Goal: Information Seeking & Learning: Learn about a topic

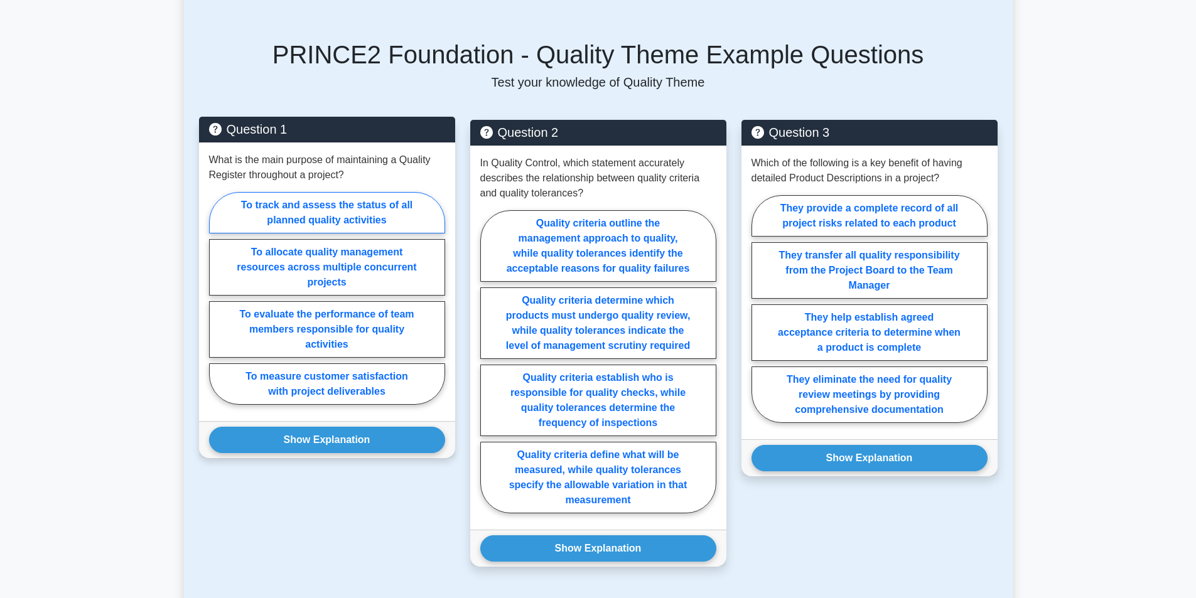
click at [356, 195] on label "To track and assess the status of all planned quality activities" at bounding box center [327, 212] width 236 height 41
click at [217, 298] on input "To track and assess the status of all planned quality activities" at bounding box center [213, 302] width 8 height 8
radio input "true"
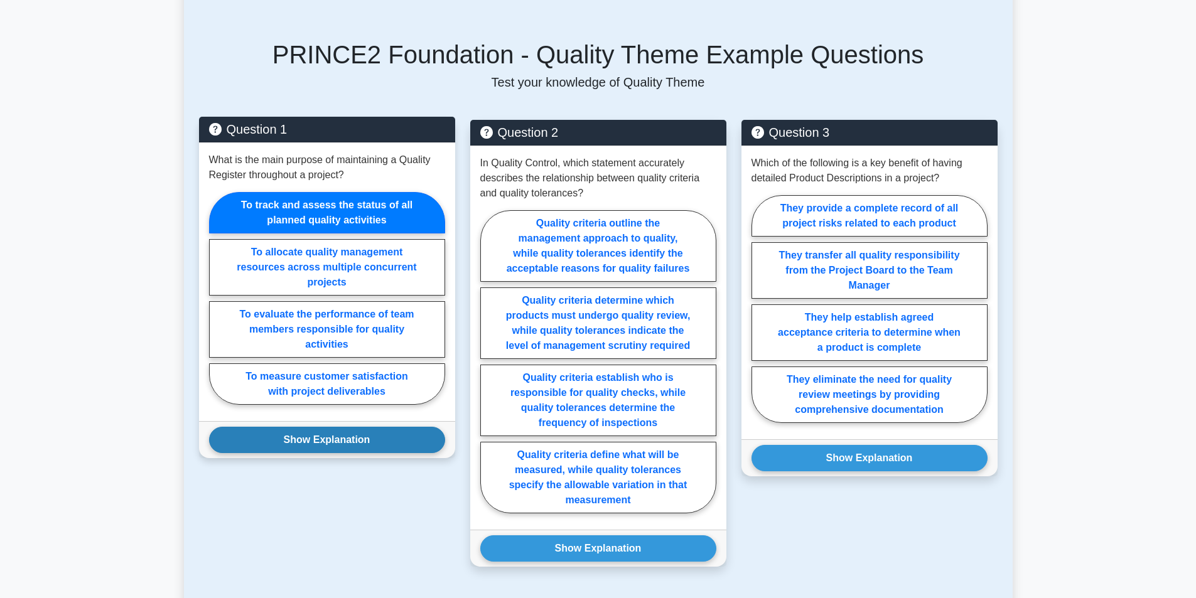
click at [322, 430] on button "Show Explanation" at bounding box center [327, 440] width 236 height 26
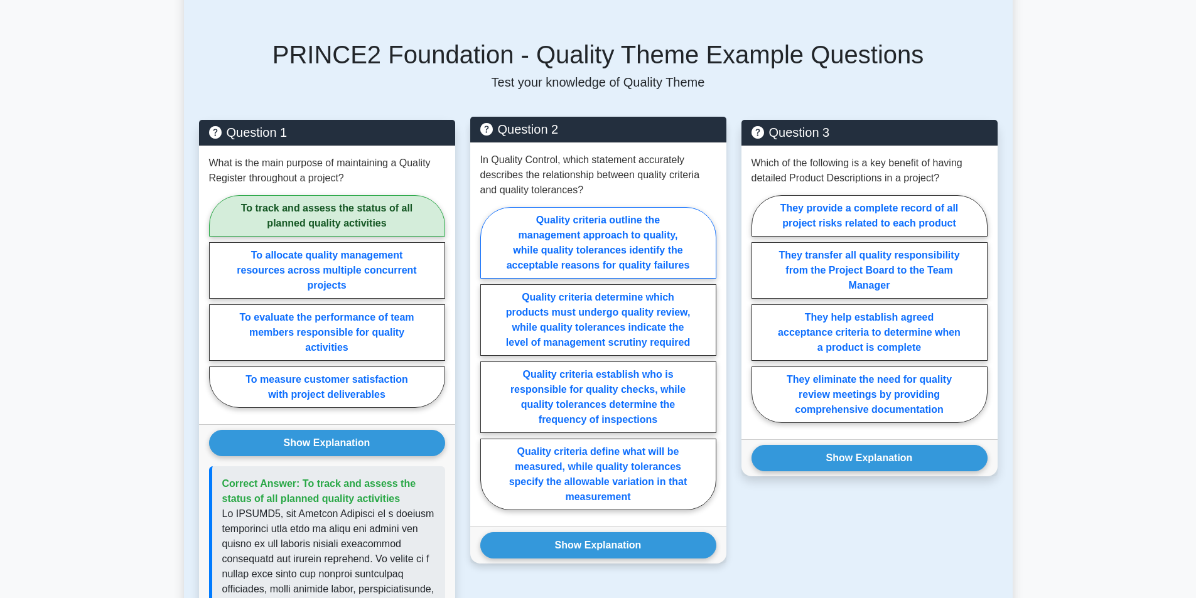
click at [649, 244] on label "Quality criteria outline the management approach to quality, while quality tole…" at bounding box center [598, 243] width 236 height 72
click at [488, 359] on input "Quality criteria outline the management approach to quality, while quality tole…" at bounding box center [484, 363] width 8 height 8
radio input "true"
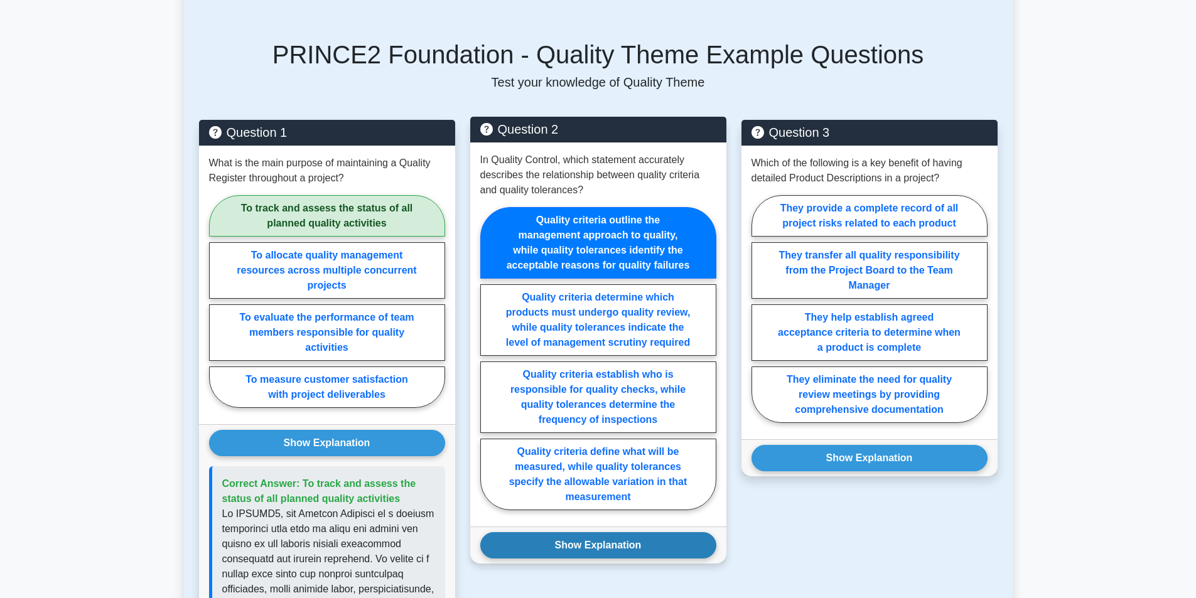
click at [605, 533] on button "Show Explanation" at bounding box center [598, 545] width 236 height 26
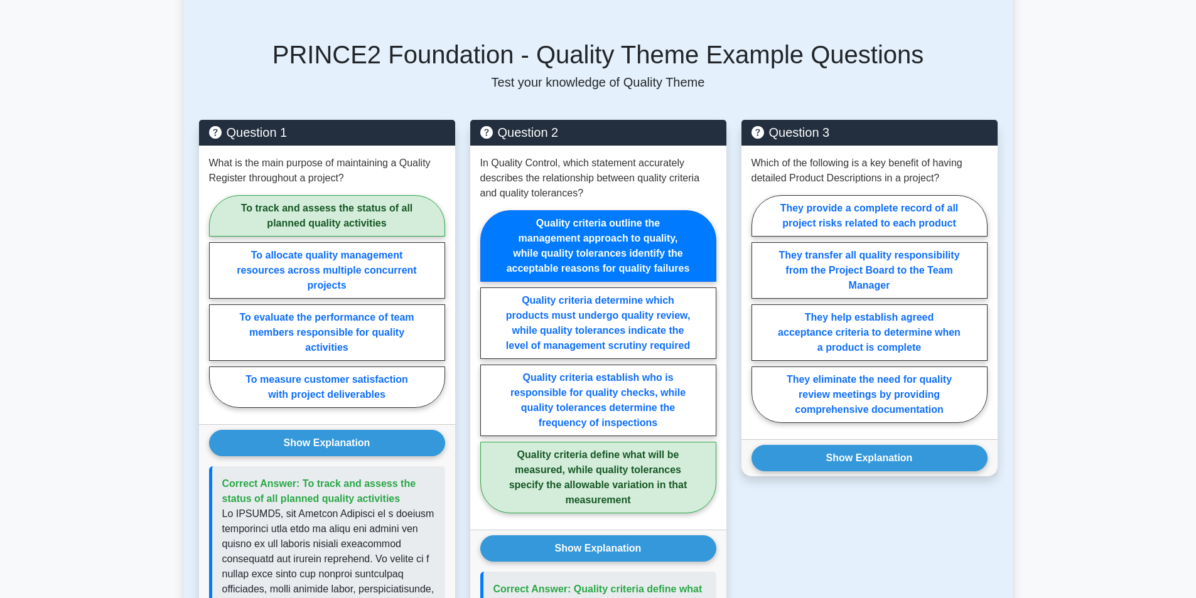
click at [1147, 339] on main "Back to PRINCE2 Foundation (PRINCE2 Foundation) Test Flashcards Quality Theme E…" at bounding box center [598, 404] width 1196 height 1783
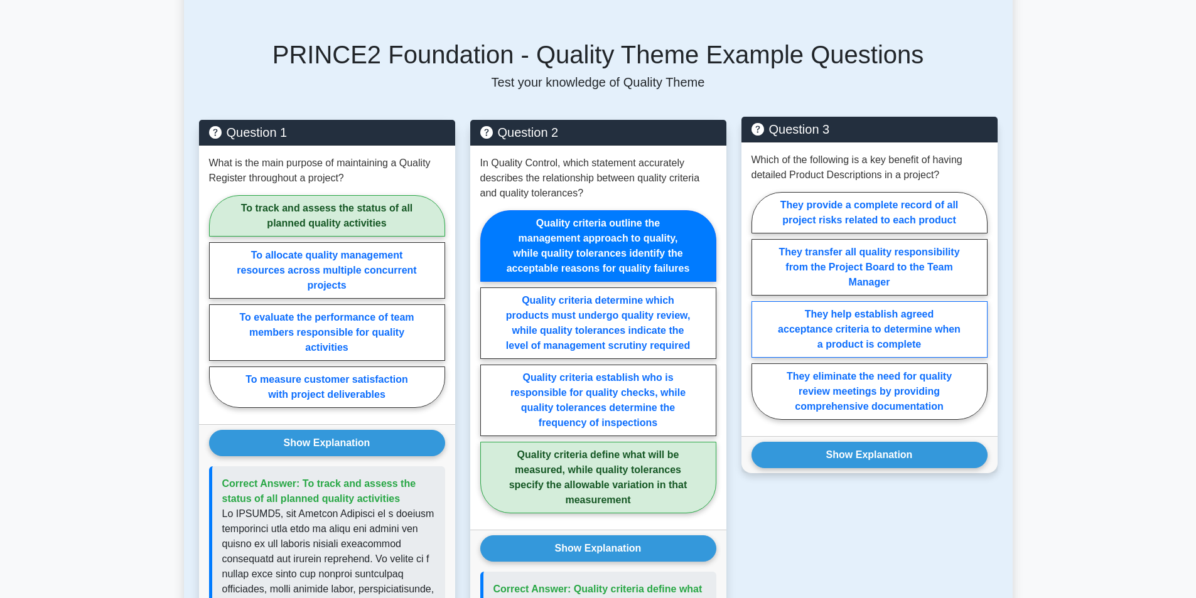
click at [965, 327] on label "They help establish agreed acceptance criteria to determine when a product is c…" at bounding box center [870, 329] width 236 height 57
click at [760, 314] on input "They help establish agreed acceptance criteria to determine when a product is c…" at bounding box center [756, 310] width 8 height 8
radio input "true"
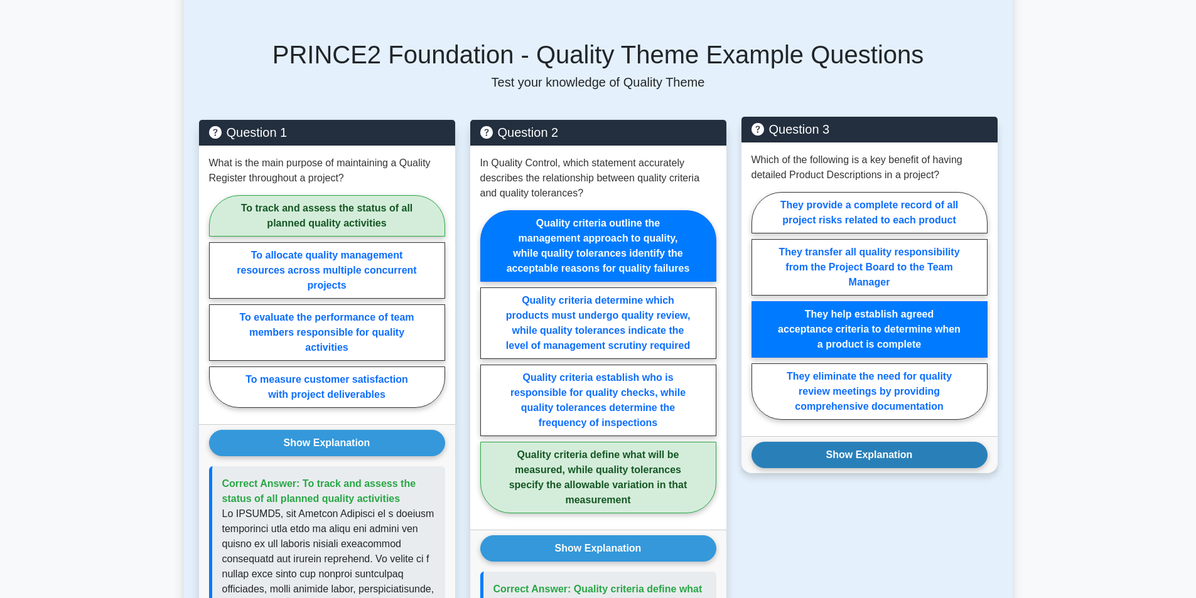
click at [919, 442] on button "Show Explanation" at bounding box center [870, 455] width 236 height 26
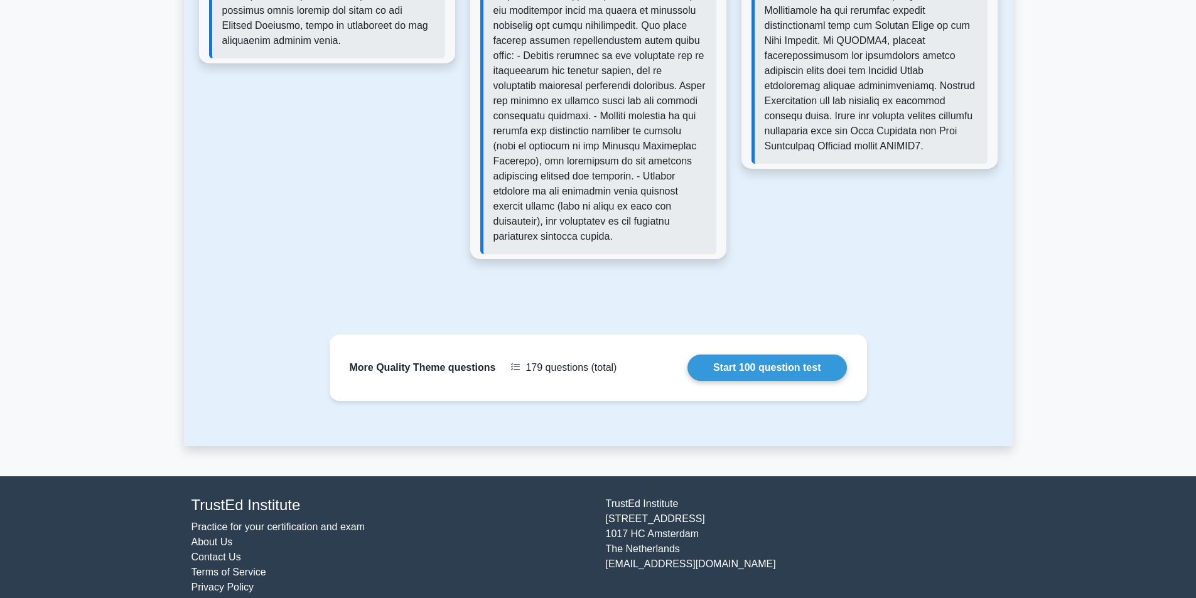
scroll to position [1349, 0]
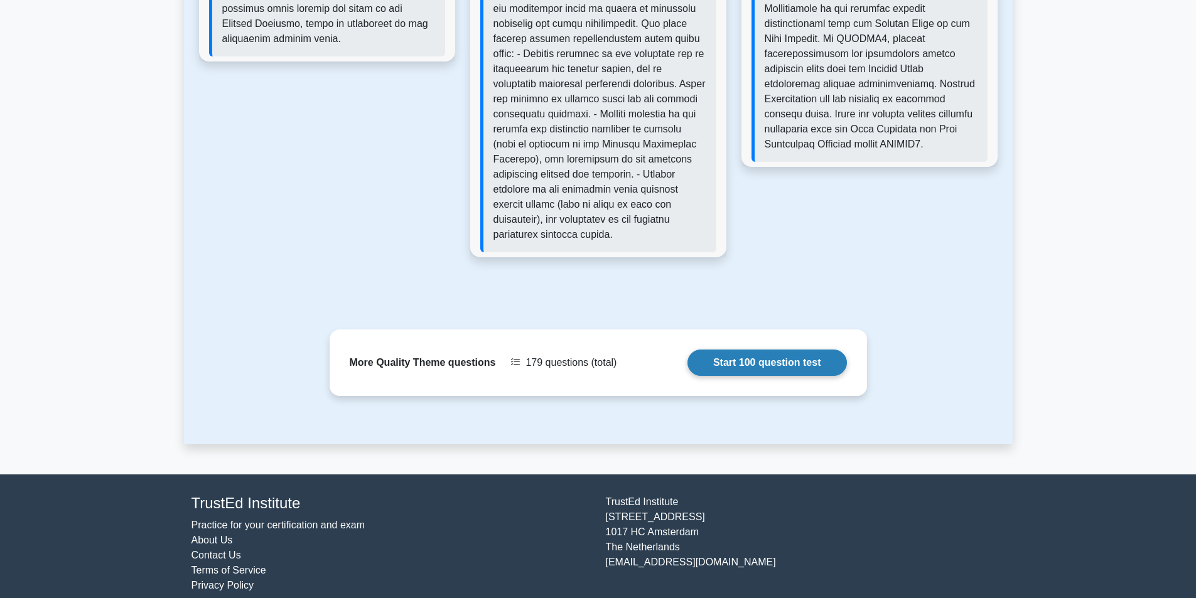
click at [809, 352] on link "Start 100 question test" at bounding box center [767, 363] width 159 height 26
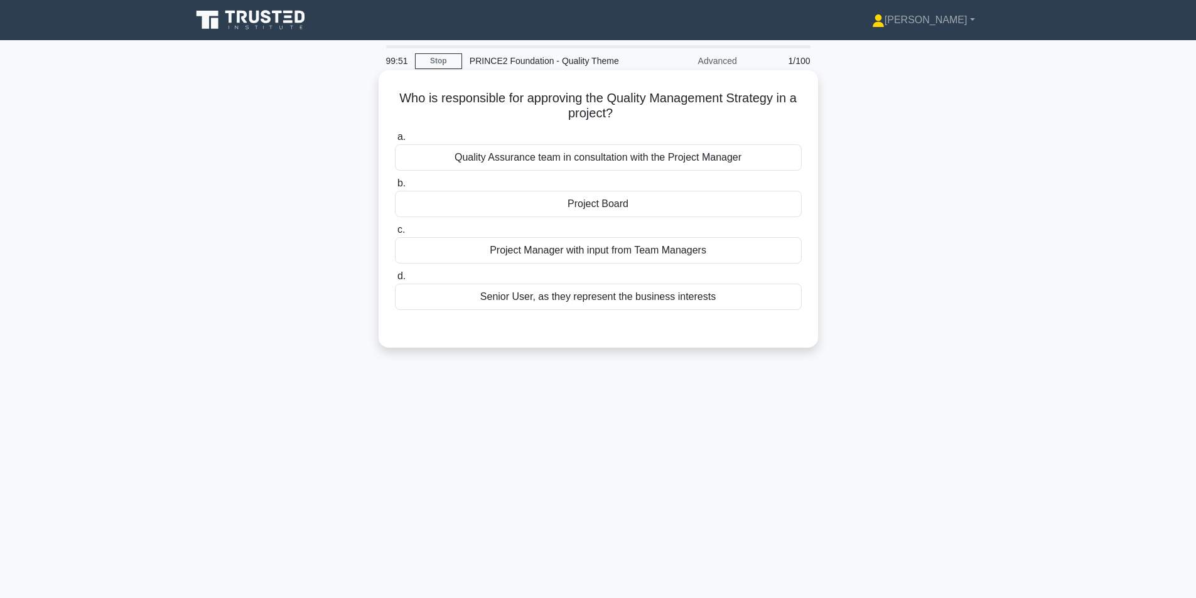
click at [652, 211] on div "Project Board" at bounding box center [598, 204] width 407 height 26
click at [395, 188] on input "b. Project Board" at bounding box center [395, 184] width 0 height 8
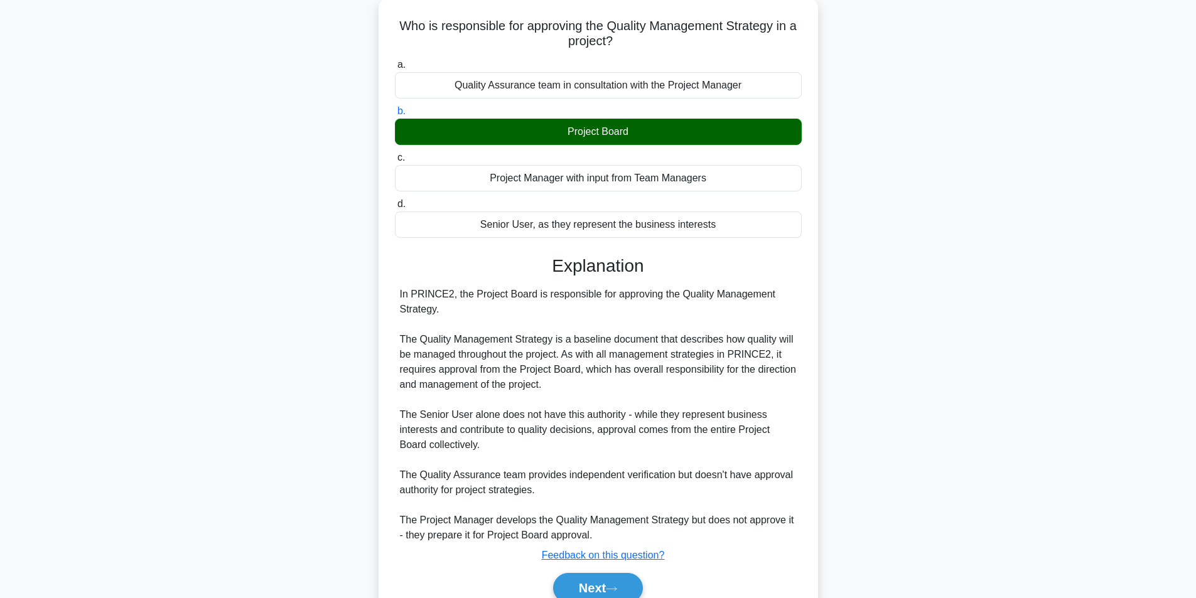
scroll to position [131, 0]
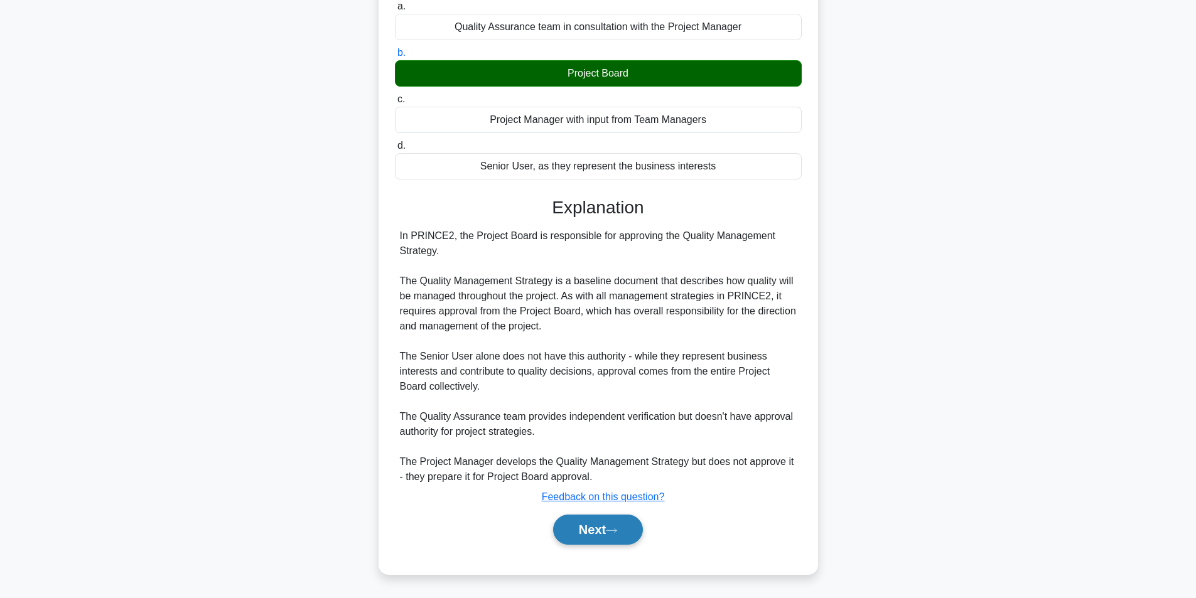
click at [576, 532] on button "Next" at bounding box center [598, 530] width 90 height 30
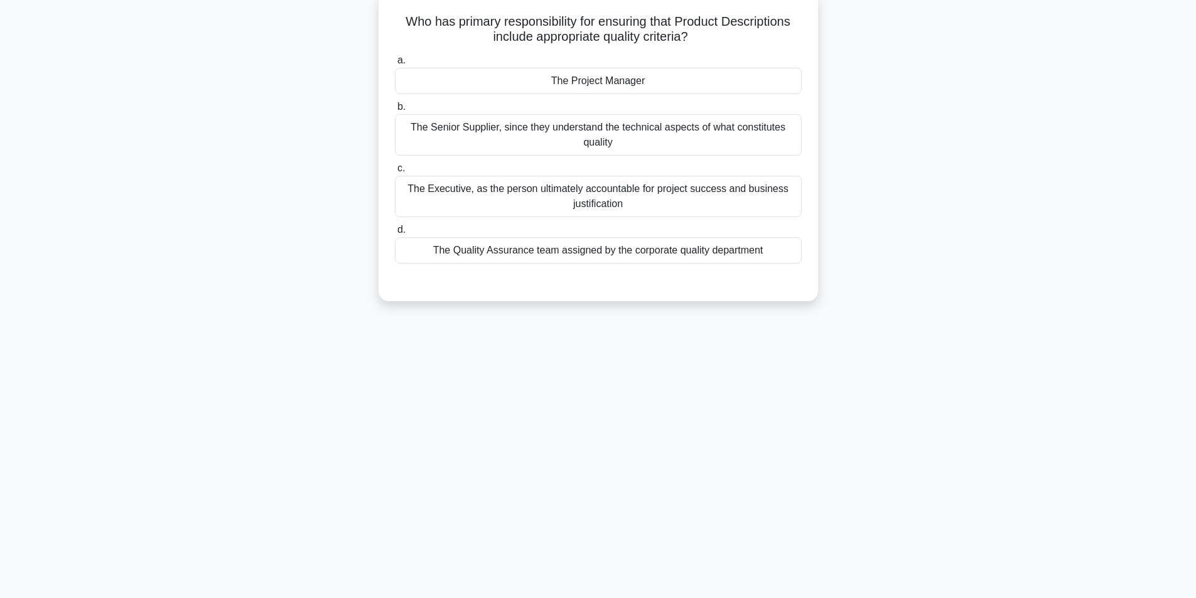
scroll to position [80, 0]
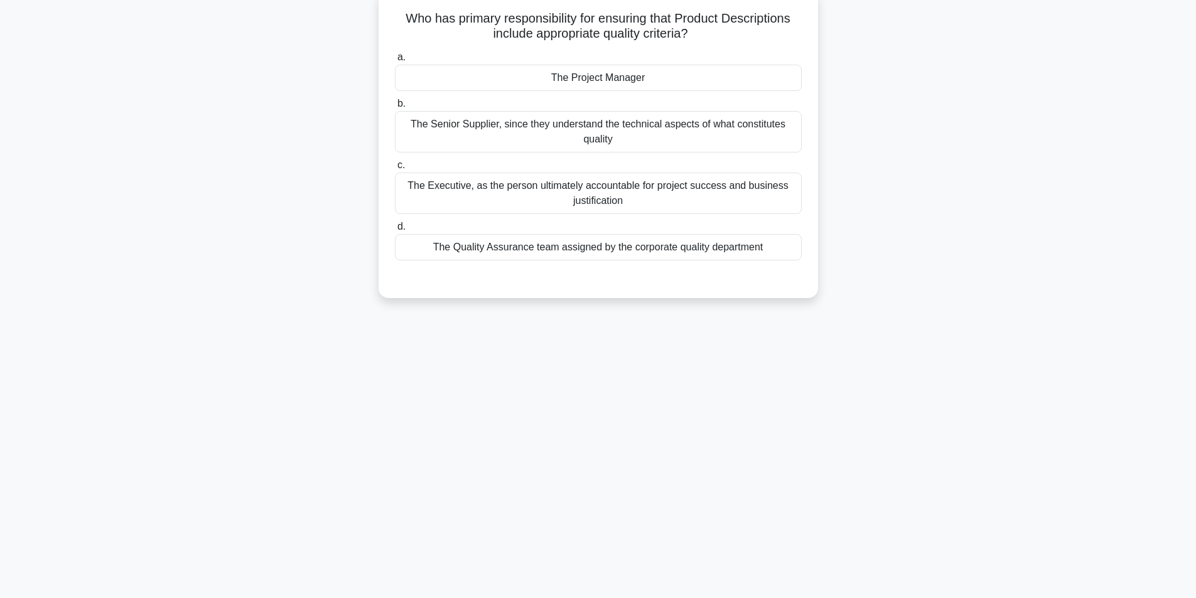
click at [588, 76] on div "The Project Manager" at bounding box center [598, 78] width 407 height 26
click at [395, 62] on input "a. The Project Manager" at bounding box center [395, 57] width 0 height 8
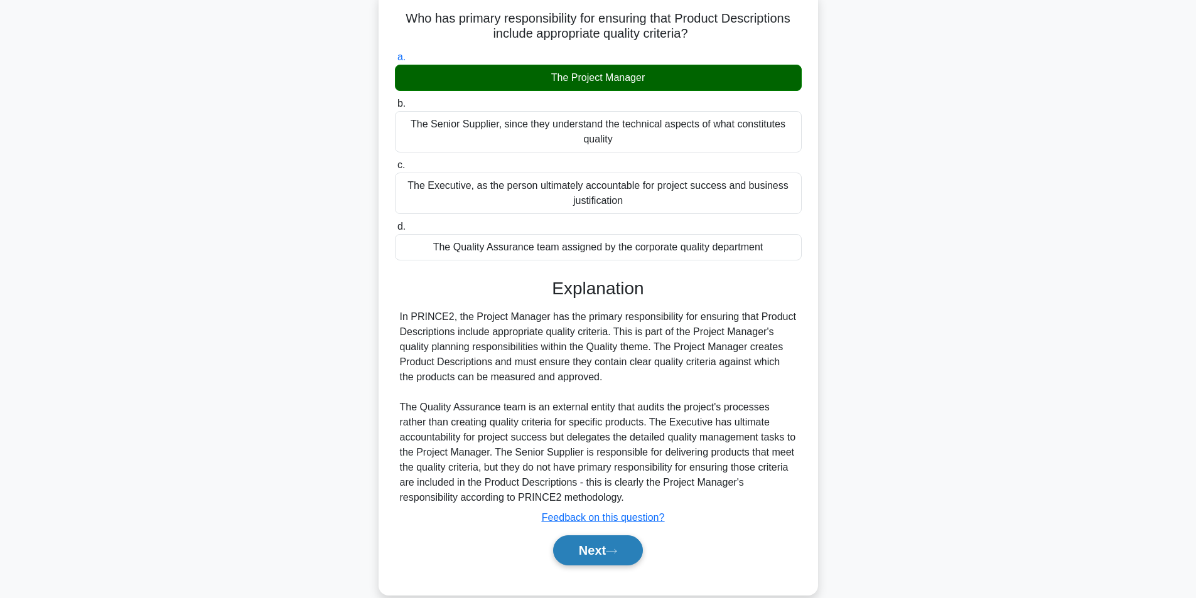
click at [590, 544] on button "Next" at bounding box center [598, 551] width 90 height 30
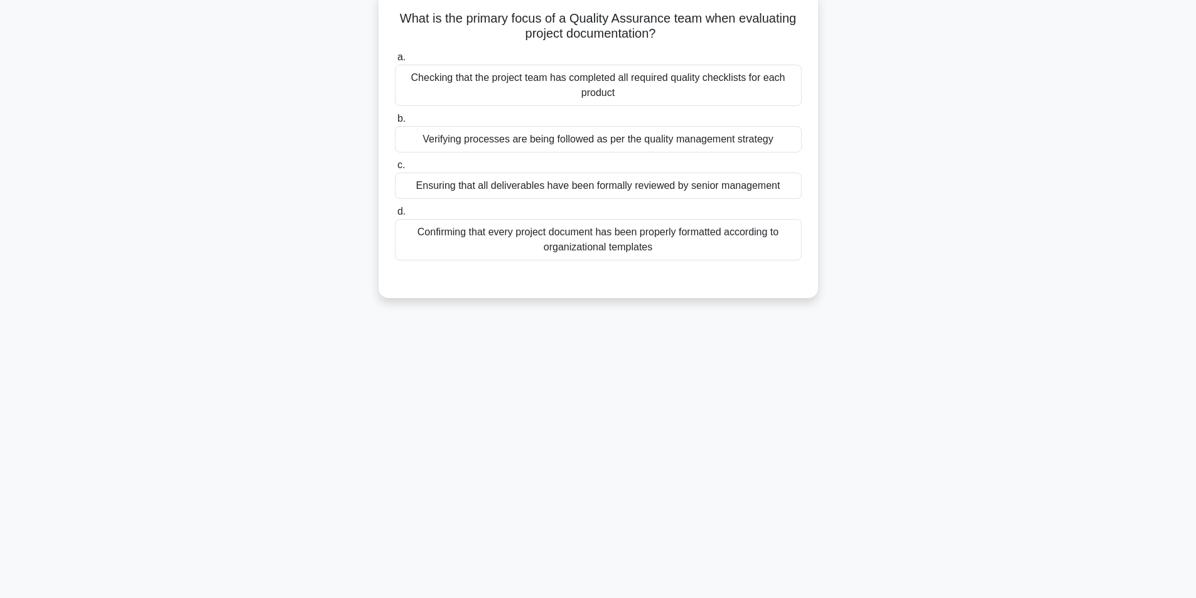
click at [615, 141] on div "Verifying processes are being followed as per the quality management strategy" at bounding box center [598, 139] width 407 height 26
click at [395, 123] on input "b. Verifying processes are being followed as per the quality management strategy" at bounding box center [395, 119] width 0 height 8
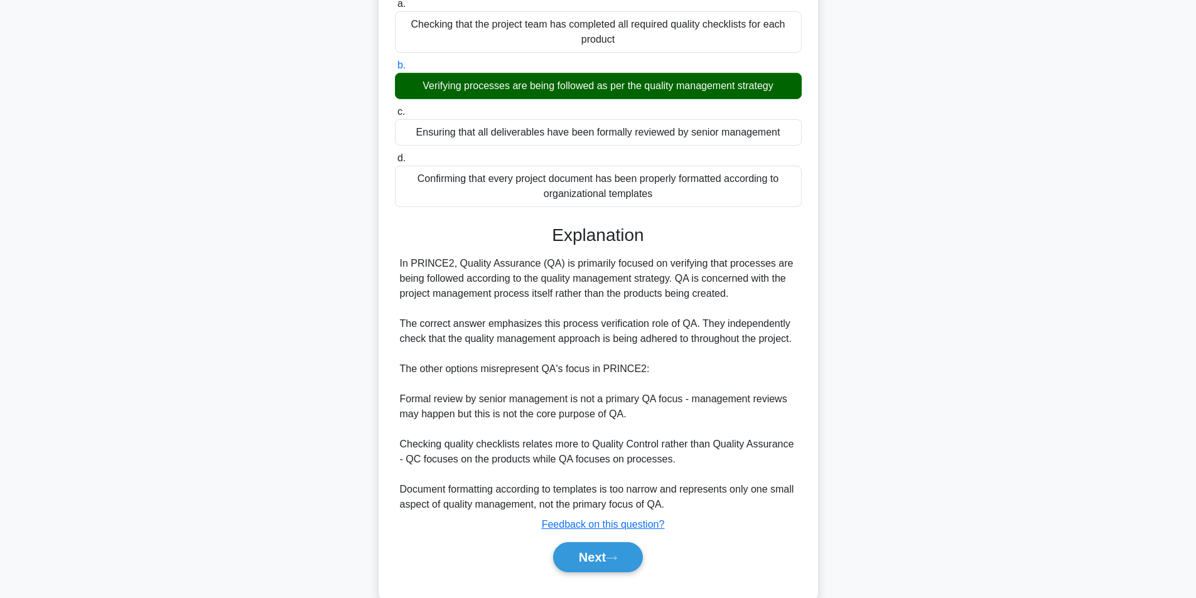
scroll to position [161, 0]
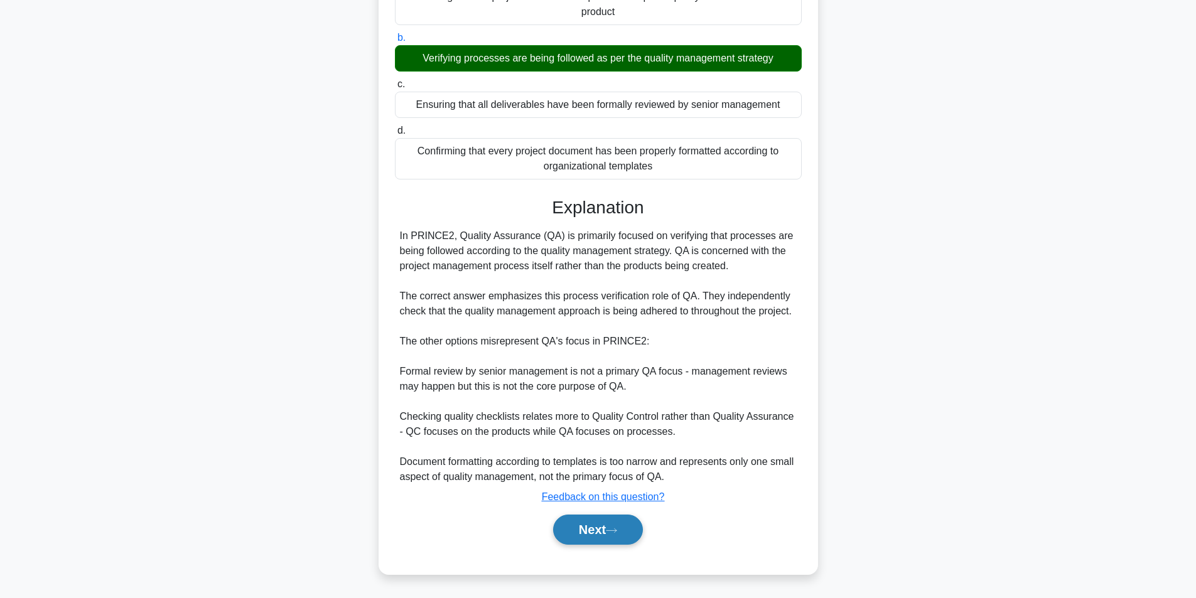
click at [610, 528] on button "Next" at bounding box center [598, 530] width 90 height 30
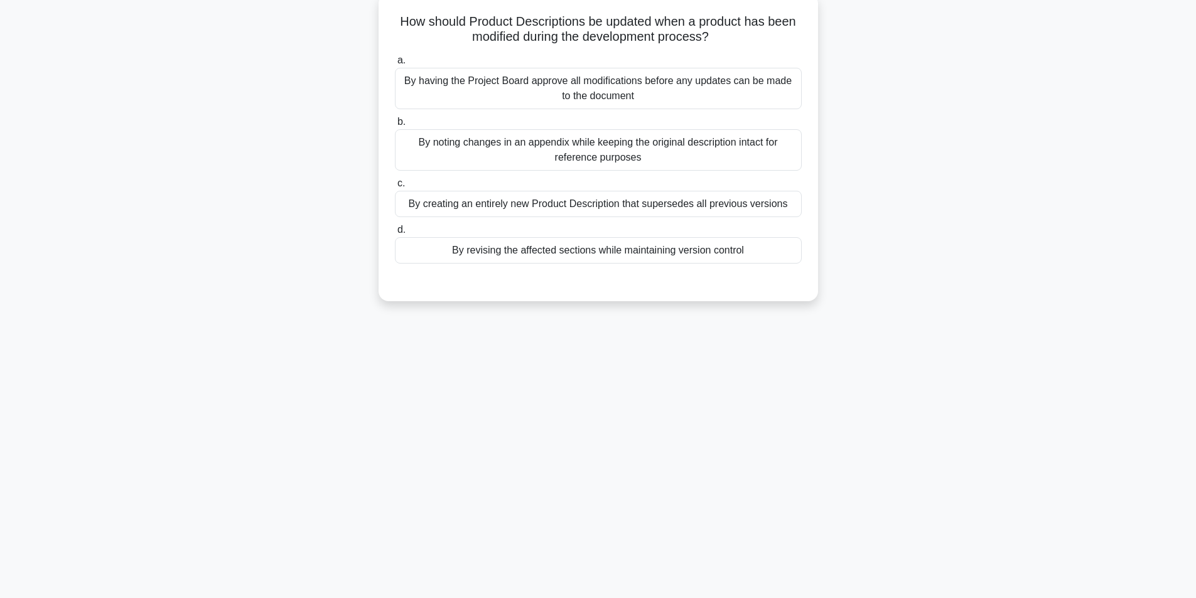
scroll to position [80, 0]
click at [698, 100] on div "By having the Project Board approve all modifications before any updates can be…" at bounding box center [598, 85] width 407 height 41
click at [395, 62] on input "a. By having the Project Board approve all modifications before any updates can…" at bounding box center [395, 57] width 0 height 8
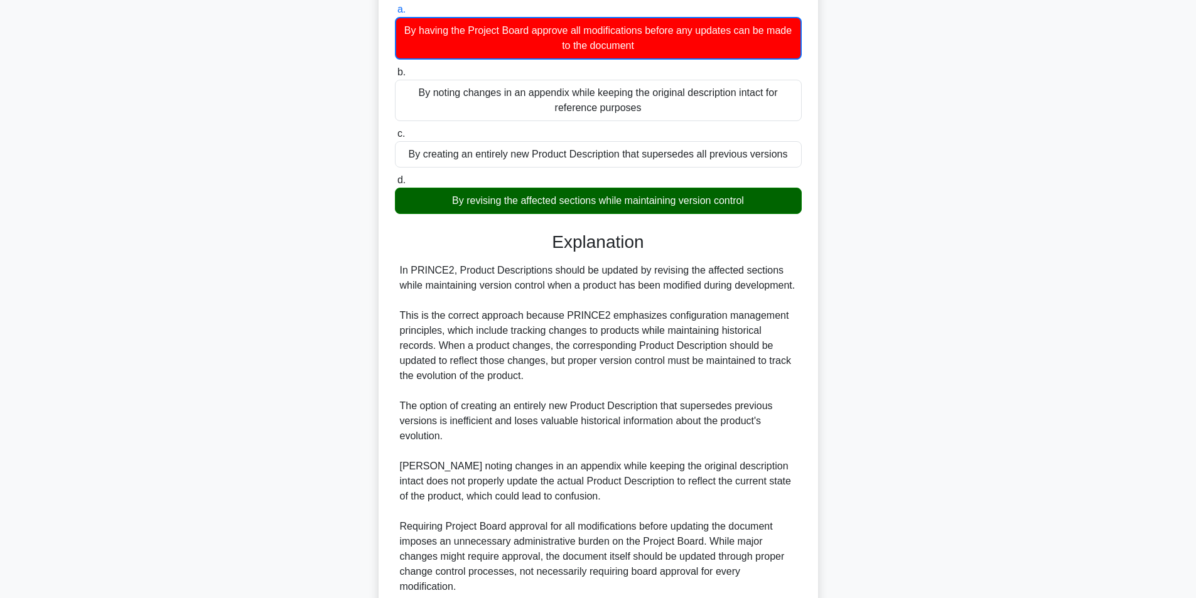
scroll to position [197, 0]
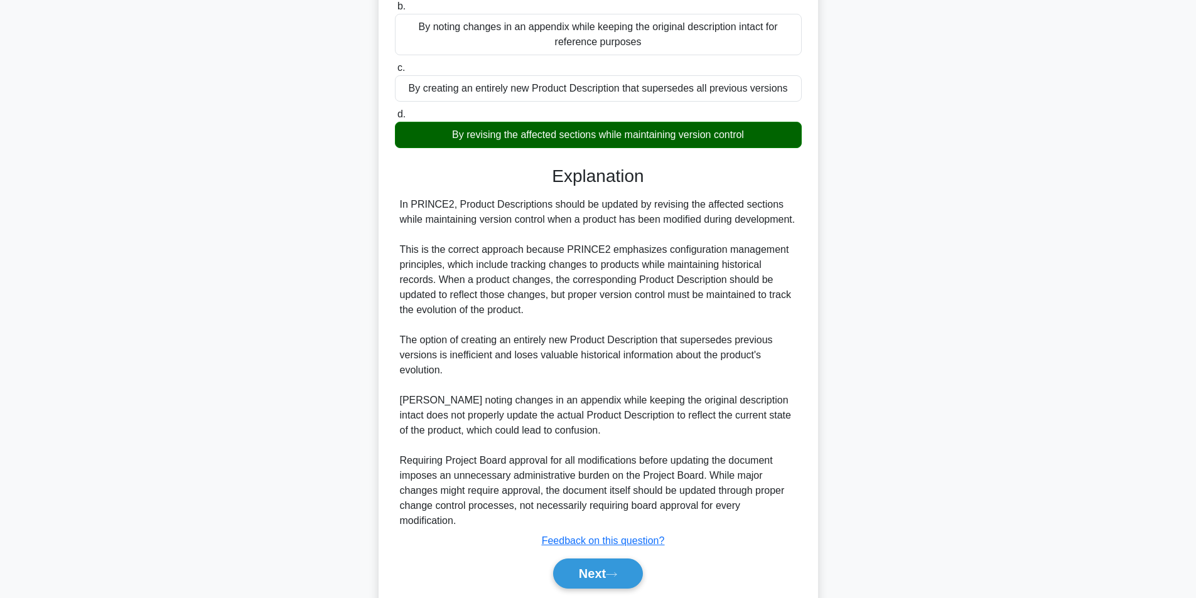
click at [1187, 448] on main "97:47 Stop PRINCE2 Foundation - Quality Theme Advanced 4/100 How should Product…" at bounding box center [598, 241] width 1196 height 795
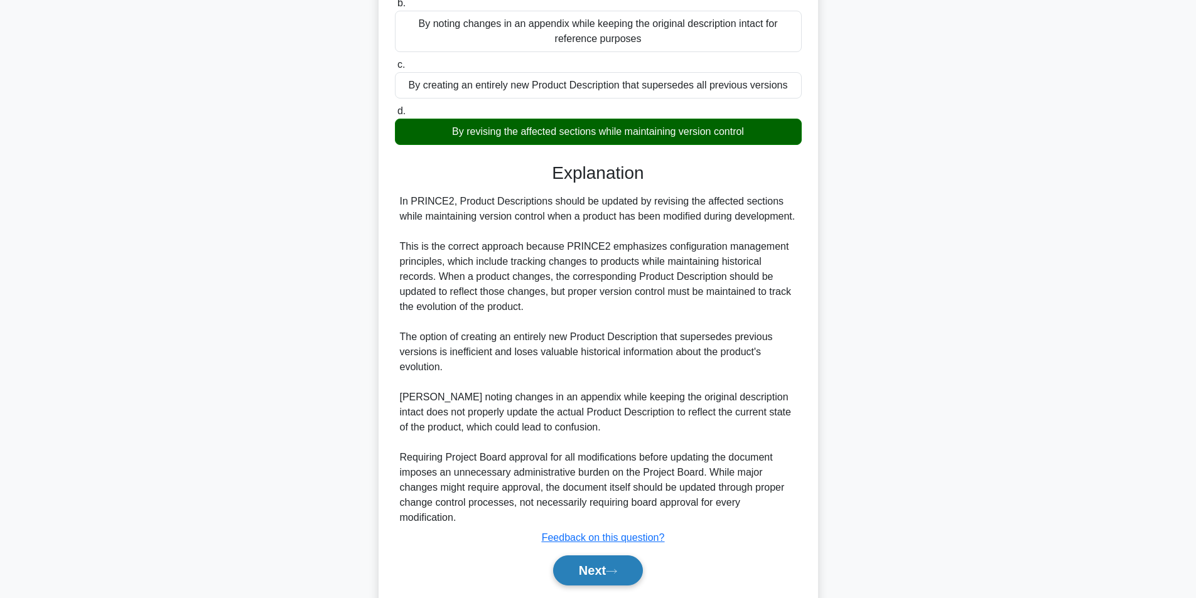
click at [601, 586] on button "Next" at bounding box center [598, 571] width 90 height 30
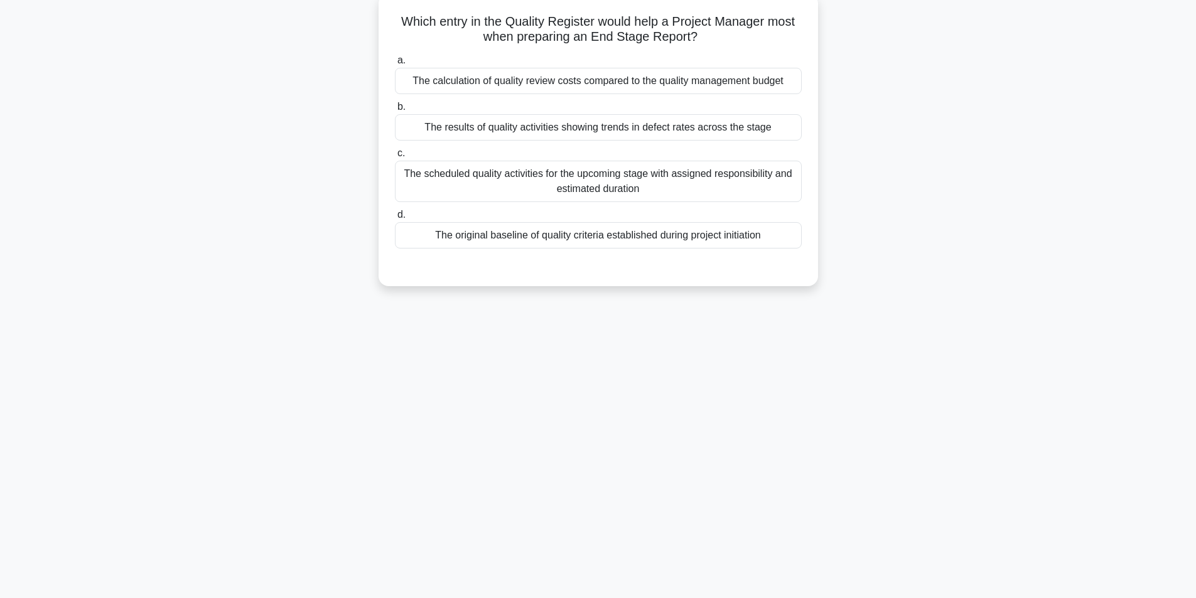
scroll to position [80, 0]
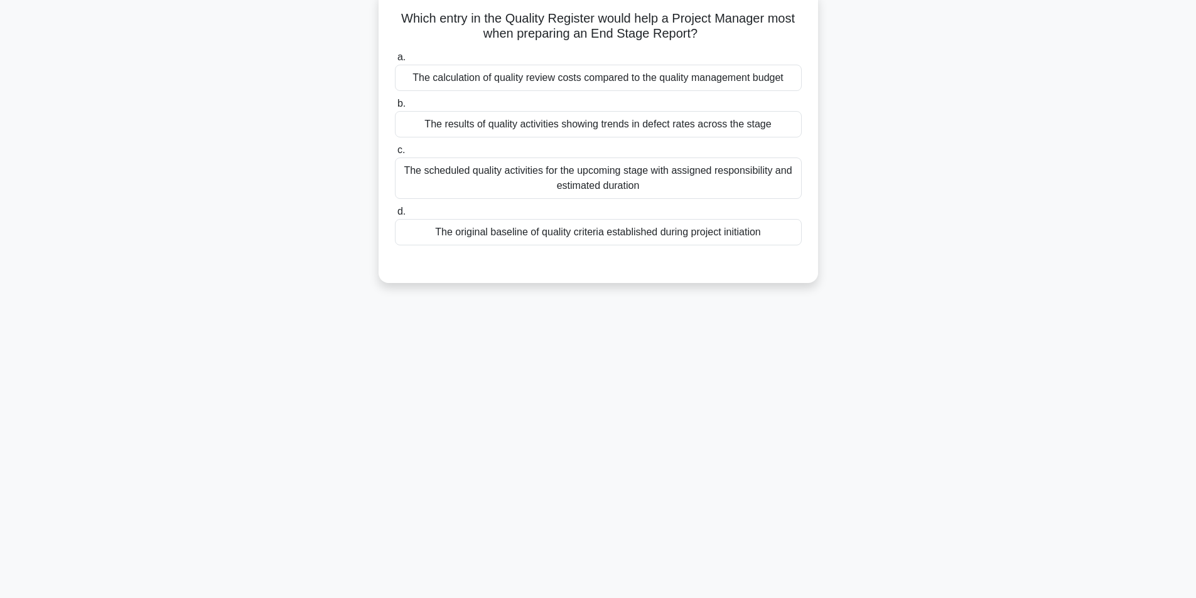
click at [661, 119] on div "The results of quality activities showing trends in defect rates across the sta…" at bounding box center [598, 124] width 407 height 26
click at [395, 108] on input "b. The results of quality activities showing trends in defect rates across the …" at bounding box center [395, 104] width 0 height 8
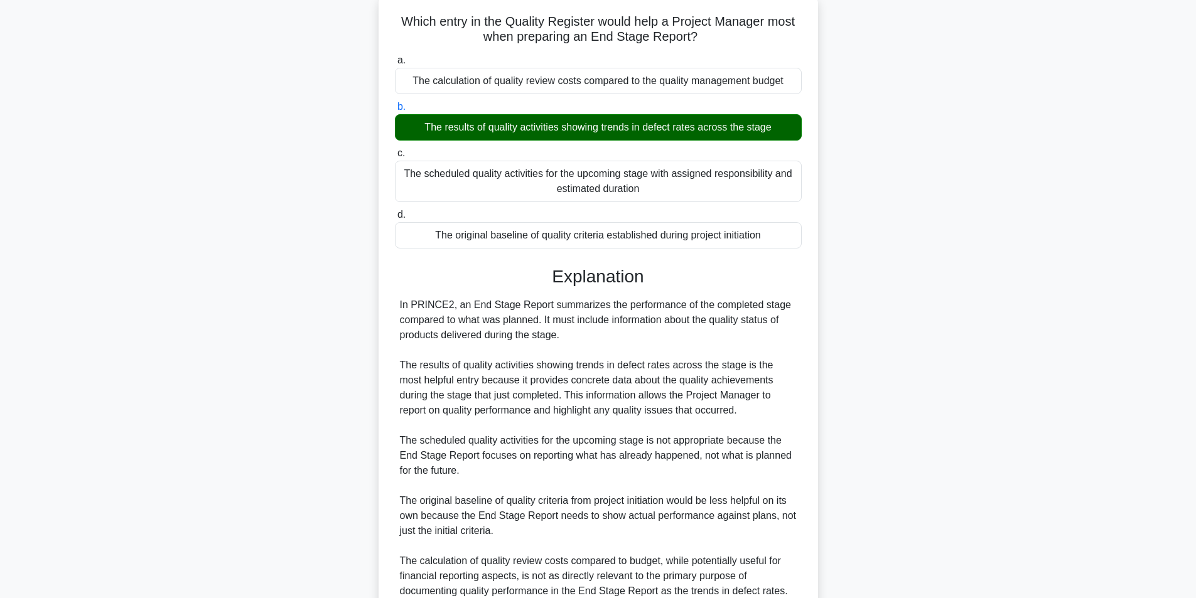
click at [1195, 102] on main "96:54 Stop PRINCE2 Foundation - Quality Theme Advanced 5/100 Which entry in the…" at bounding box center [598, 334] width 1196 height 748
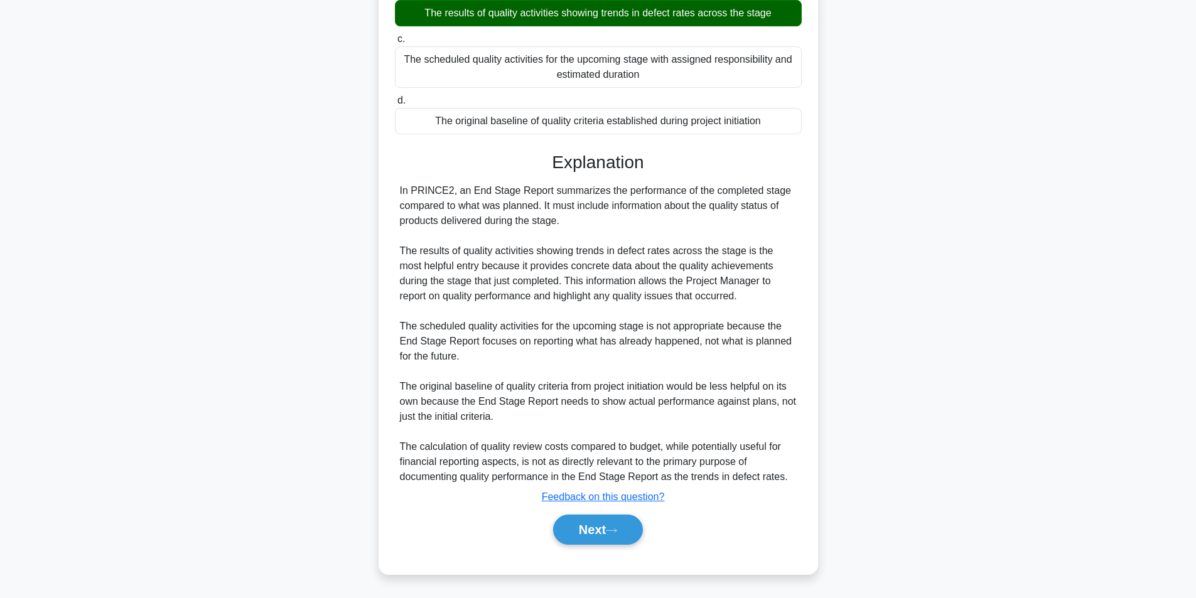
scroll to position [174, 0]
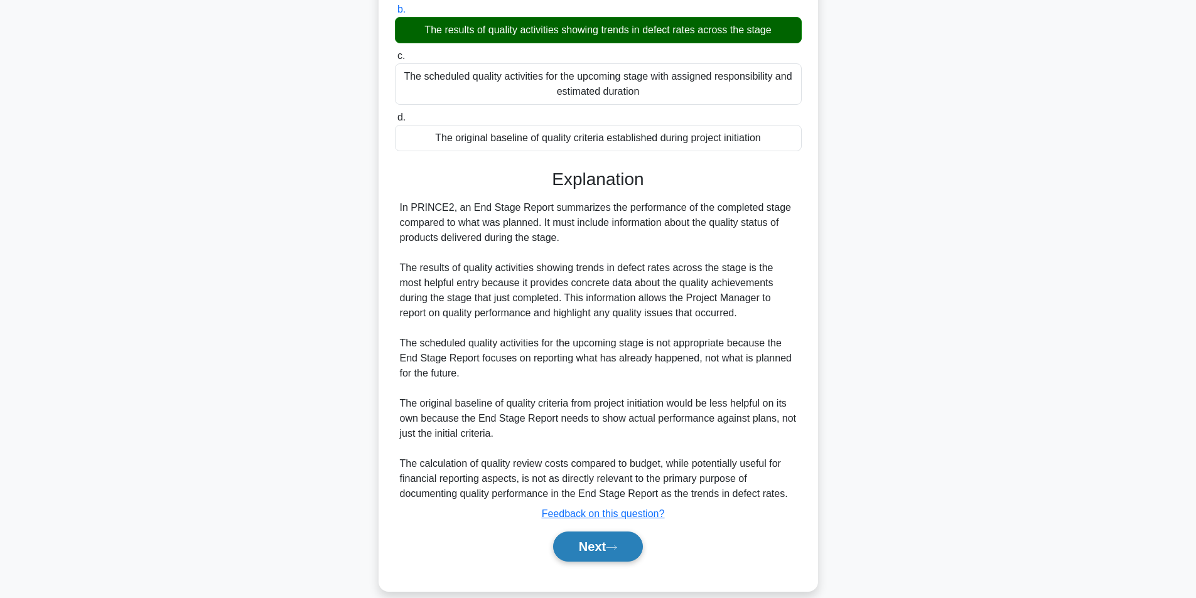
click at [605, 547] on button "Next" at bounding box center [598, 547] width 90 height 30
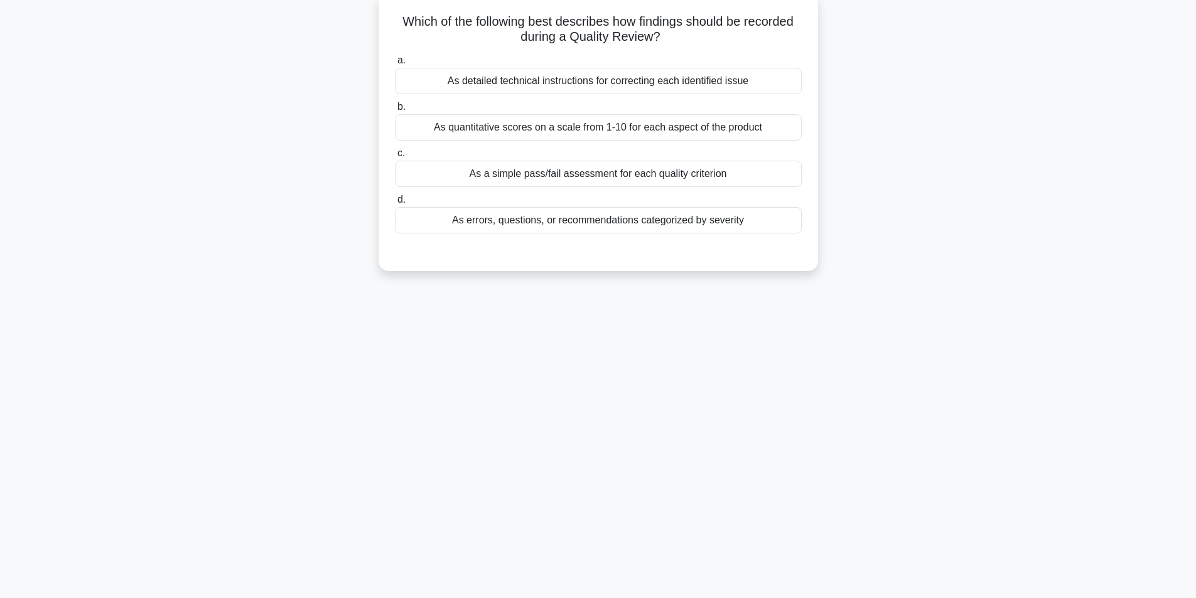
scroll to position [80, 0]
drag, startPoint x: 679, startPoint y: 230, endPoint x: 683, endPoint y: 220, distance: 10.4
click at [683, 220] on div "As errors, questions, or recommendations categorized by severity" at bounding box center [598, 217] width 407 height 26
click at [395, 201] on input "d. As errors, questions, or recommendations categorized by severity" at bounding box center [395, 197] width 0 height 8
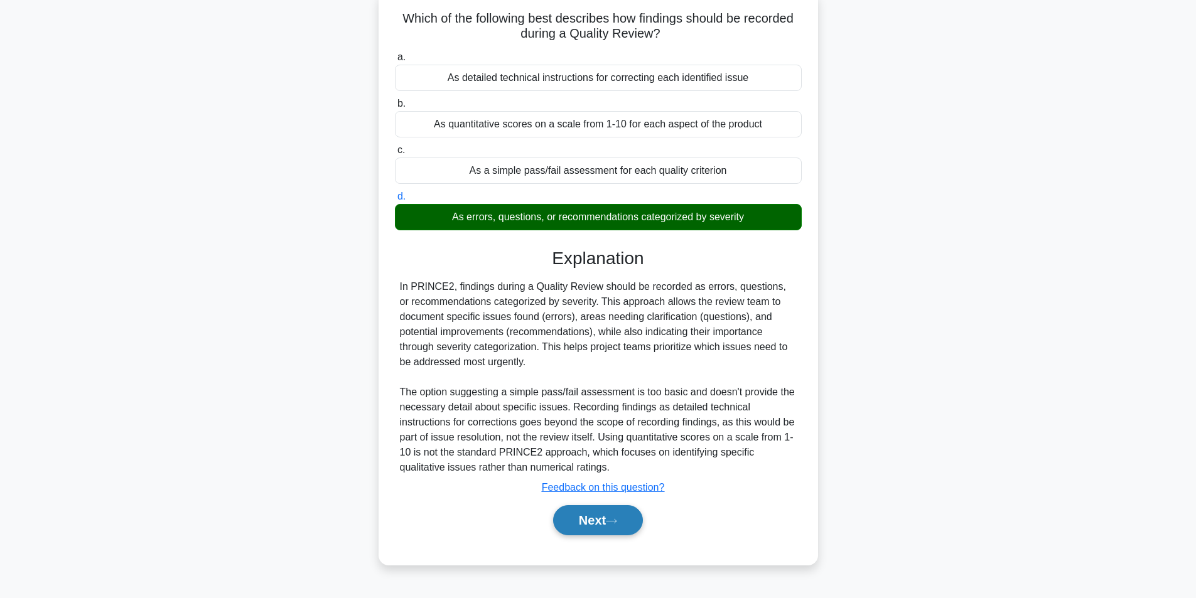
click at [588, 519] on button "Next" at bounding box center [598, 520] width 90 height 30
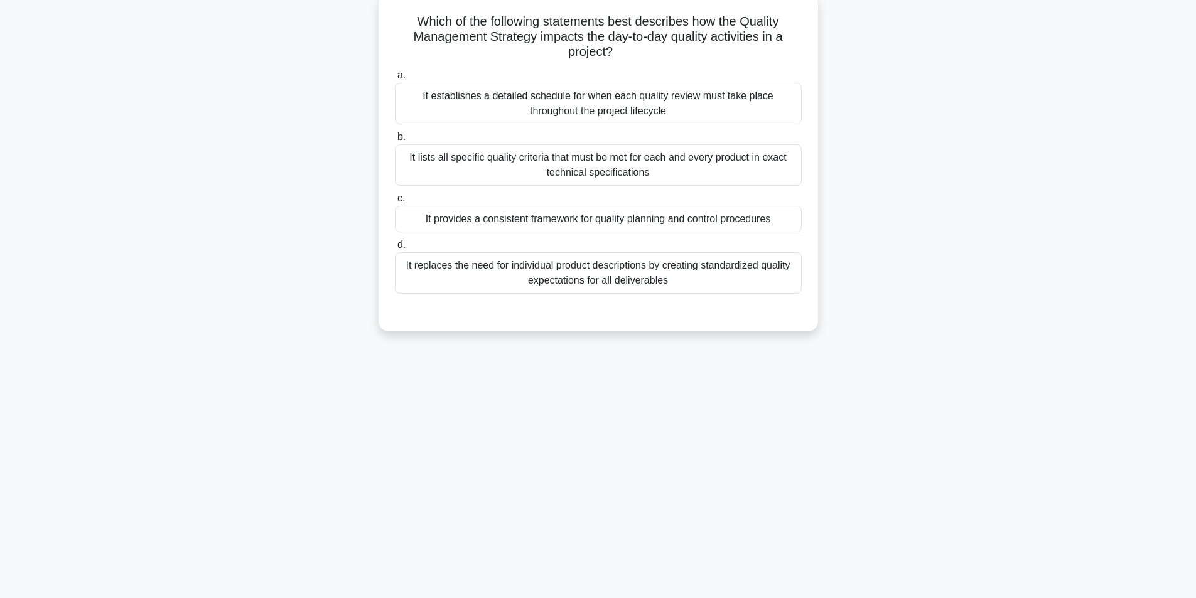
click at [880, 356] on div "90:58 Stop PRINCE2 Foundation - Quality Theme Advanced 7/100 Which of the follo…" at bounding box center [598, 279] width 829 height 628
click at [971, 346] on div "Which of the following statements best describes how the Quality Management Str…" at bounding box center [598, 170] width 829 height 353
click at [973, 346] on div "Which of the following statements best describes how the Quality Management Str…" at bounding box center [598, 170] width 829 height 353
click at [1042, 257] on main "90:14 Stop PRINCE2 Foundation - Quality Theme Advanced 7/100 Which of the follo…" at bounding box center [598, 279] width 1196 height 638
click at [892, 372] on div "89:58 Stop PRINCE2 Foundation - Quality Theme Advanced 7/100 Which of the follo…" at bounding box center [598, 279] width 829 height 628
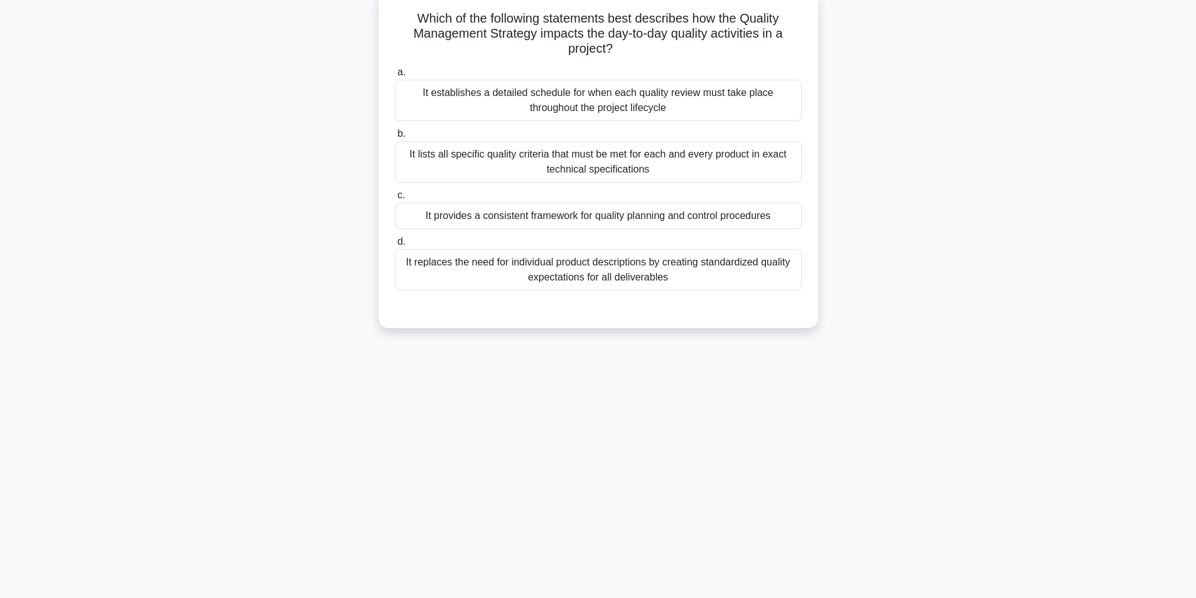
click at [700, 213] on div "It provides a consistent framework for quality planning and control procedures" at bounding box center [598, 216] width 407 height 26
click at [395, 200] on input "c. It provides a consistent framework for quality planning and control procedur…" at bounding box center [395, 196] width 0 height 8
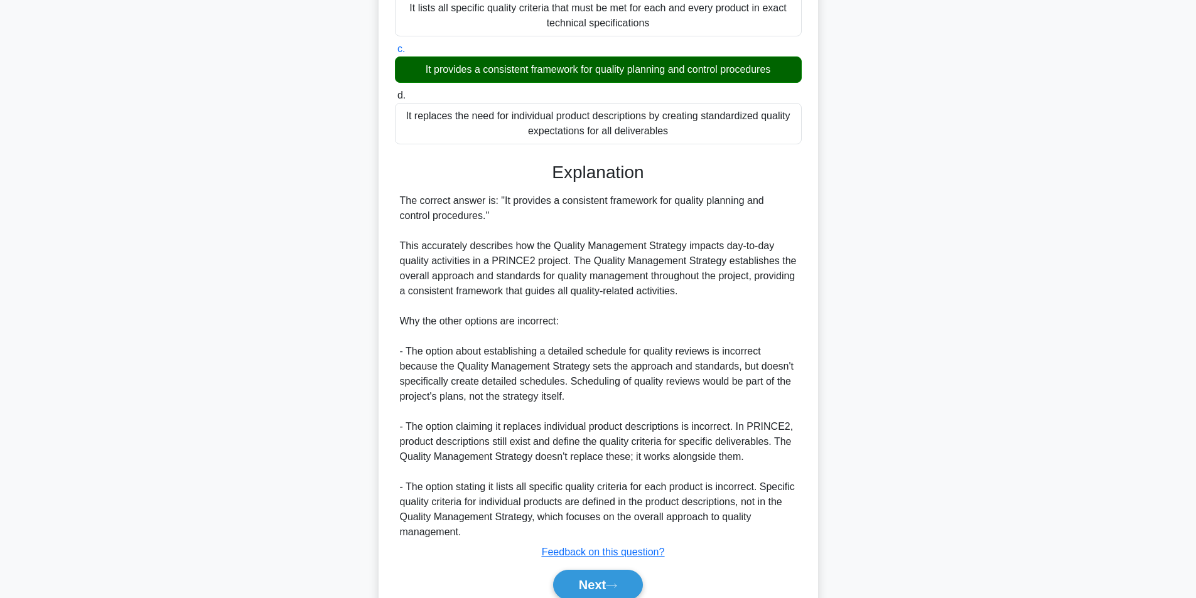
scroll to position [282, 0]
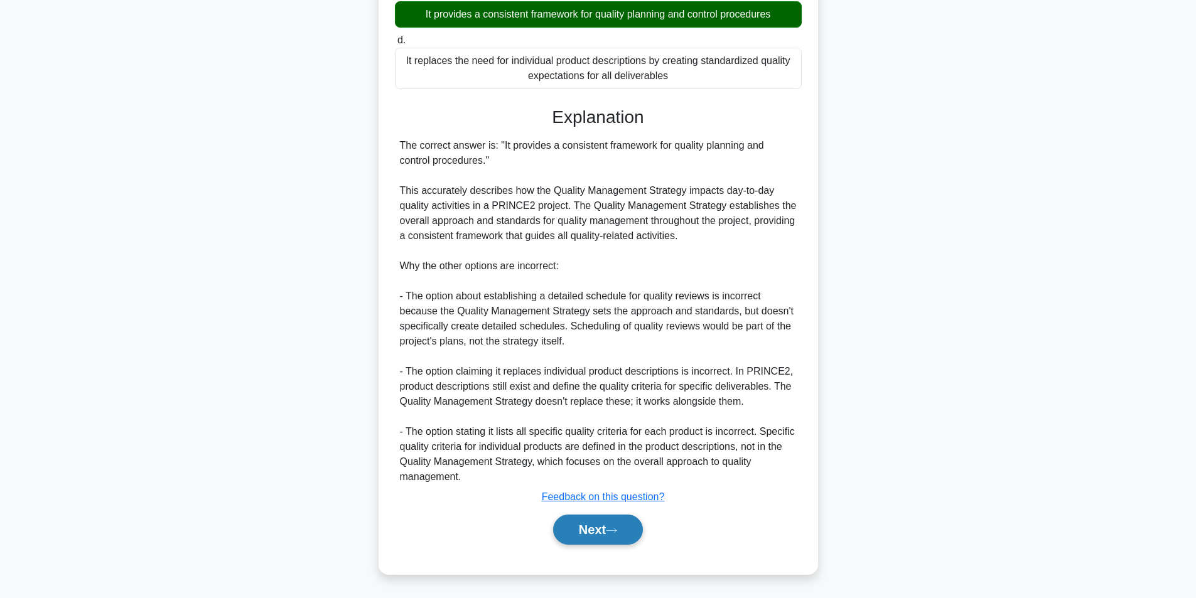
click at [625, 521] on button "Next" at bounding box center [598, 530] width 90 height 30
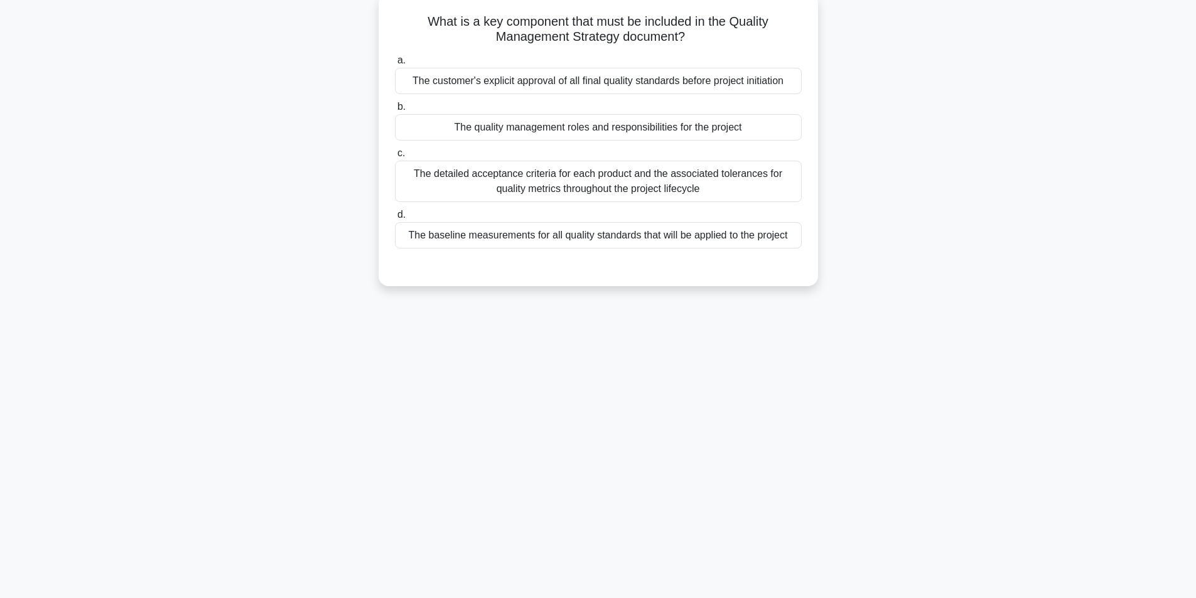
scroll to position [80, 0]
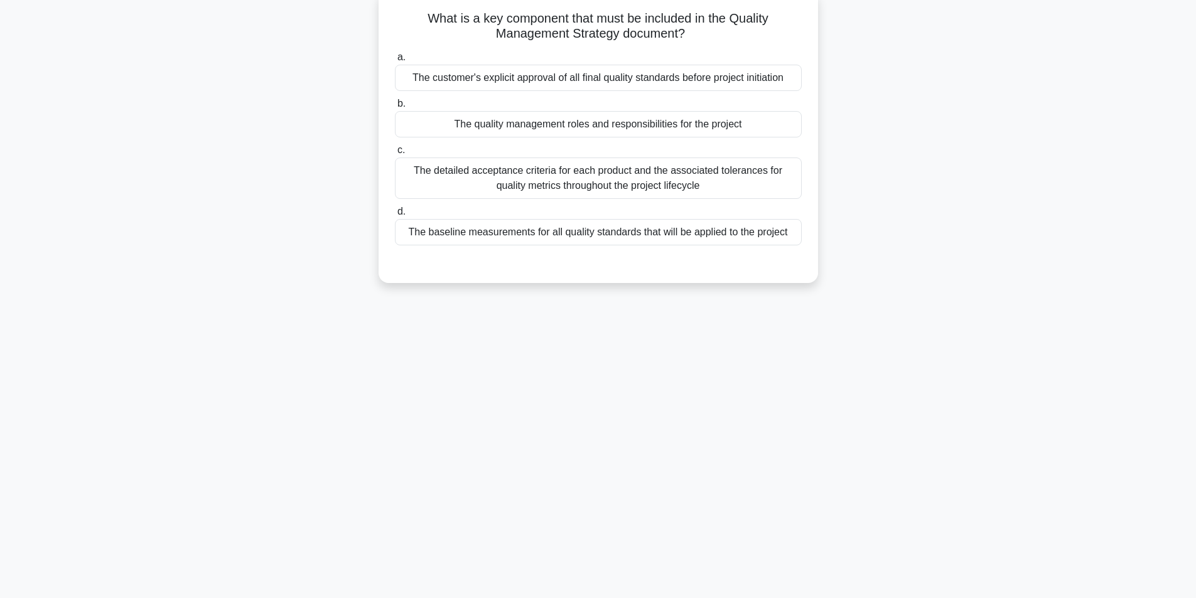
click at [607, 184] on div "The detailed acceptance criteria for each product and the associated tolerances…" at bounding box center [598, 178] width 407 height 41
click at [395, 154] on input "c. The detailed acceptance criteria for each product and the associated toleran…" at bounding box center [395, 150] width 0 height 8
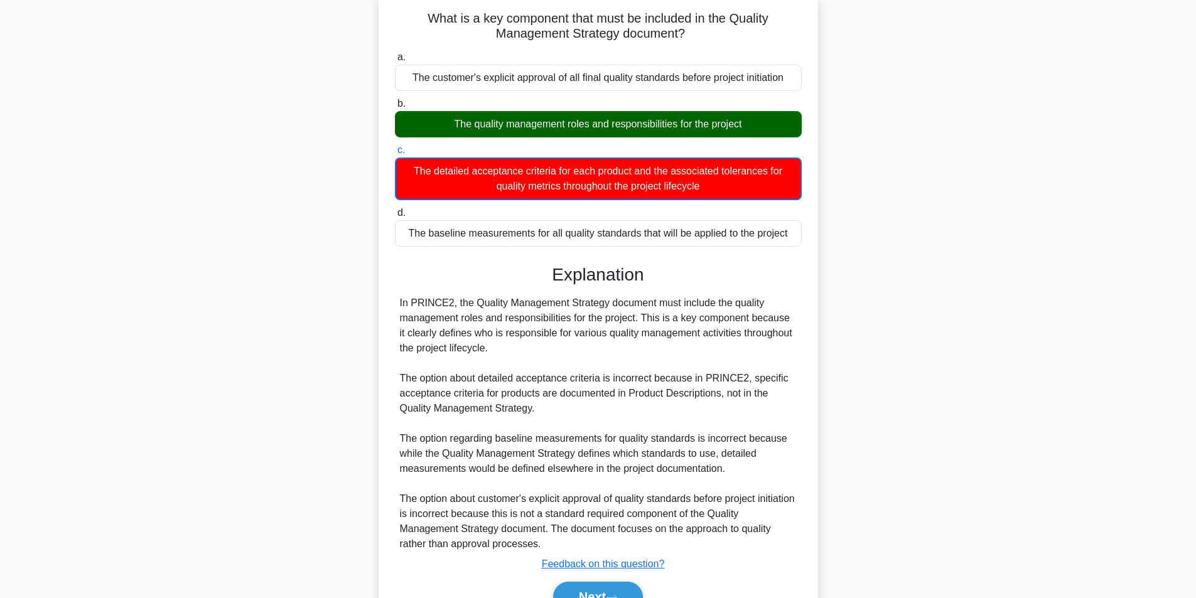
click at [615, 121] on div "The quality management roles and responsibilities for the project" at bounding box center [598, 124] width 407 height 26
click at [395, 108] on input "b. The quality management roles and responsibilities for the project" at bounding box center [395, 104] width 0 height 8
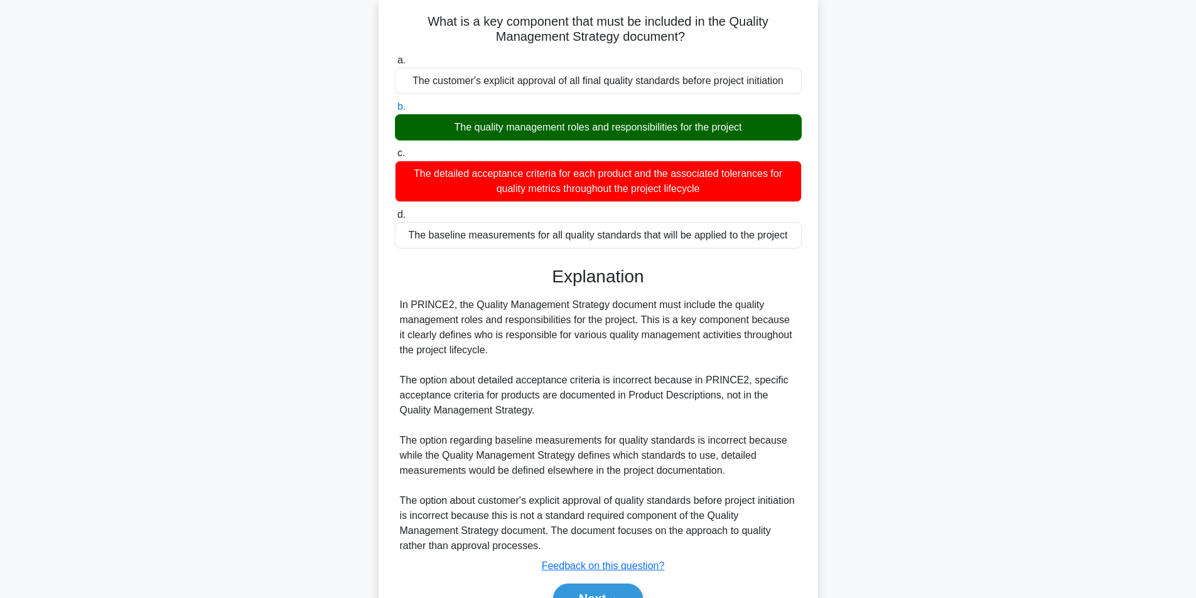
scroll to position [146, 0]
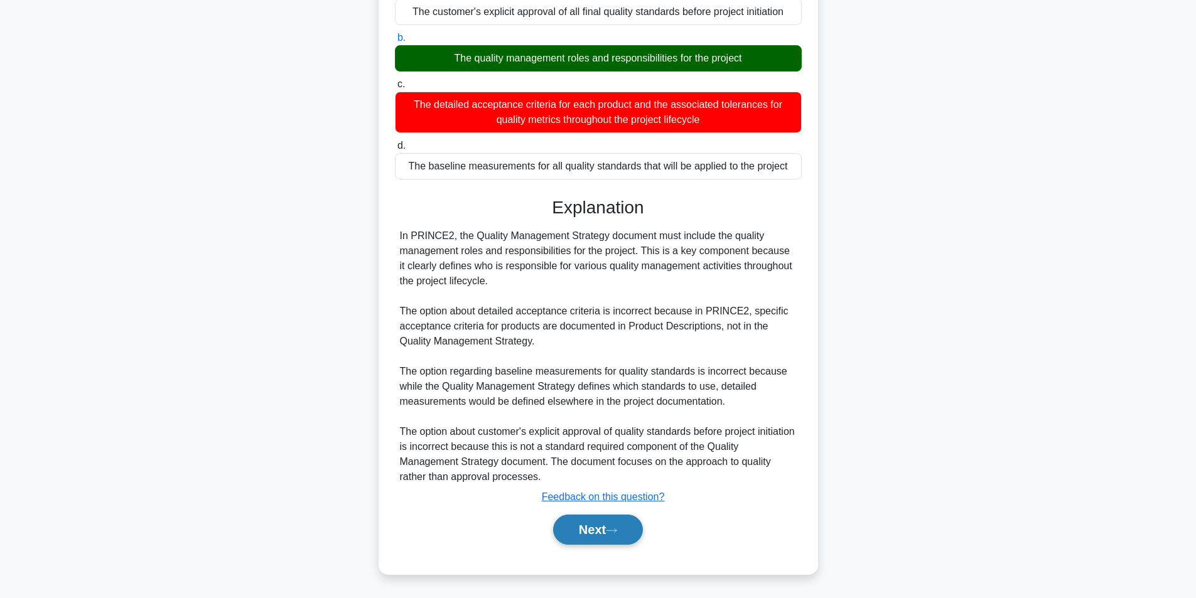
click at [617, 538] on button "Next" at bounding box center [598, 530] width 90 height 30
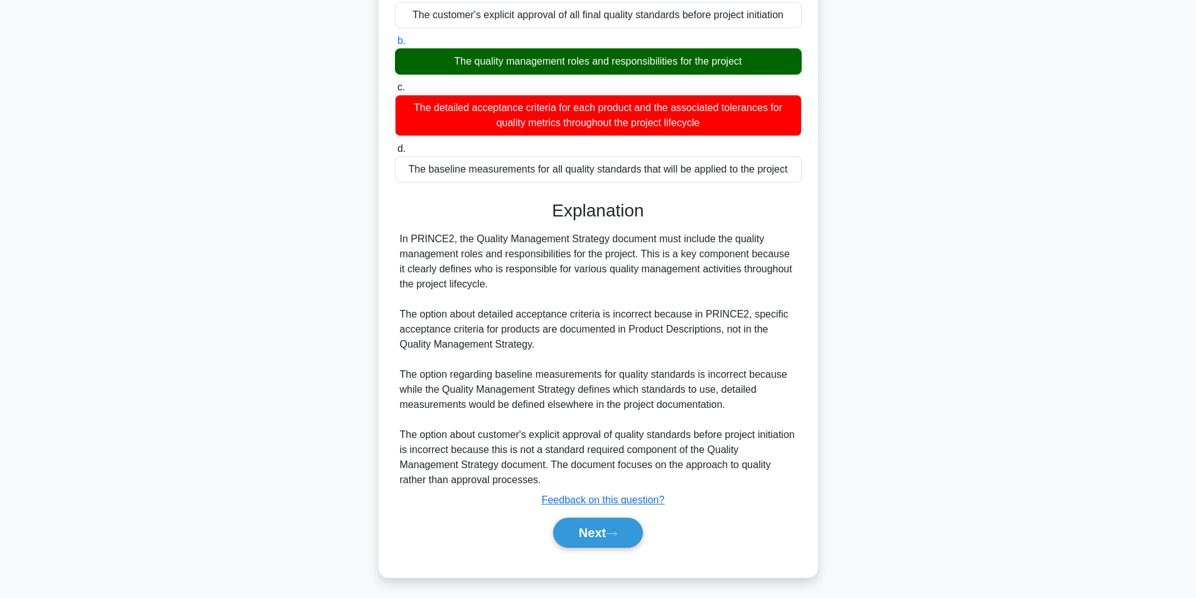
scroll to position [80, 0]
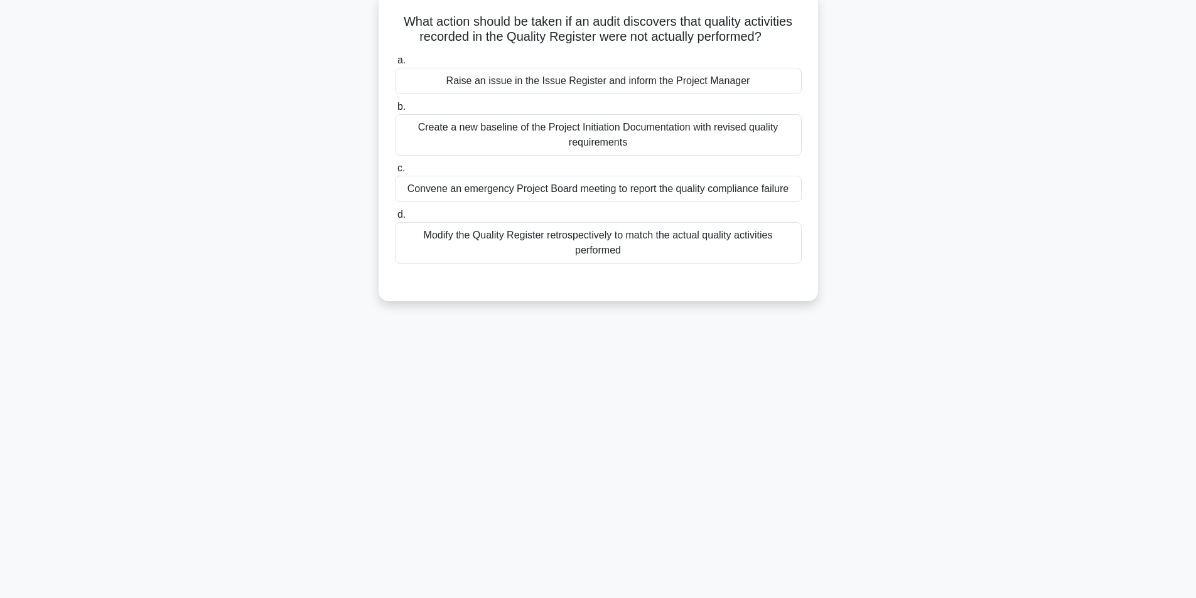
click at [996, 372] on div "89:04 Stop PRINCE2 Foundation - Quality Theme Advanced 9/100 What action should…" at bounding box center [598, 279] width 829 height 628
click at [996, 372] on div "89:03 Stop PRINCE2 Foundation - Quality Theme Advanced 9/100 What action should…" at bounding box center [598, 279] width 829 height 628
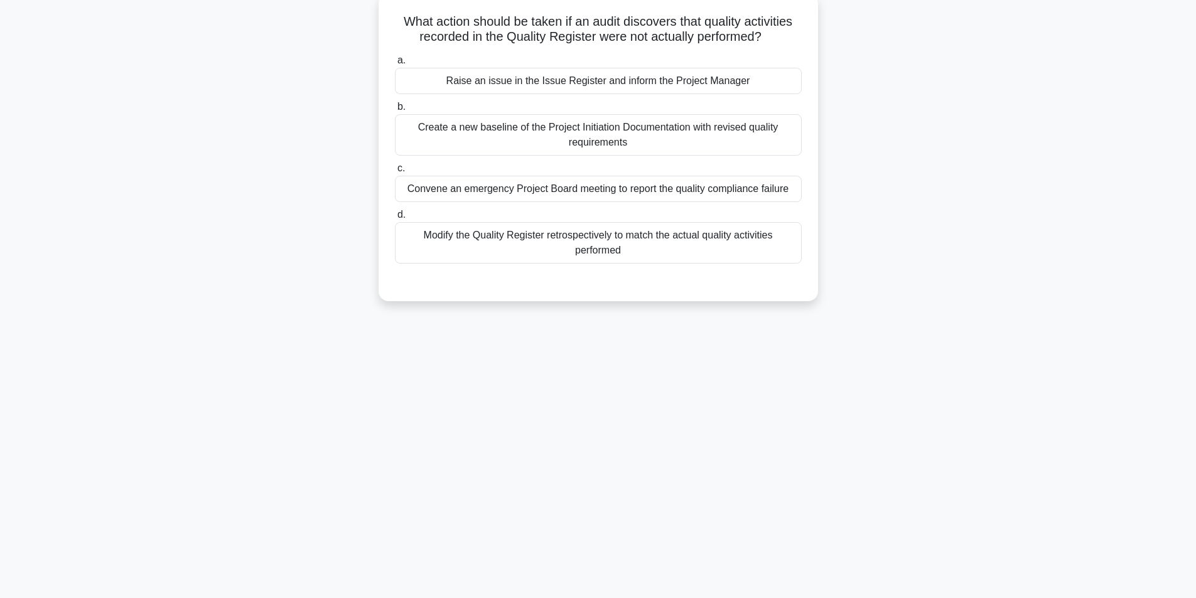
click at [996, 372] on div "89:03 Stop PRINCE2 Foundation - Quality Theme Advanced 9/100 What action should…" at bounding box center [598, 279] width 829 height 628
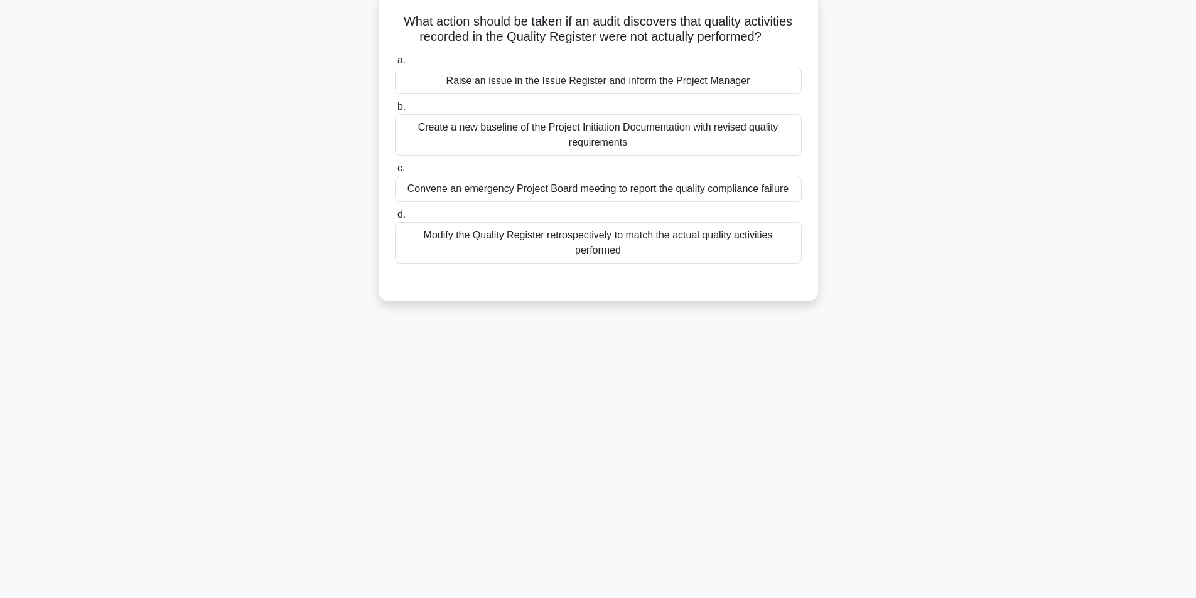
click at [1030, 293] on main "89:02 Stop PRINCE2 Foundation - Quality Theme Advanced 9/100 What action should…" at bounding box center [598, 279] width 1196 height 638
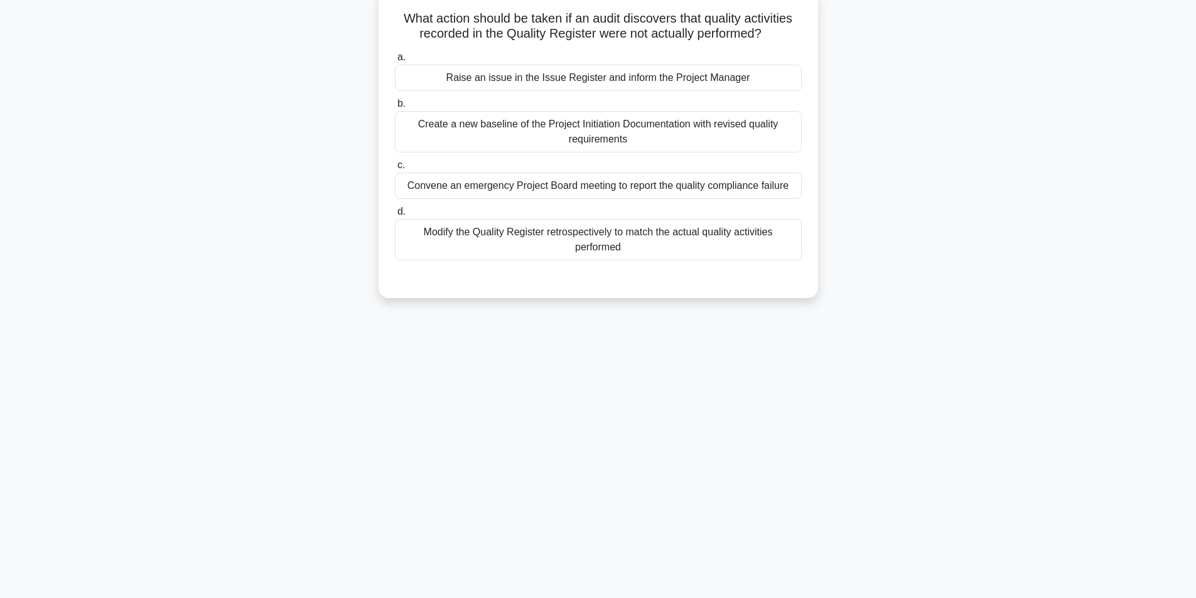
click at [760, 273] on div at bounding box center [598, 273] width 407 height 10
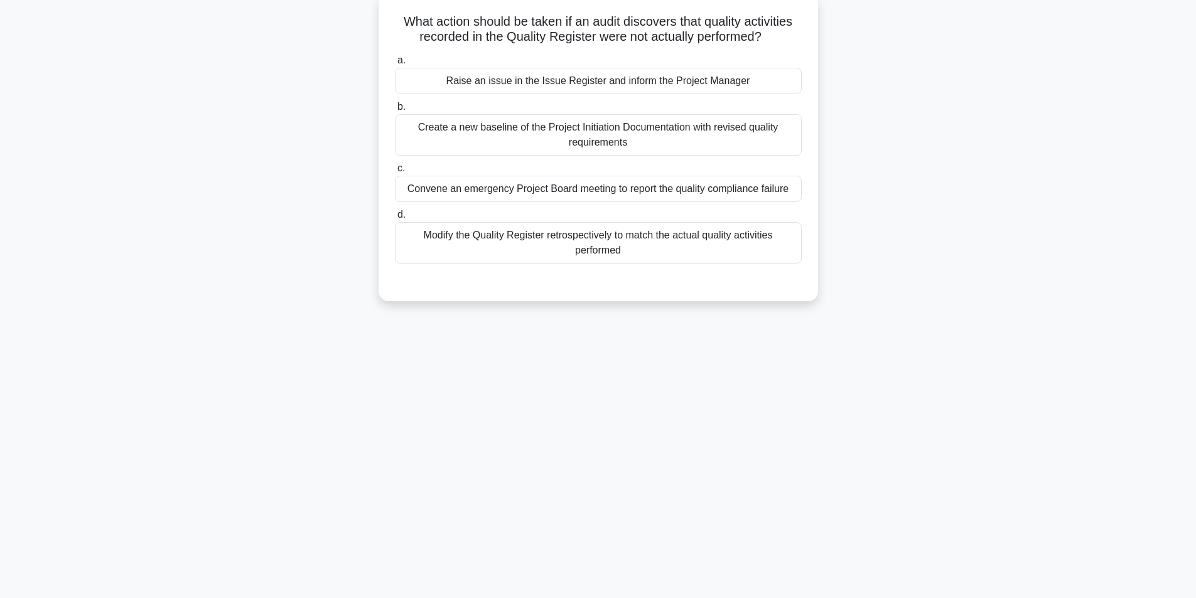
click at [656, 383] on div "83:54 Stop PRINCE2 Foundation - Quality Theme Advanced 9/100 What action should…" at bounding box center [598, 279] width 829 height 628
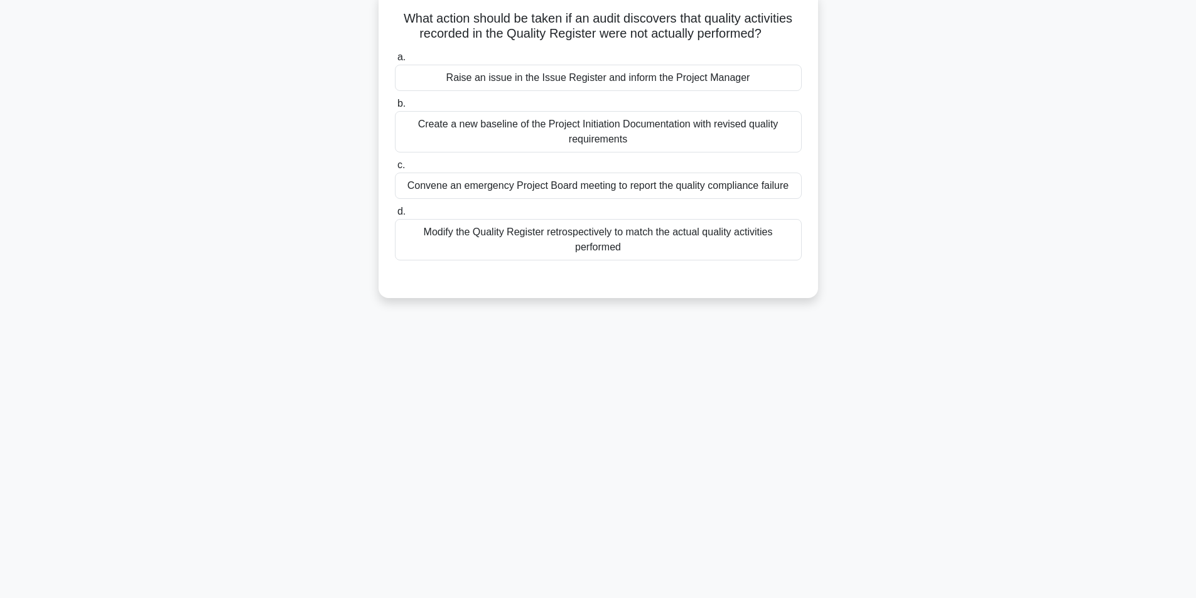
click at [591, 75] on div "Raise an issue in the Issue Register and inform the Project Manager" at bounding box center [598, 78] width 407 height 26
click at [395, 62] on input "a. Raise an issue in the Issue Register and inform the Project Manager" at bounding box center [395, 57] width 0 height 8
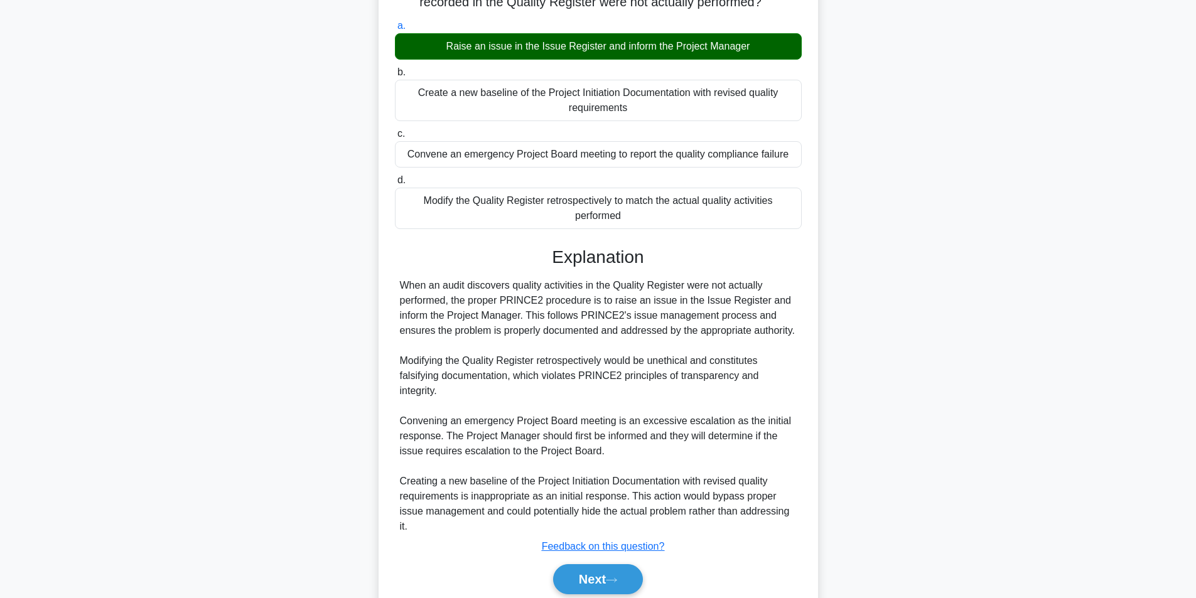
scroll to position [161, 0]
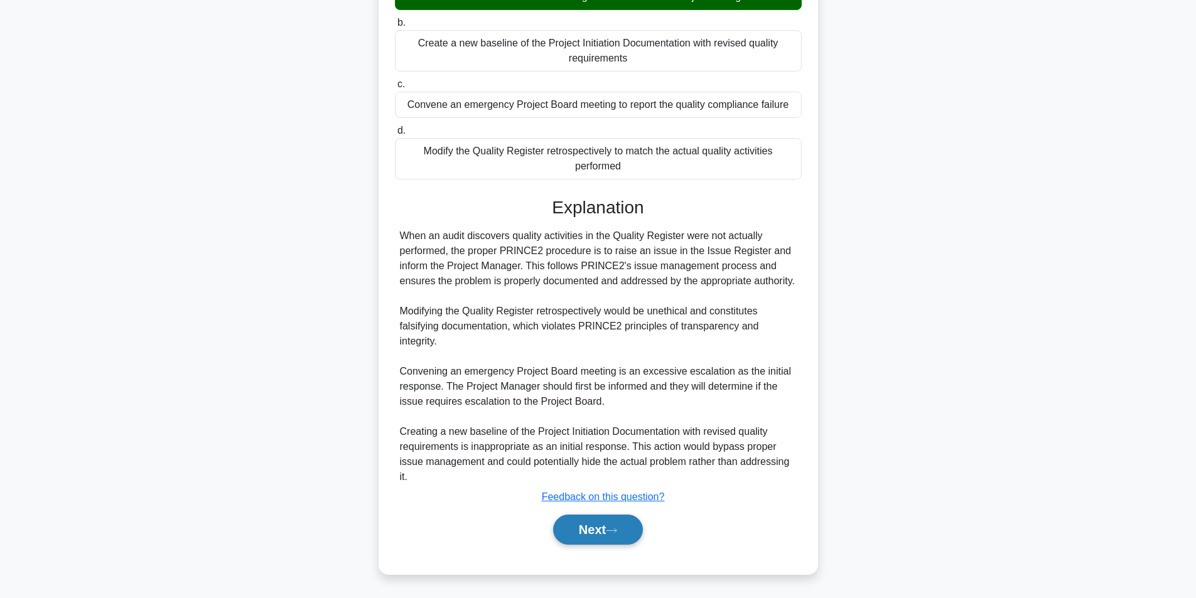
click at [591, 535] on button "Next" at bounding box center [598, 530] width 90 height 30
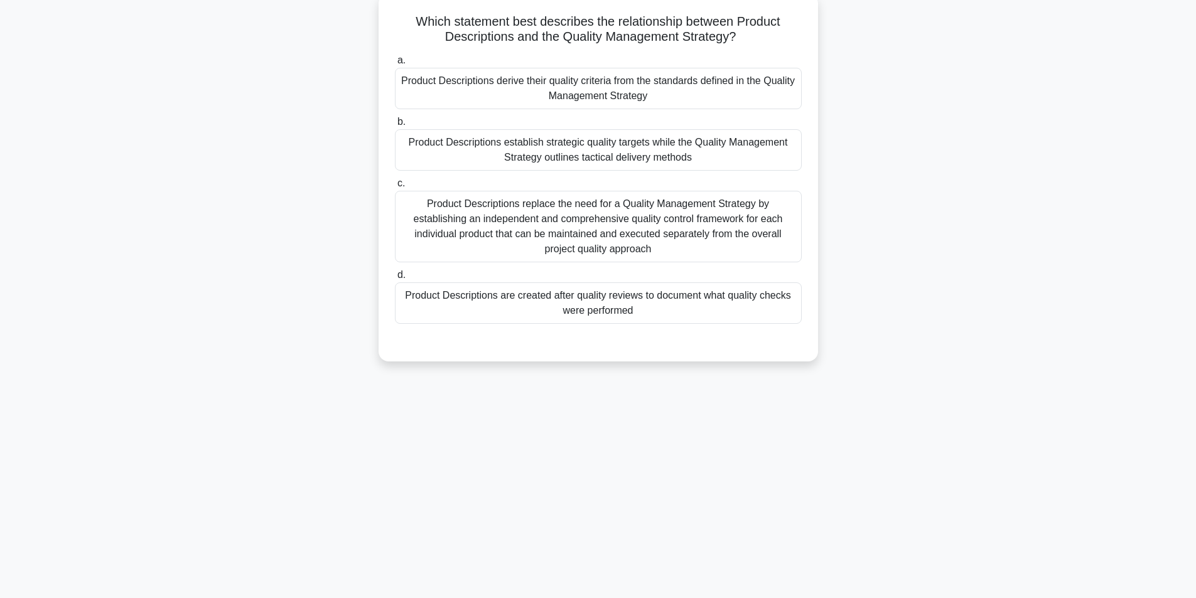
scroll to position [80, 0]
click at [676, 253] on div "Product Descriptions replace the need for a Quality Management Strategy by esta…" at bounding box center [598, 224] width 407 height 72
click at [395, 185] on input "c. Product Descriptions replace the need for a Quality Management Strategy by e…" at bounding box center [395, 180] width 0 height 8
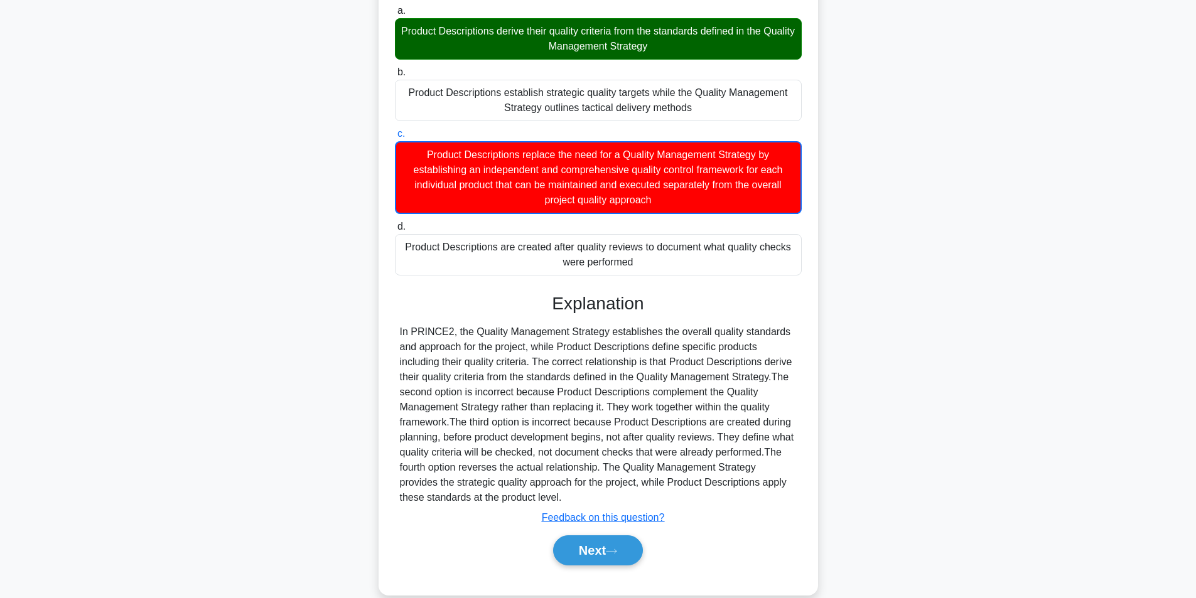
scroll to position [148, 0]
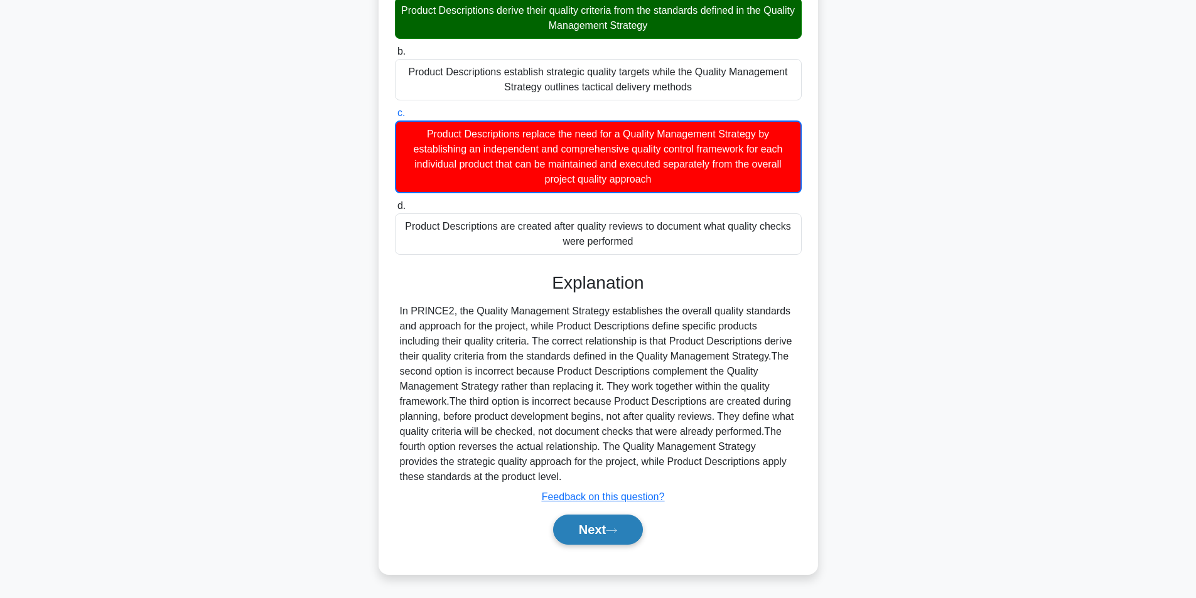
click at [615, 529] on icon at bounding box center [611, 530] width 11 height 7
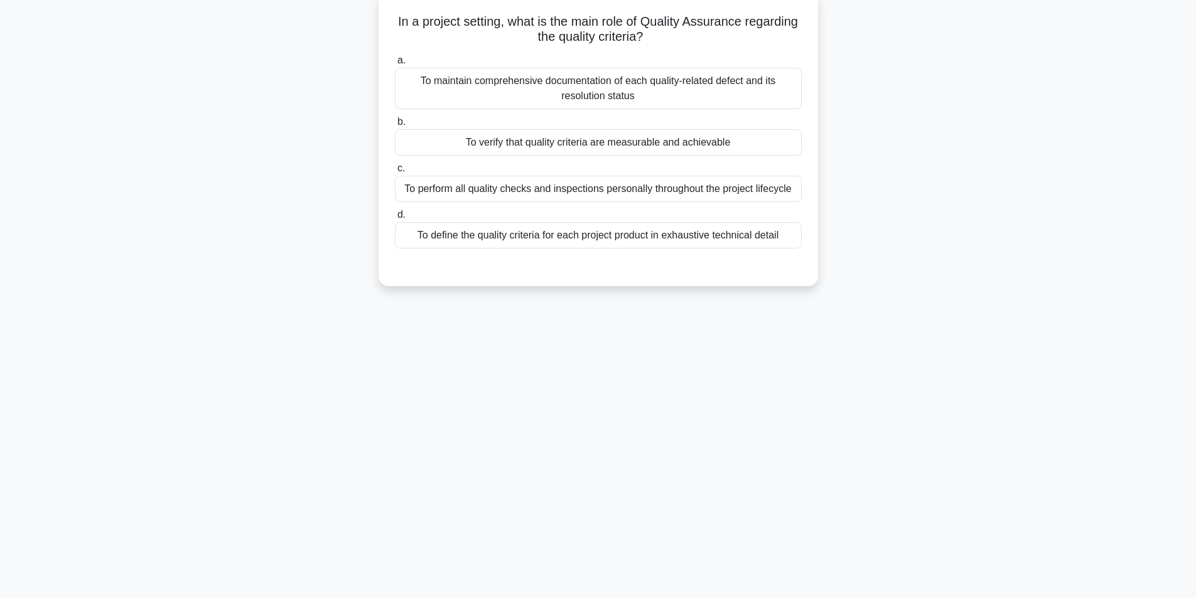
scroll to position [80, 0]
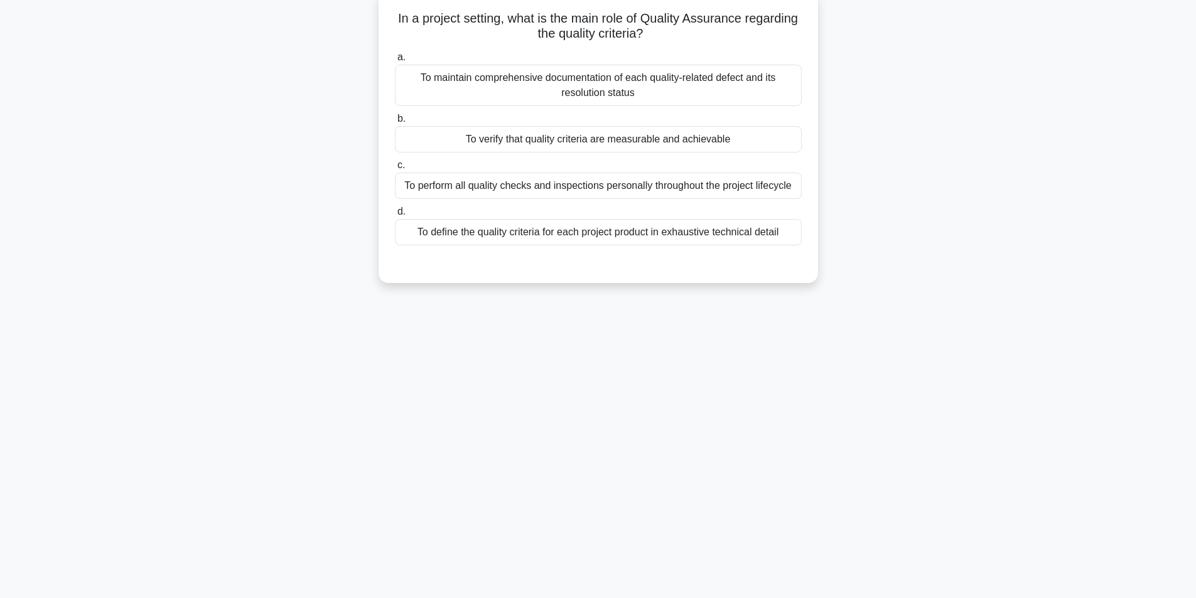
click at [635, 153] on div "To verify that quality criteria are measurable and achievable" at bounding box center [598, 139] width 407 height 26
click at [395, 123] on input "b. To verify that quality criteria are measurable and achievable" at bounding box center [395, 119] width 0 height 8
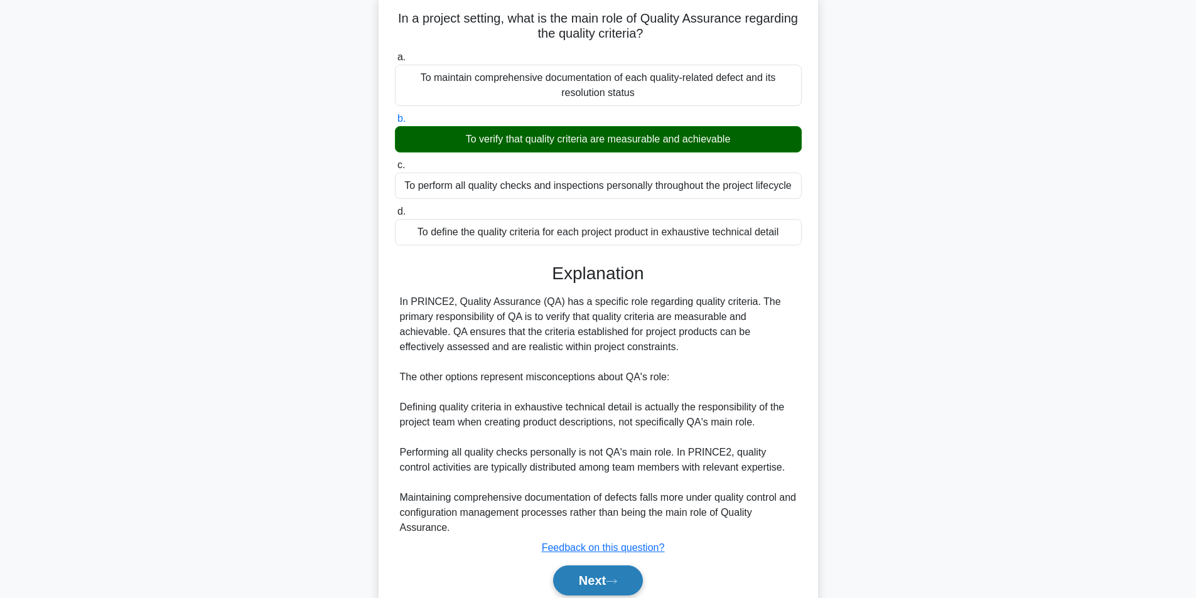
click at [612, 580] on icon at bounding box center [611, 581] width 11 height 7
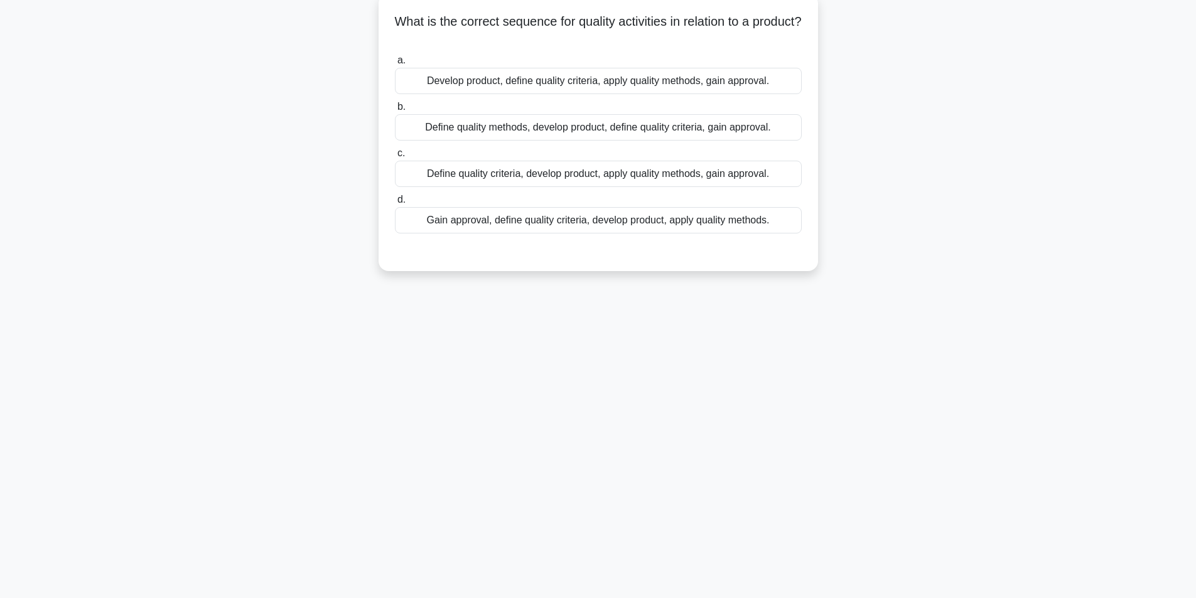
click at [572, 488] on div "58:31 Stop PRINCE2 Foundation - Quality Theme Advanced 12/100 What is the corre…" at bounding box center [598, 279] width 829 height 628
click at [573, 492] on div "58:27 Stop PRINCE2 Foundation - Quality Theme Advanced 12/100 What is the corre…" at bounding box center [598, 279] width 829 height 628
click at [573, 492] on div "58:26 Stop PRINCE2 Foundation - Quality Theme Advanced 12/100 What is the corre…" at bounding box center [598, 279] width 829 height 628
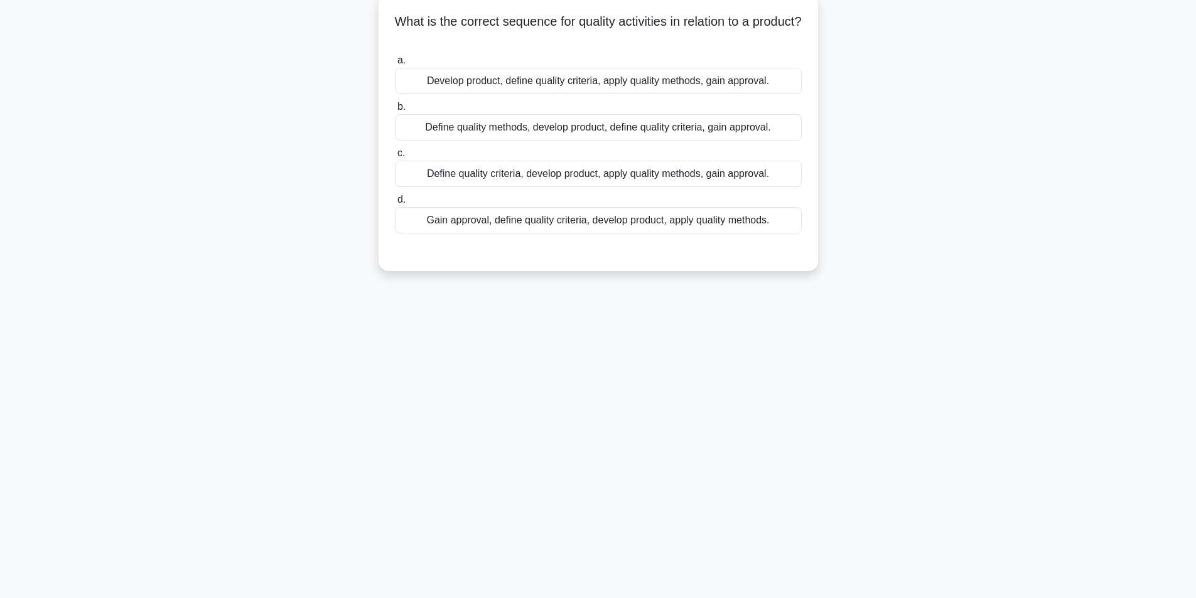
click at [573, 492] on div "58:26 Stop PRINCE2 Foundation - Quality Theme Advanced 12/100 What is the corre…" at bounding box center [598, 279] width 829 height 628
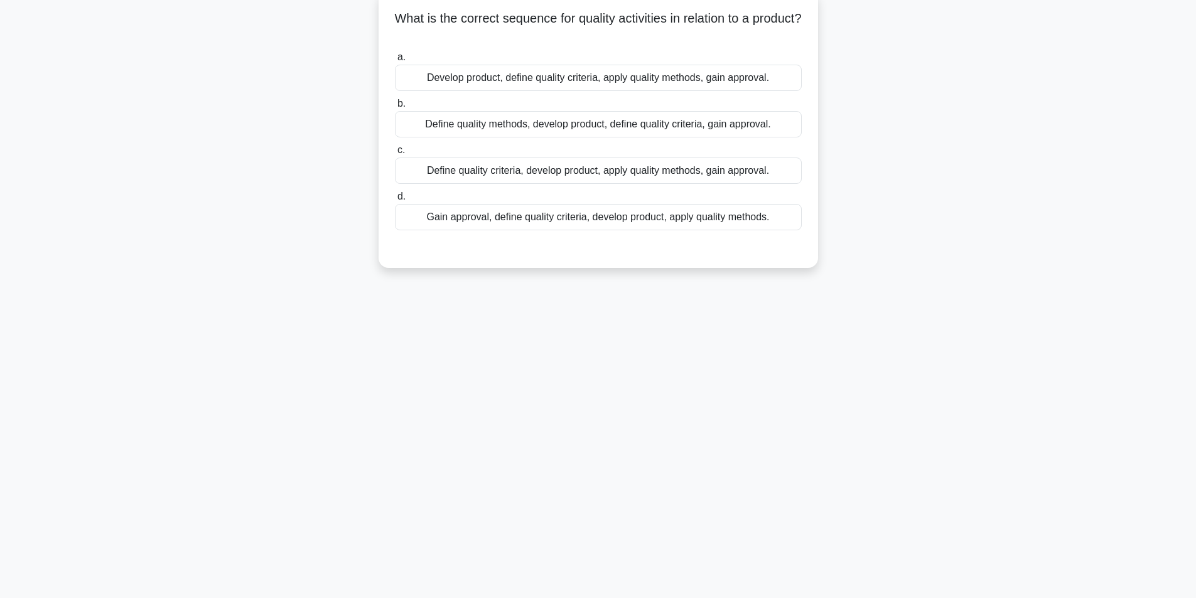
click at [577, 175] on div "Define quality criteria, develop product, apply quality methods, gain approval." at bounding box center [598, 171] width 407 height 26
click at [395, 154] on input "c. Define quality criteria, develop product, apply quality methods, gain approv…" at bounding box center [395, 150] width 0 height 8
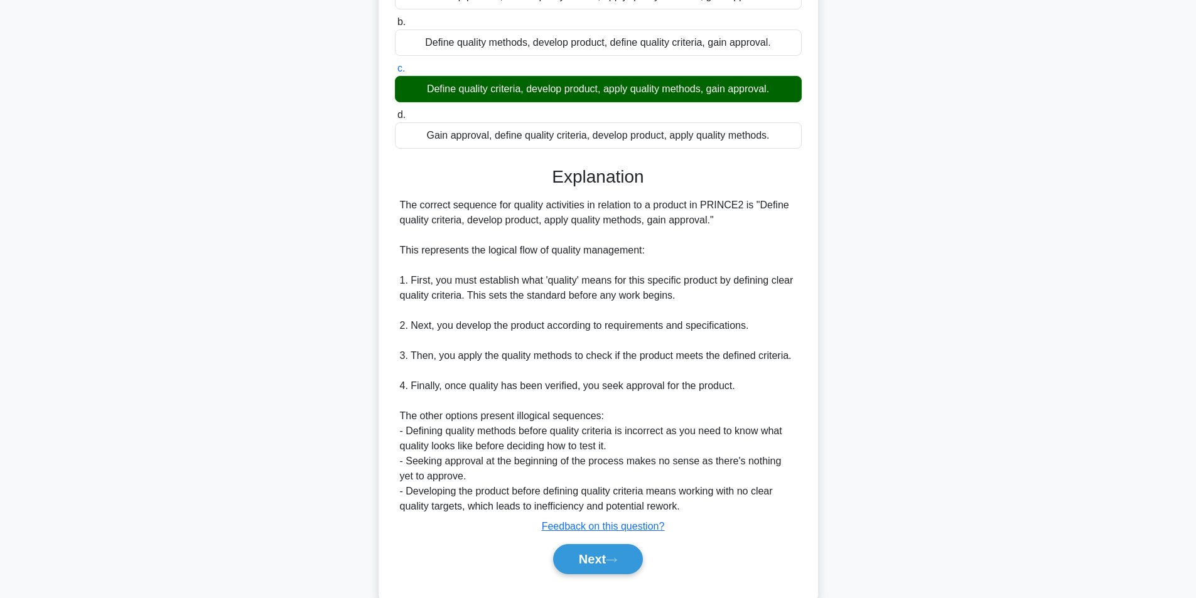
scroll to position [192, 0]
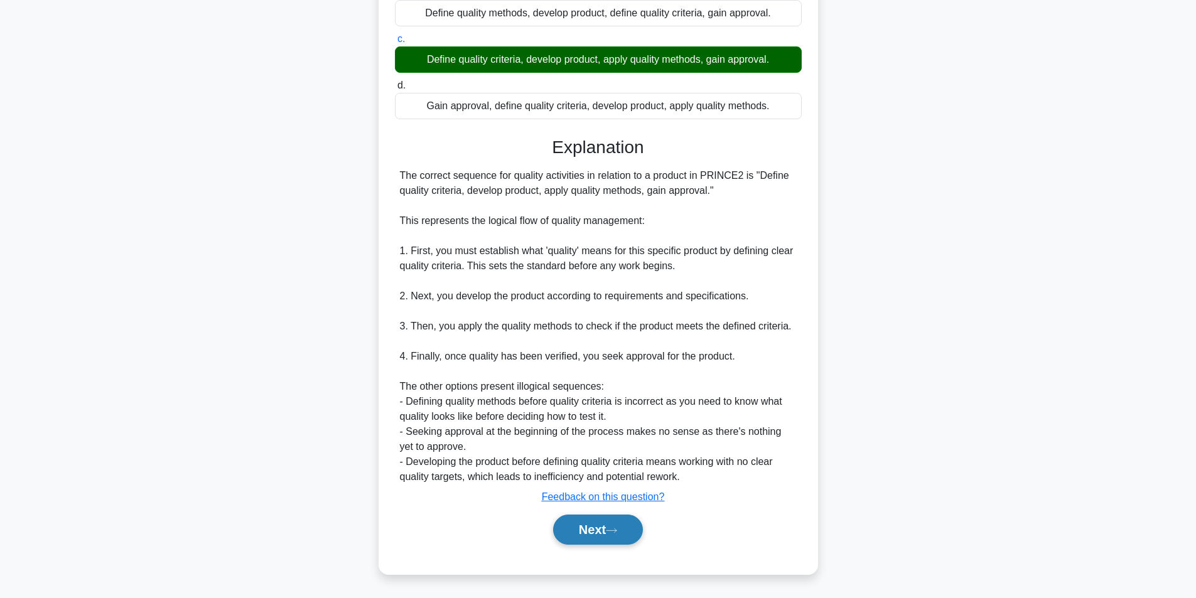
click at [603, 521] on button "Next" at bounding box center [598, 530] width 90 height 30
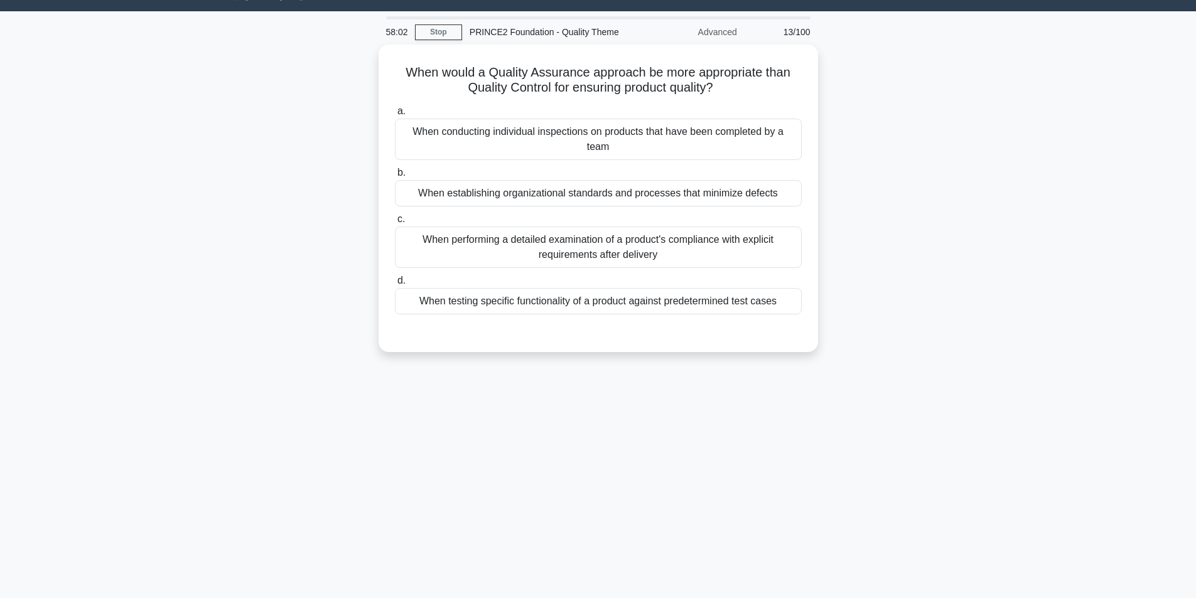
scroll to position [0, 0]
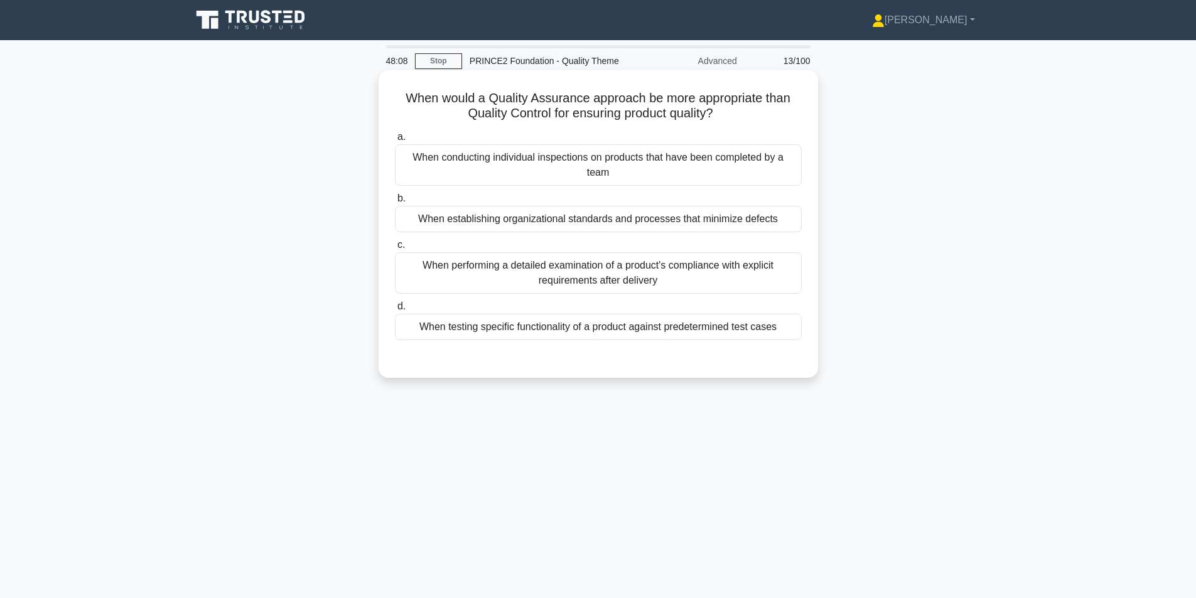
click at [732, 216] on div "When establishing organizational standards and processes that minimize defects" at bounding box center [598, 219] width 407 height 26
click at [395, 203] on input "b. When establishing organizational standards and processes that minimize defec…" at bounding box center [395, 199] width 0 height 8
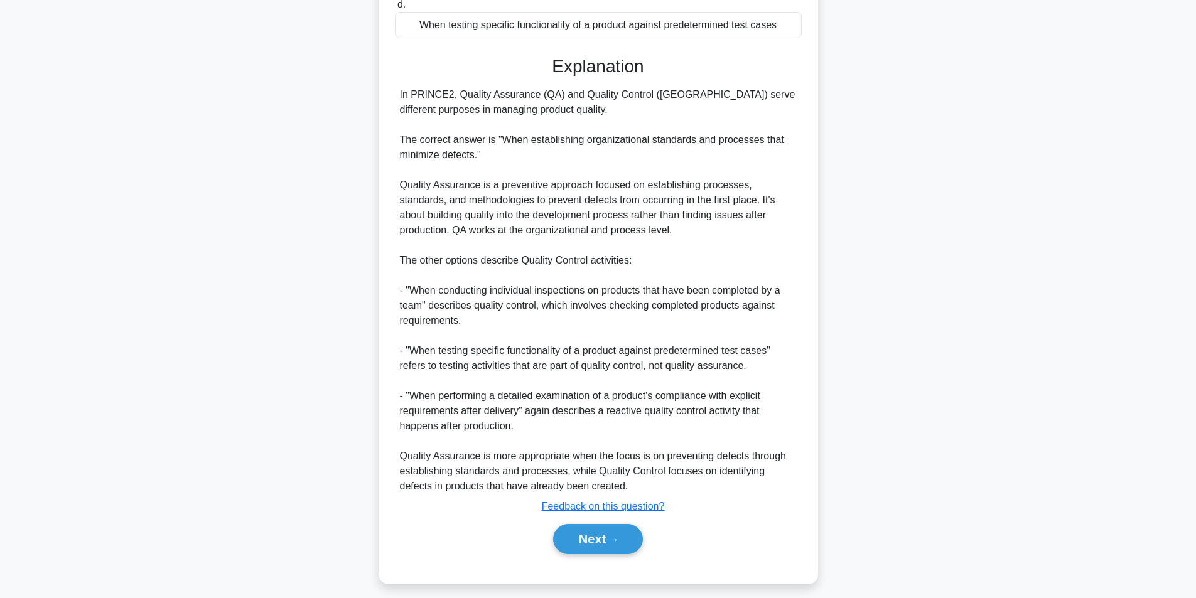
scroll to position [312, 0]
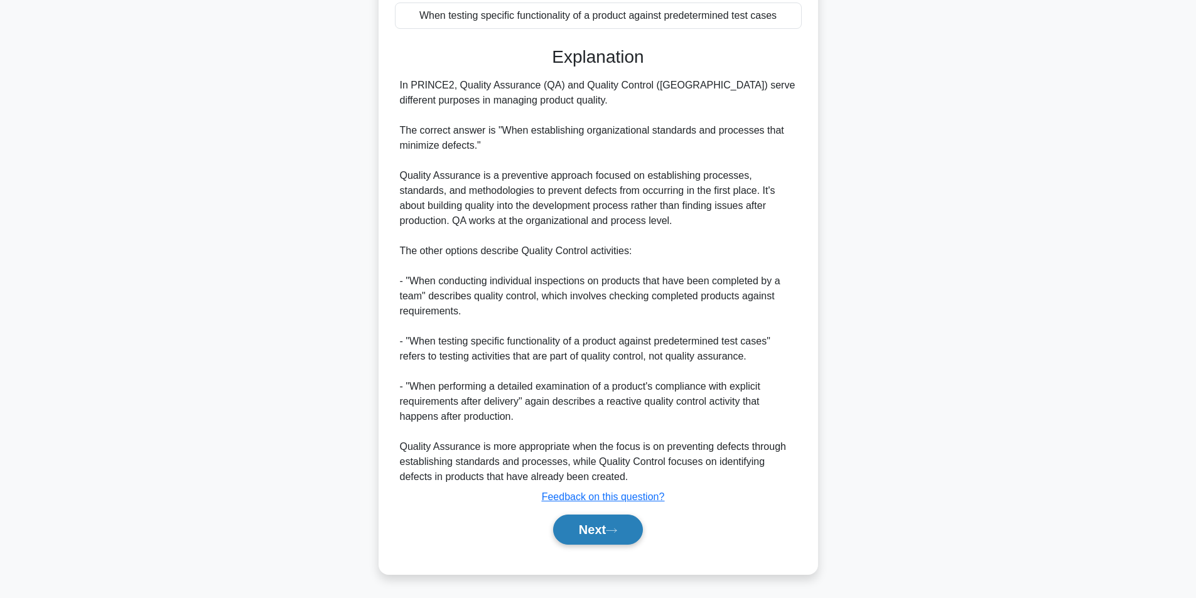
click at [608, 524] on button "Next" at bounding box center [598, 530] width 90 height 30
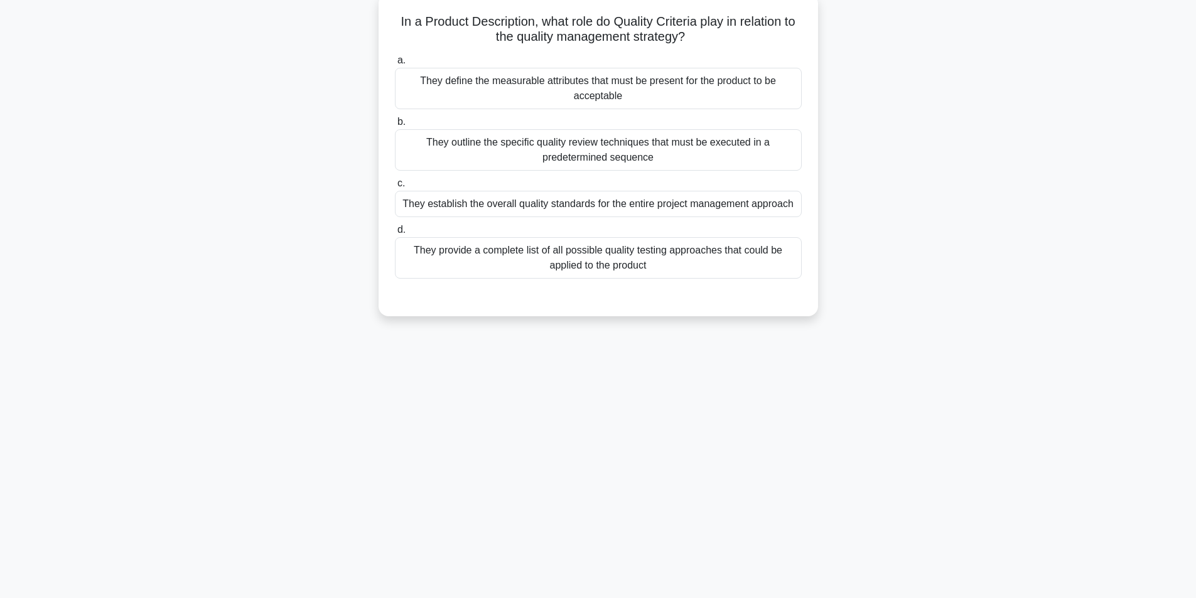
scroll to position [0, 0]
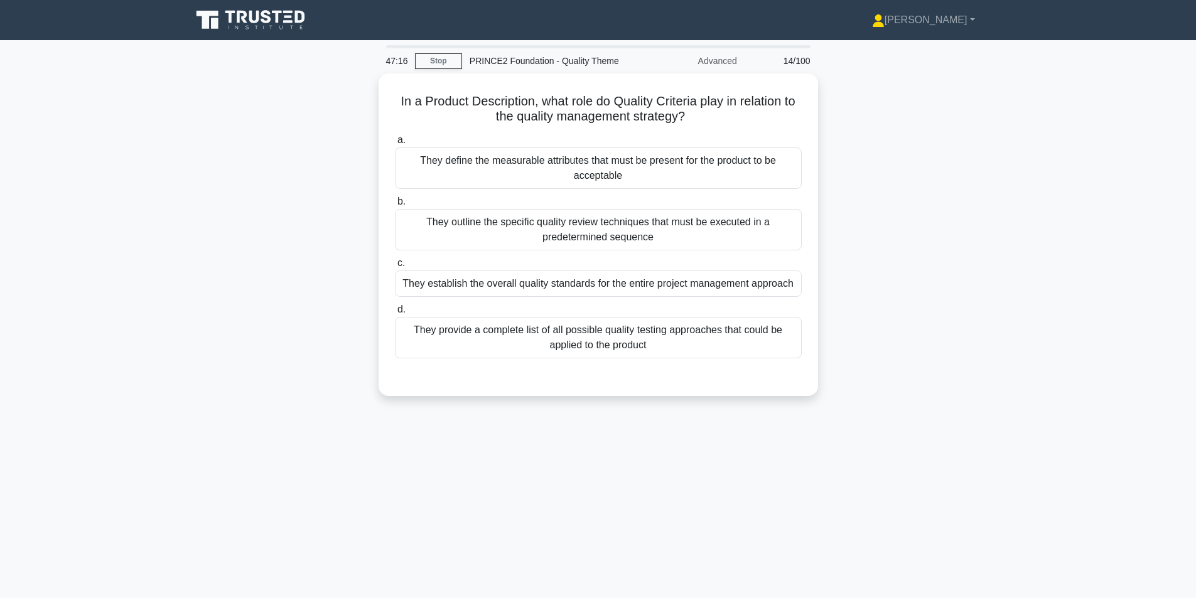
click at [995, 243] on div "In a Product Description, what role do Quality Criteria play in relation to the…" at bounding box center [598, 242] width 829 height 338
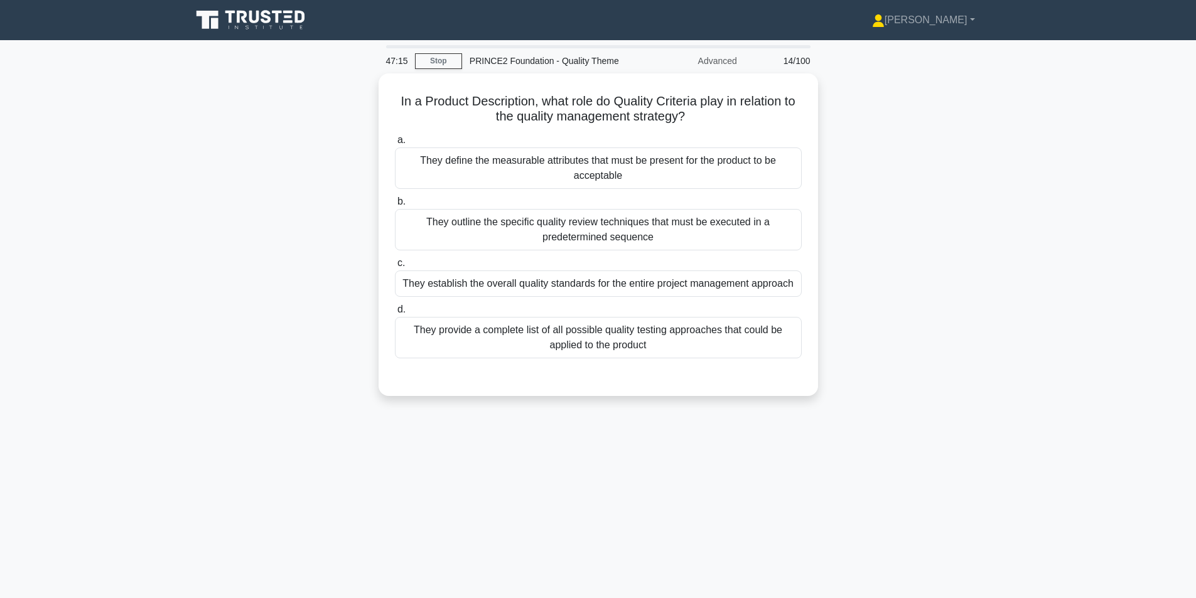
click at [995, 243] on div "In a Product Description, what role do Quality Criteria play in relation to the…" at bounding box center [598, 242] width 829 height 338
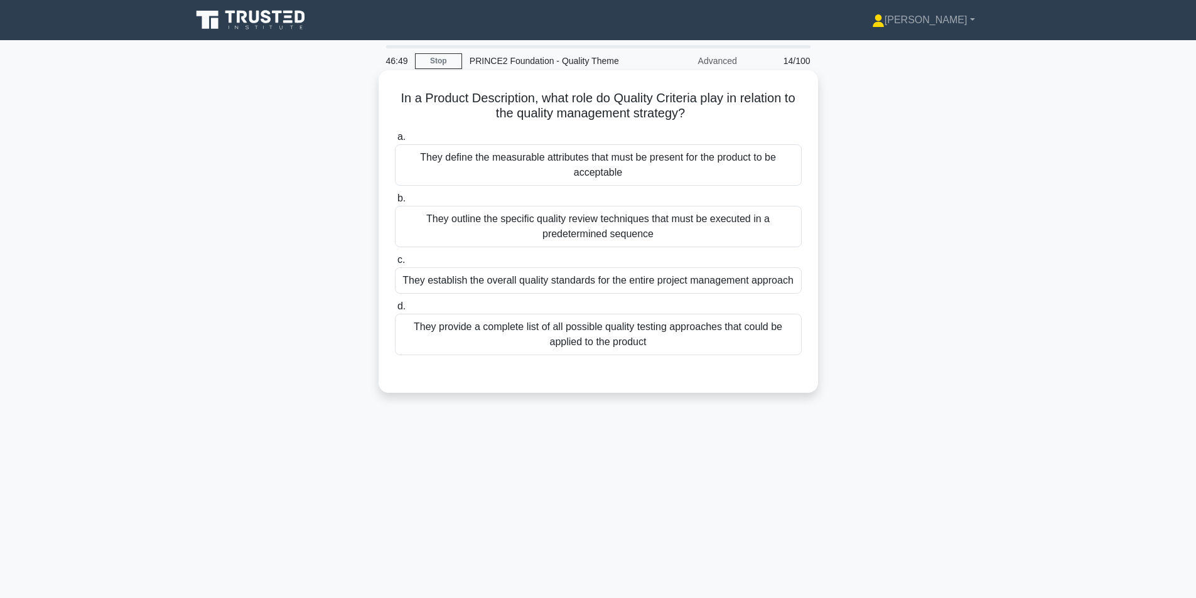
click at [721, 164] on div "They define the measurable attributes that must be present for the product to b…" at bounding box center [598, 164] width 407 height 41
click at [395, 141] on input "a. They define the measurable attributes that must be present for the product t…" at bounding box center [395, 137] width 0 height 8
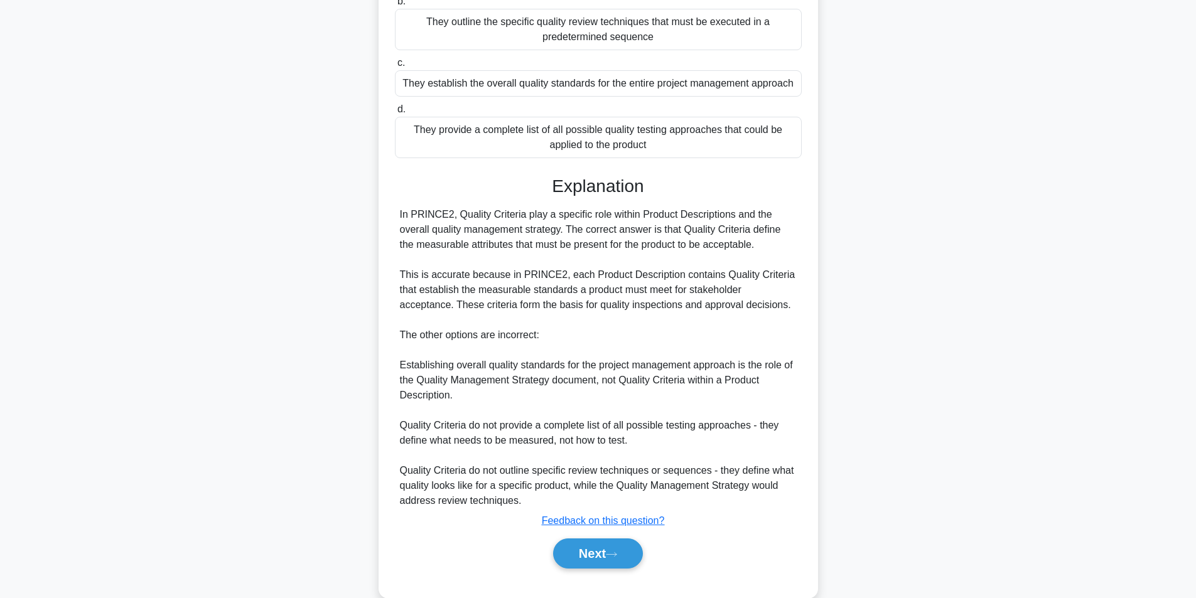
scroll to position [222, 0]
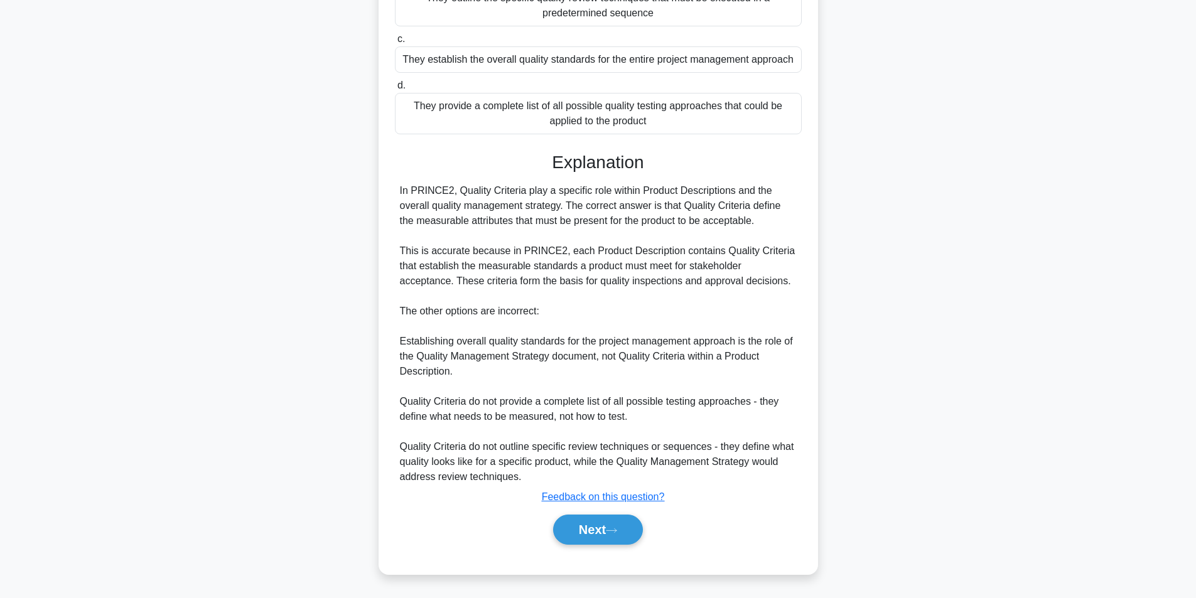
click at [621, 514] on div "Next" at bounding box center [598, 530] width 407 height 40
click at [612, 528] on icon at bounding box center [611, 530] width 11 height 7
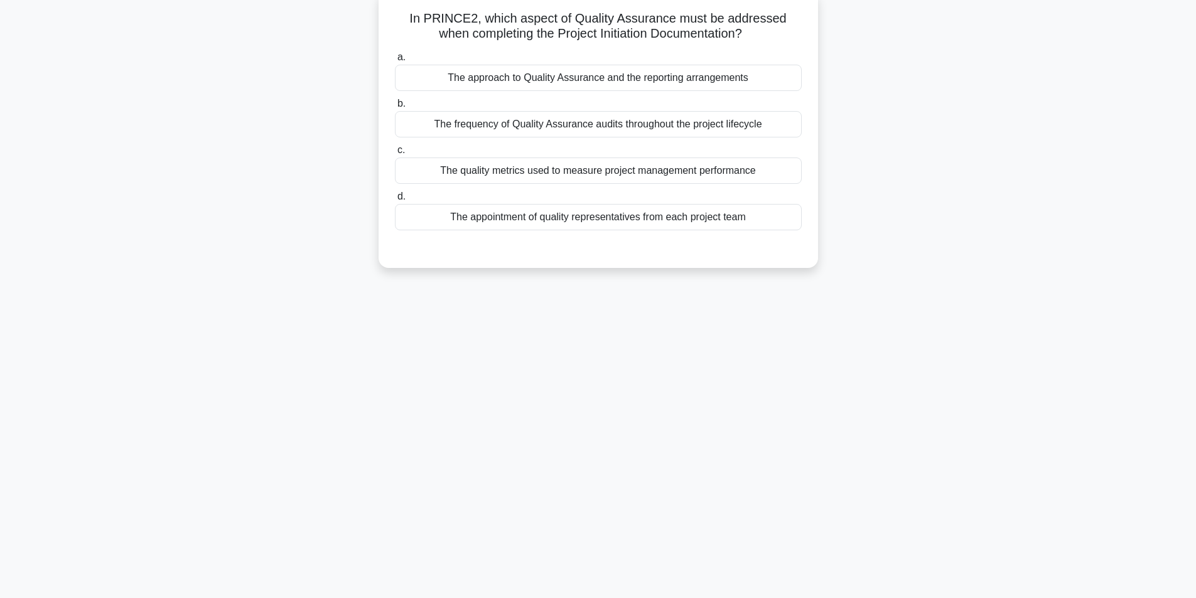
click at [661, 79] on div "The approach to Quality Assurance and the reporting arrangements" at bounding box center [598, 78] width 407 height 26
click at [395, 62] on input "a. The approach to Quality Assurance and the reporting arrangements" at bounding box center [395, 57] width 0 height 8
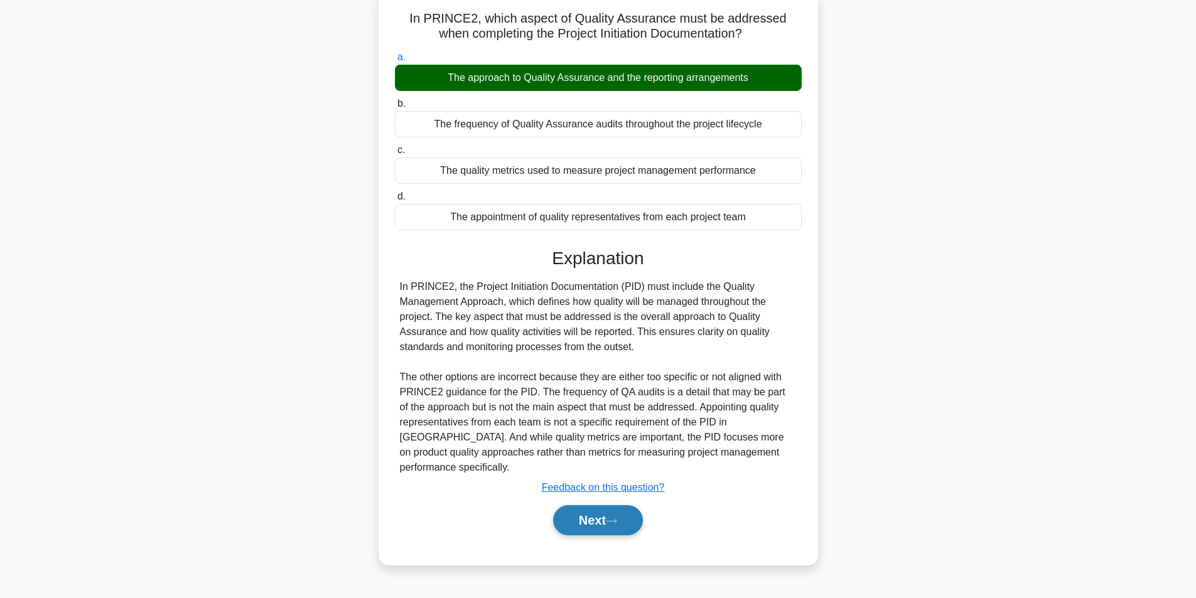
click at [578, 505] on button "Next" at bounding box center [598, 520] width 90 height 30
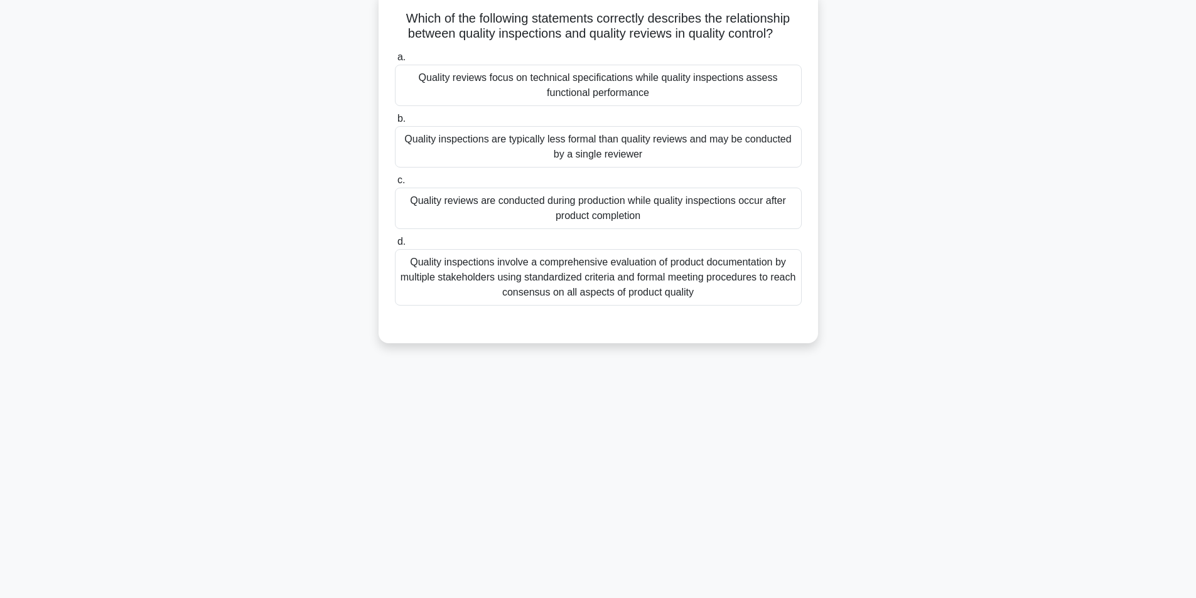
click at [615, 286] on div "Quality inspections involve a comprehensive evaluation of product documentation…" at bounding box center [598, 277] width 407 height 57
click at [395, 246] on input "d. Quality inspections involve a comprehensive evaluation of product documentat…" at bounding box center [395, 242] width 0 height 8
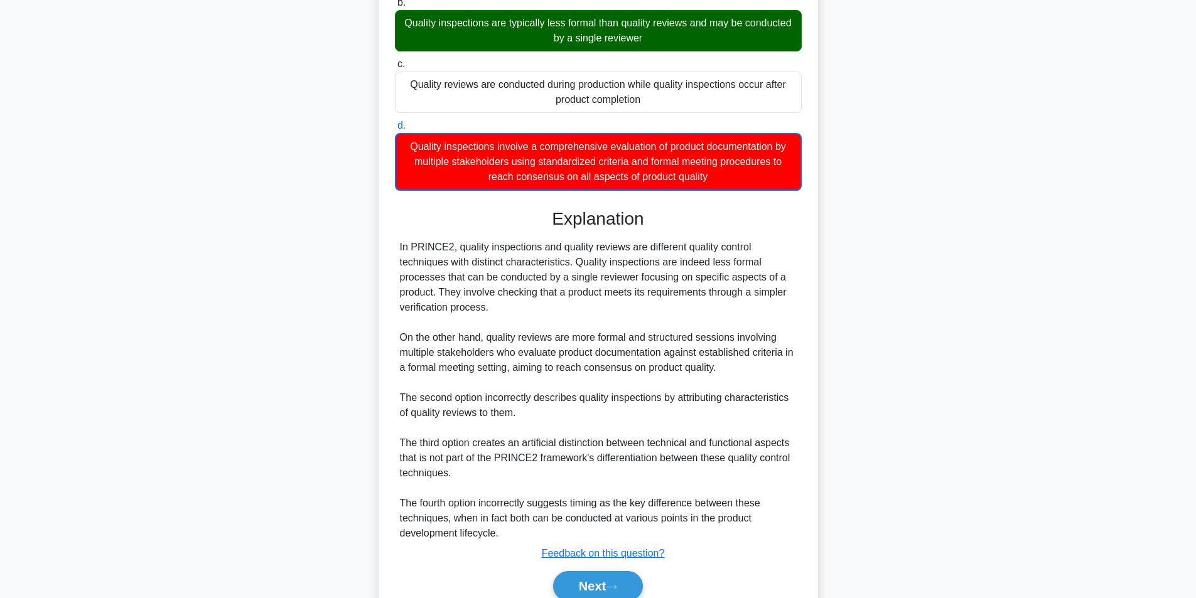
scroll to position [253, 0]
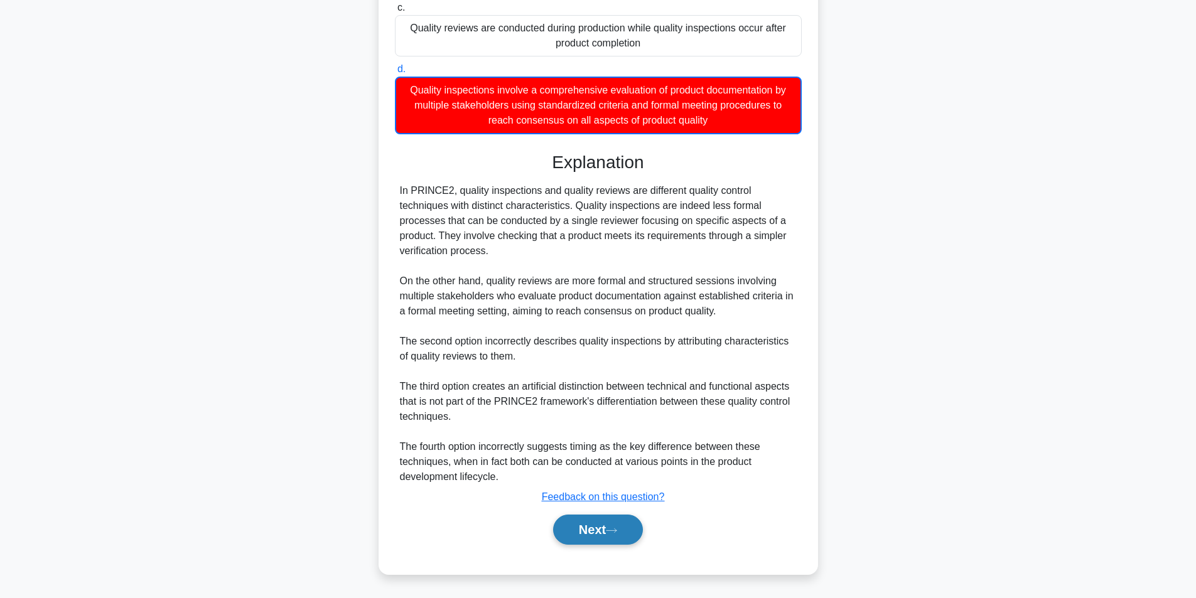
click at [576, 532] on button "Next" at bounding box center [598, 530] width 90 height 30
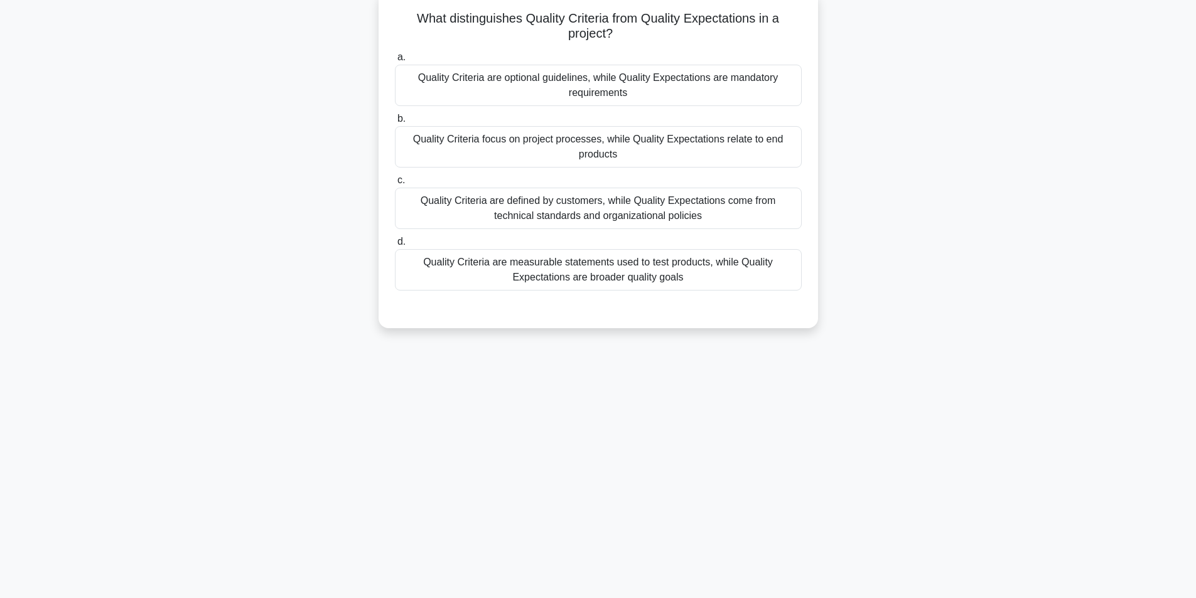
click at [556, 269] on div "Quality Criteria are measurable statements used to test products, while Quality…" at bounding box center [598, 269] width 407 height 41
click at [395, 246] on input "d. Quality Criteria are measurable statements used to test products, while Qual…" at bounding box center [395, 242] width 0 height 8
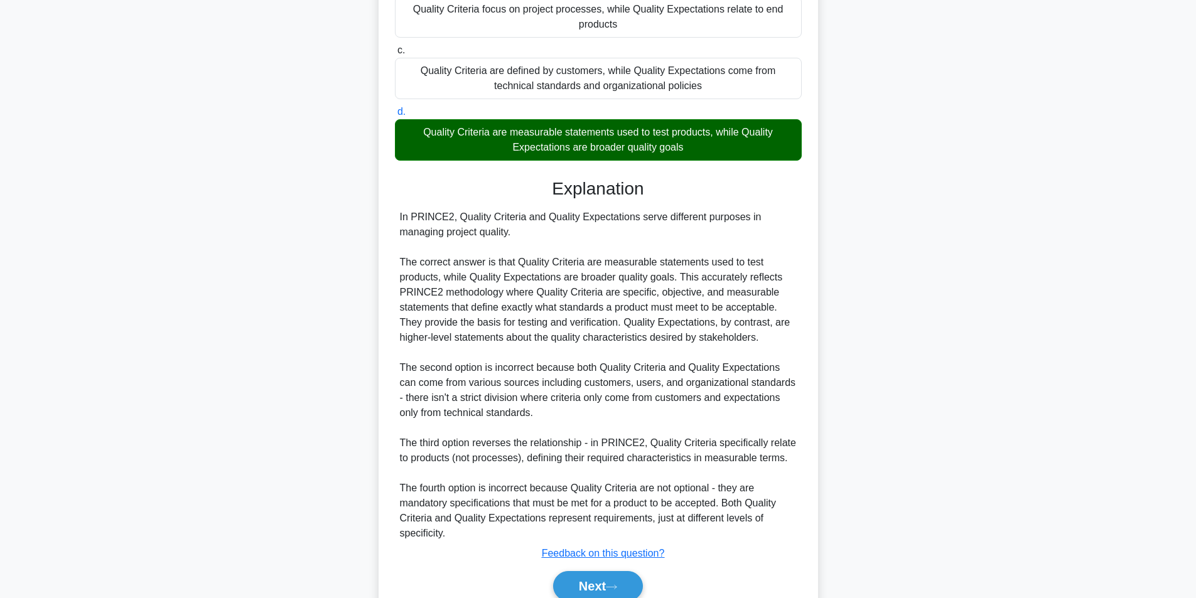
scroll to position [267, 0]
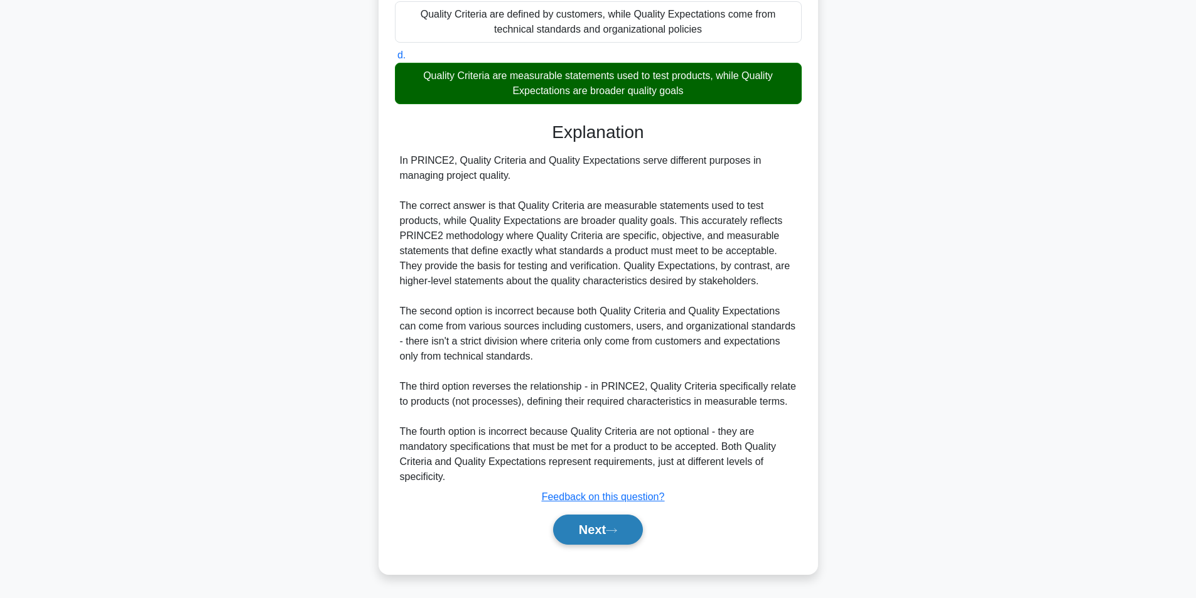
click at [576, 532] on button "Next" at bounding box center [598, 530] width 90 height 30
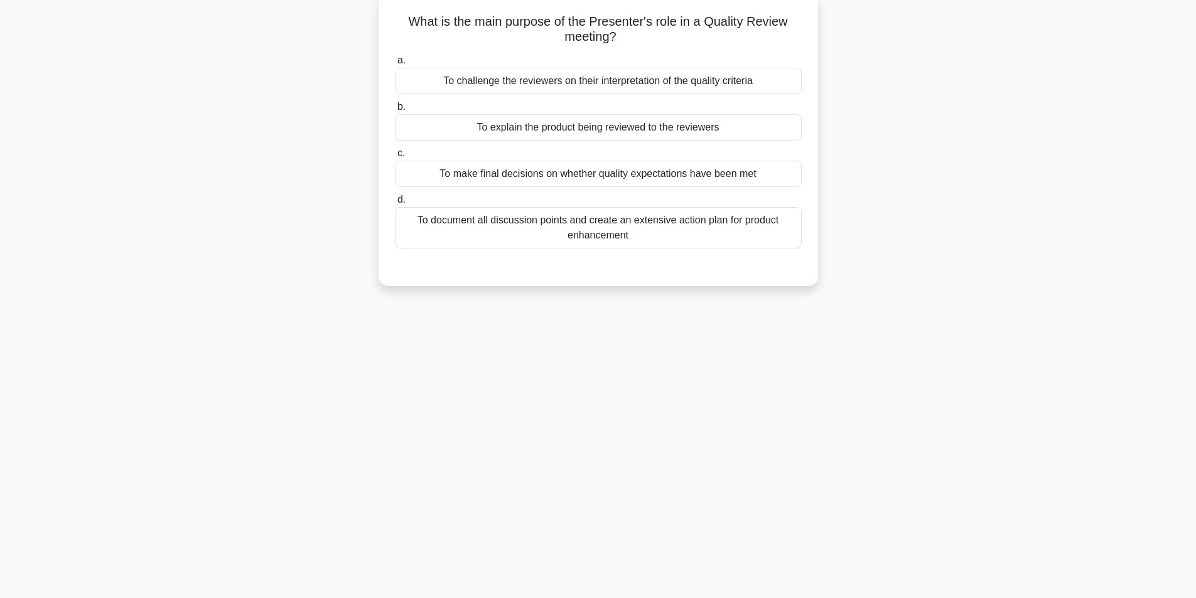
click at [661, 397] on div "34:43 Stop PRINCE2 Foundation - Quality Theme Advanced 18/100 What is the main …" at bounding box center [598, 279] width 829 height 628
click at [941, 94] on div "What is the main purpose of the Presenter's role in a Quality Review meeting? .…" at bounding box center [598, 148] width 829 height 308
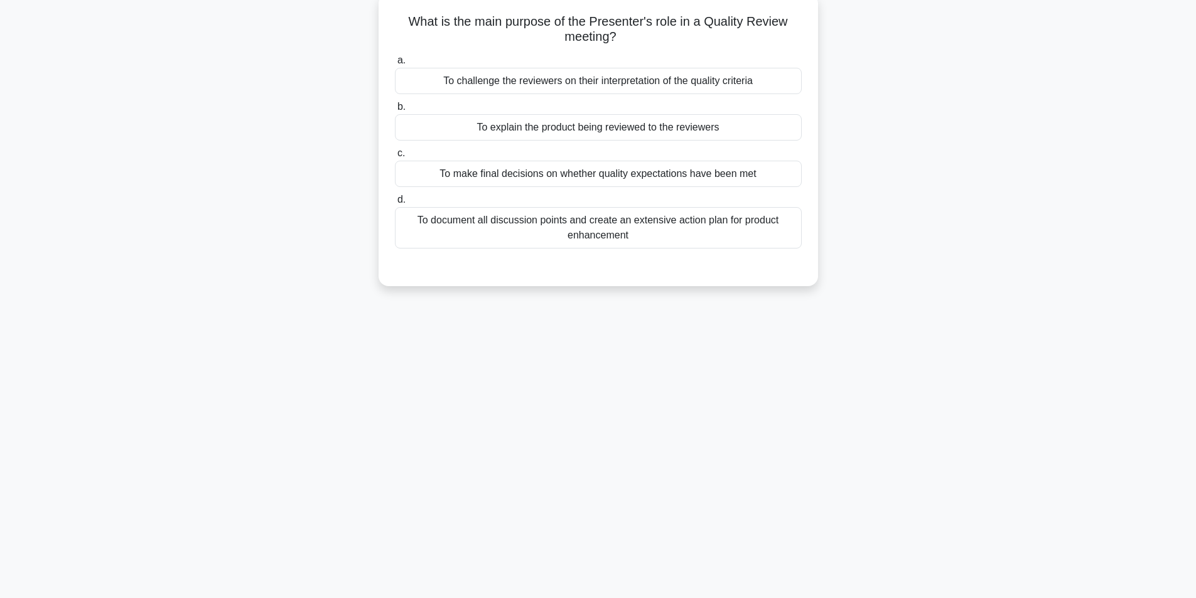
click at [941, 94] on div "What is the main purpose of the Presenter's role in a Quality Review meeting? .…" at bounding box center [598, 148] width 829 height 308
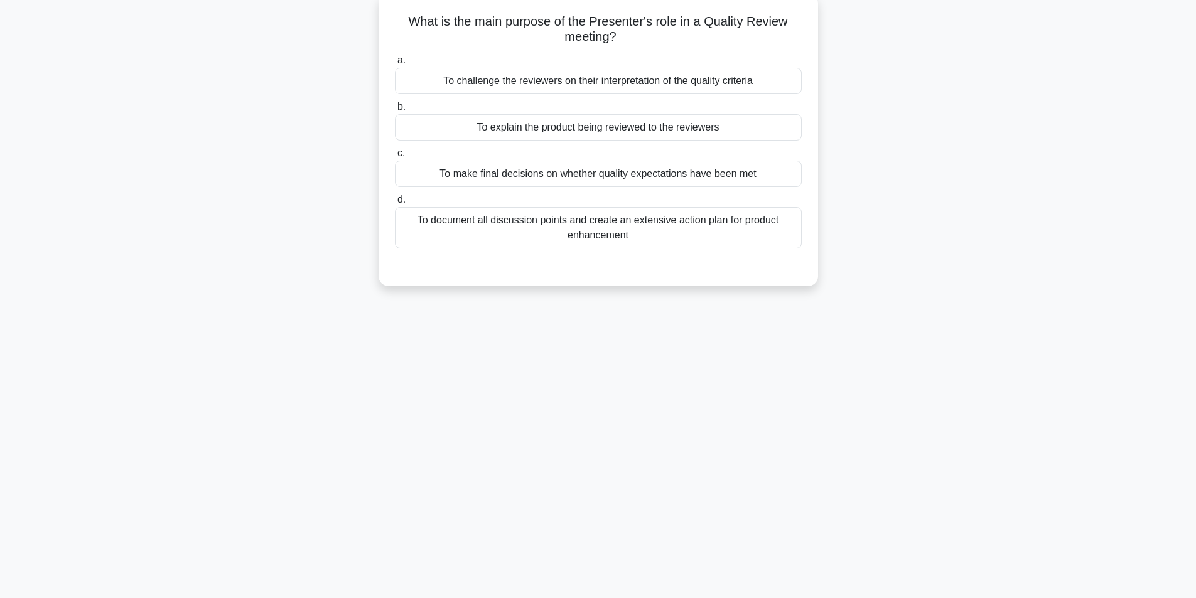
click at [941, 94] on div "What is the main purpose of the Presenter's role in a Quality Review meeting? .…" at bounding box center [598, 148] width 829 height 308
click at [682, 118] on div "To explain the product being reviewed to the reviewers" at bounding box center [598, 124] width 407 height 26
click at [395, 108] on input "b. To explain the product being reviewed to the reviewers" at bounding box center [395, 104] width 0 height 8
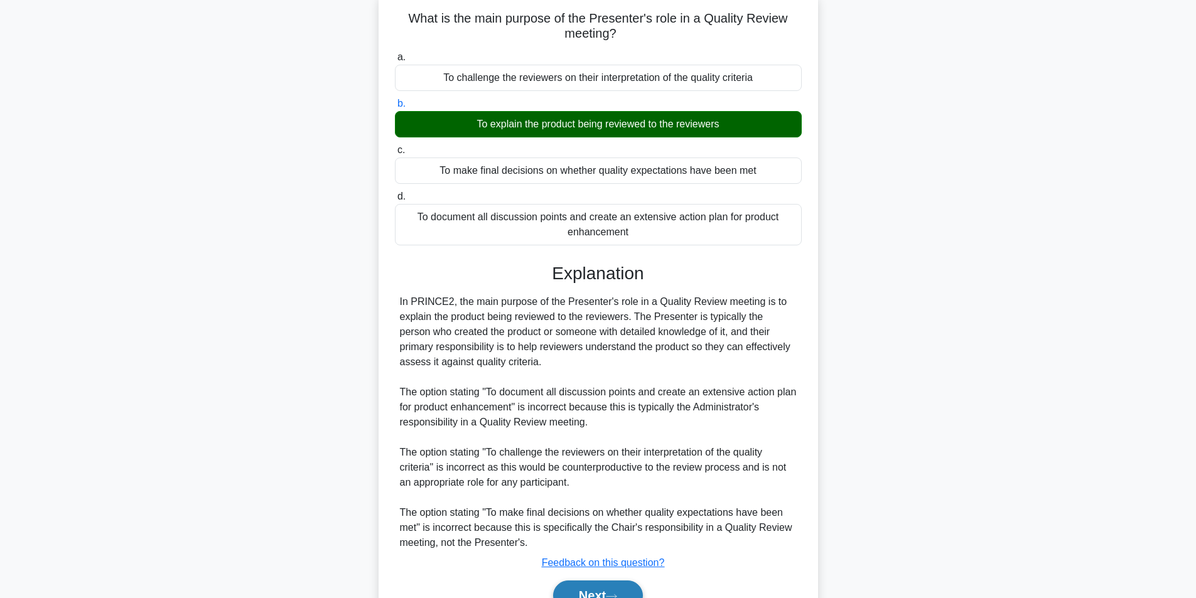
click at [565, 588] on button "Next" at bounding box center [598, 596] width 90 height 30
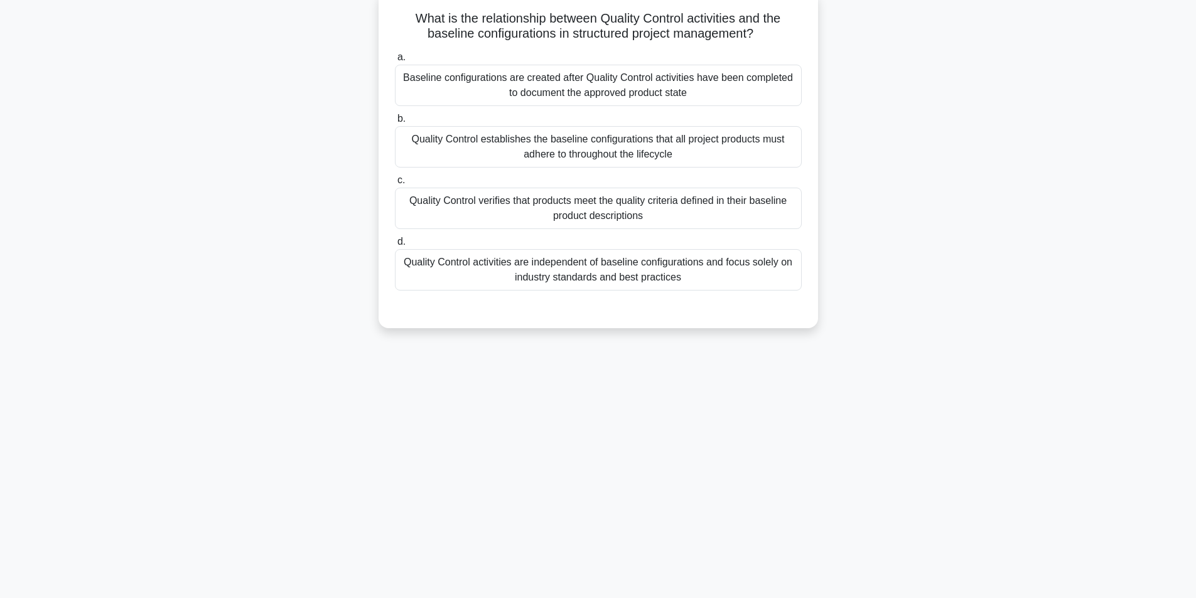
click at [696, 204] on div "Quality Control verifies that products meet the quality criteria defined in the…" at bounding box center [598, 208] width 407 height 41
click at [395, 185] on input "c. Quality Control verifies that products meet the quality criteria defined in …" at bounding box center [395, 180] width 0 height 8
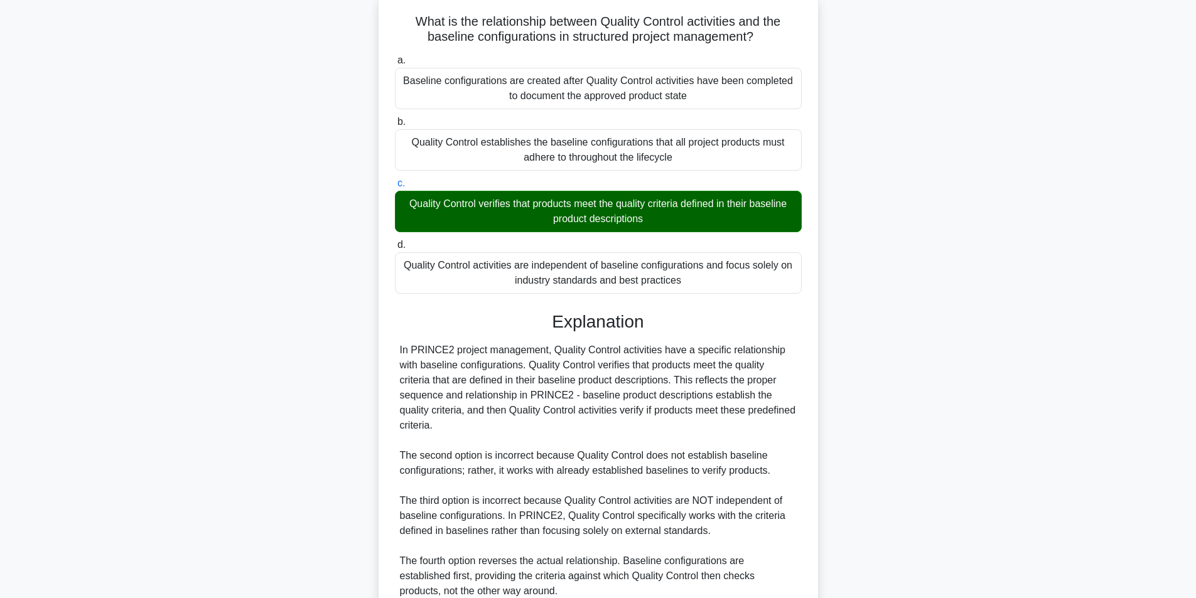
click at [395, 241] on input "d. Quality Control activities are independent of baseline configurations and fo…" at bounding box center [395, 245] width 0 height 8
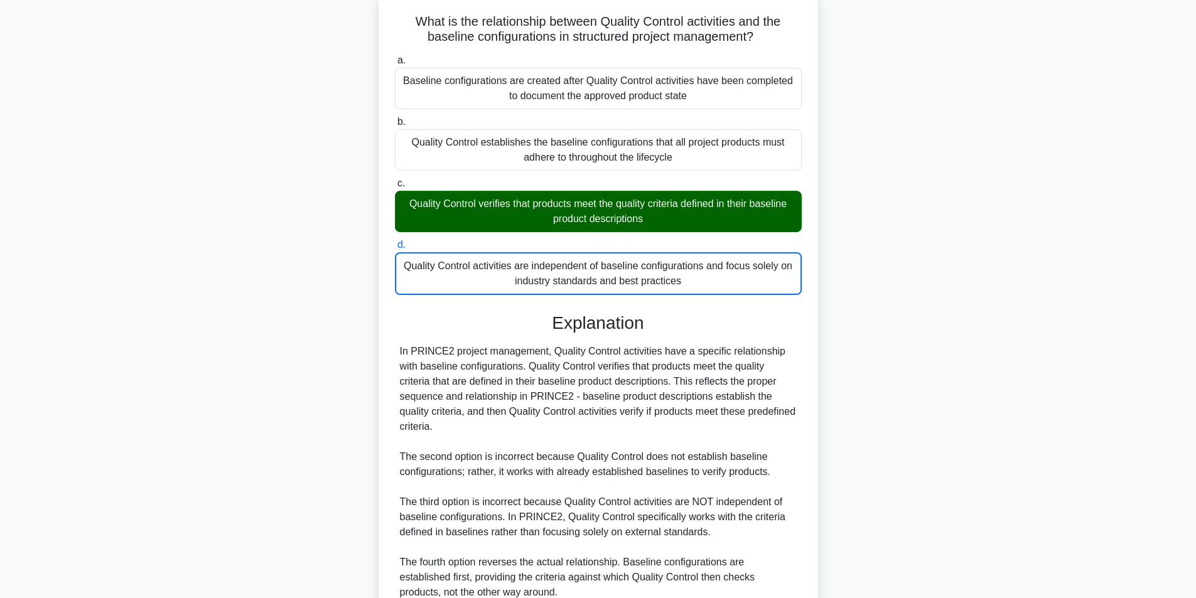
click at [395, 57] on input "a. Baseline configurations are created after Quality Control activities have be…" at bounding box center [395, 61] width 0 height 8
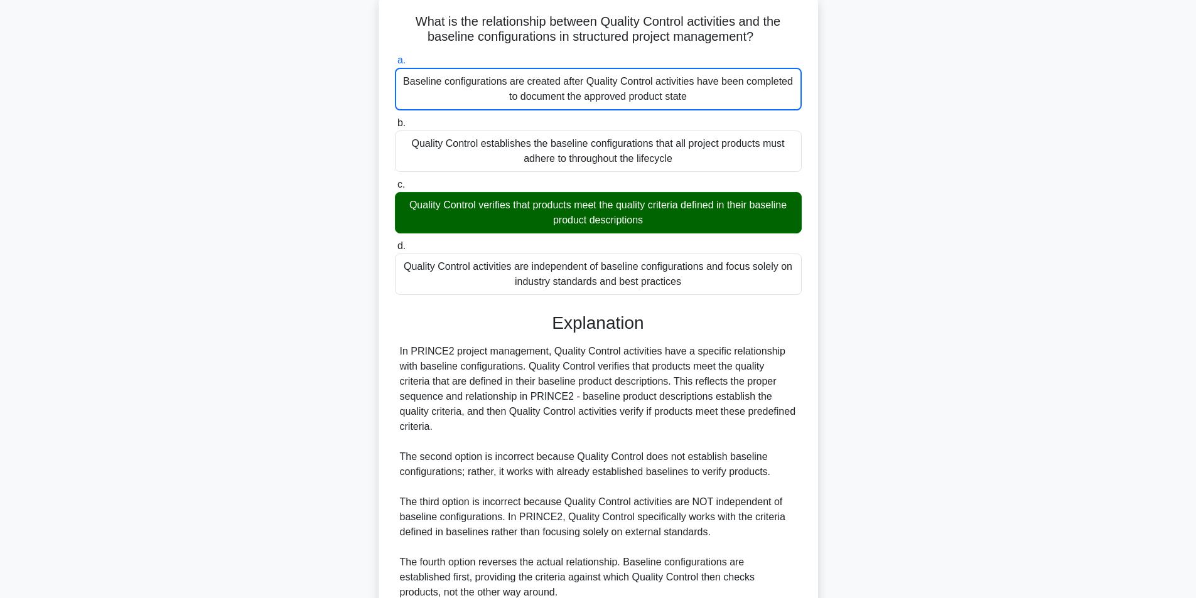
click at [395, 119] on input "b. Quality Control establishes the baseline configurations that all project pro…" at bounding box center [395, 123] width 0 height 8
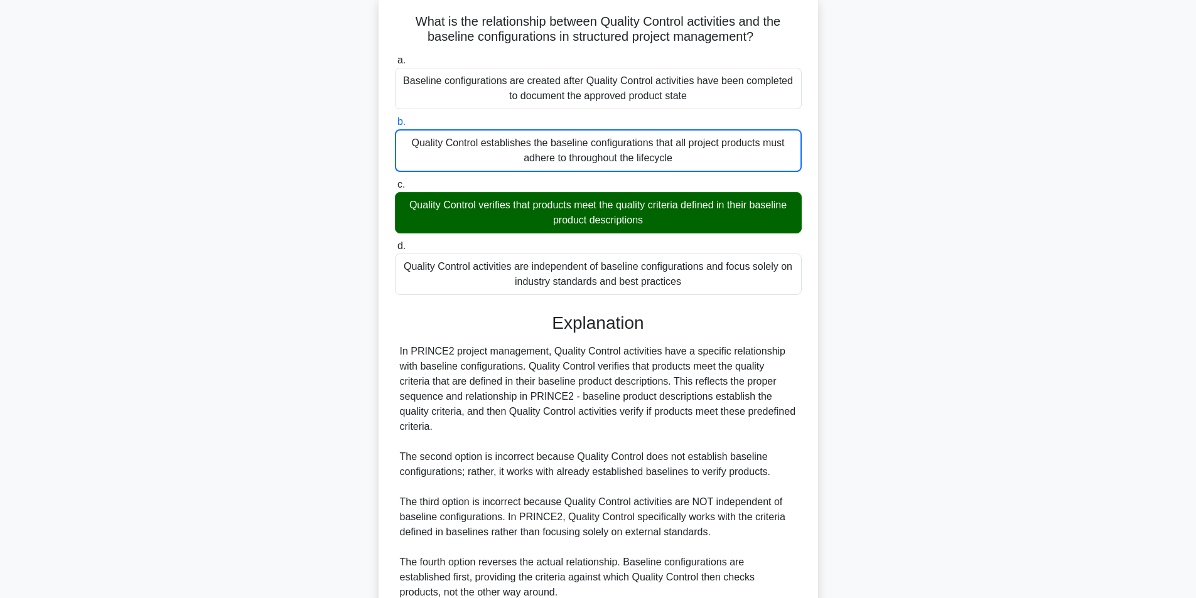
click at [395, 181] on input "c. Quality Control verifies that products meet the quality criteria defined in …" at bounding box center [395, 185] width 0 height 8
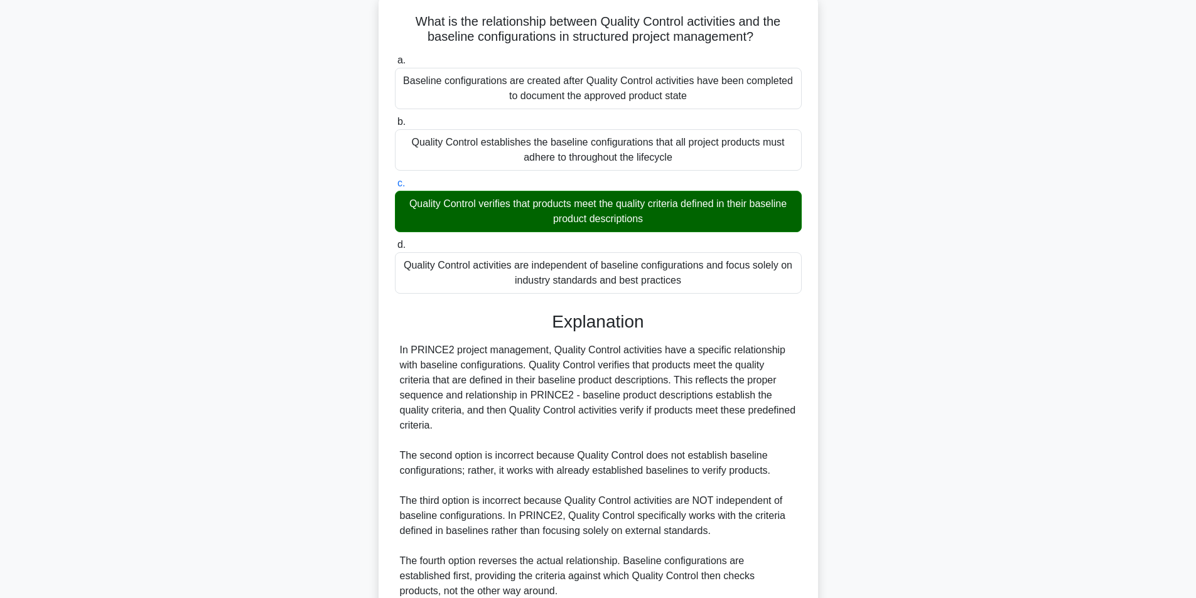
click at [395, 241] on input "d. Quality Control activities are independent of baseline configurations and fo…" at bounding box center [395, 245] width 0 height 8
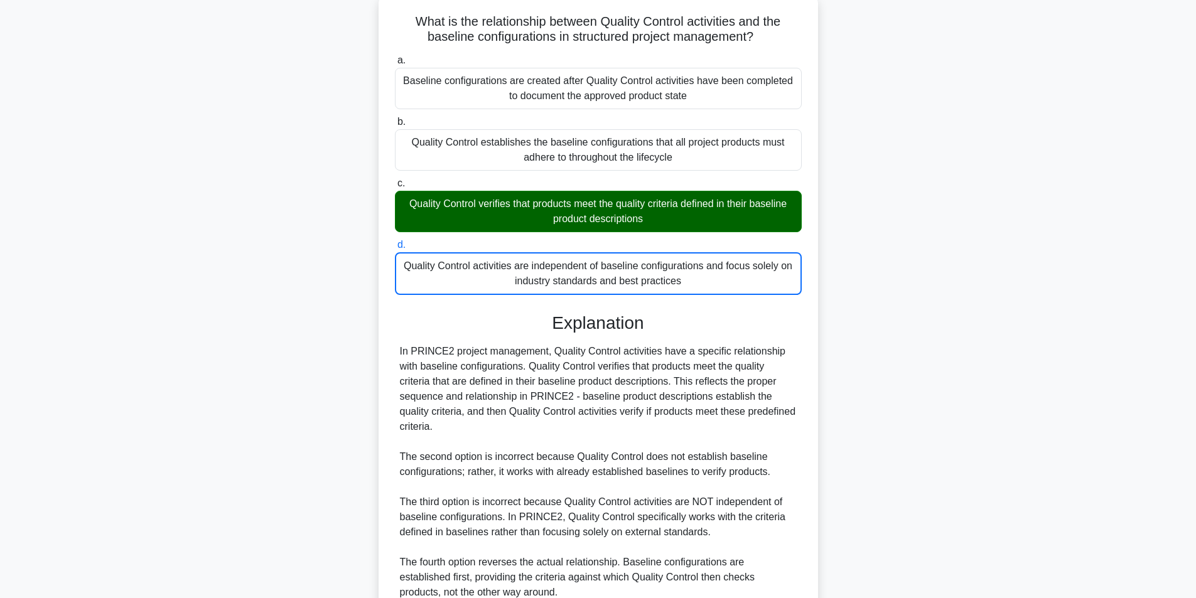
click at [395, 57] on input "a. Baseline configurations are created after Quality Control activities have be…" at bounding box center [395, 61] width 0 height 8
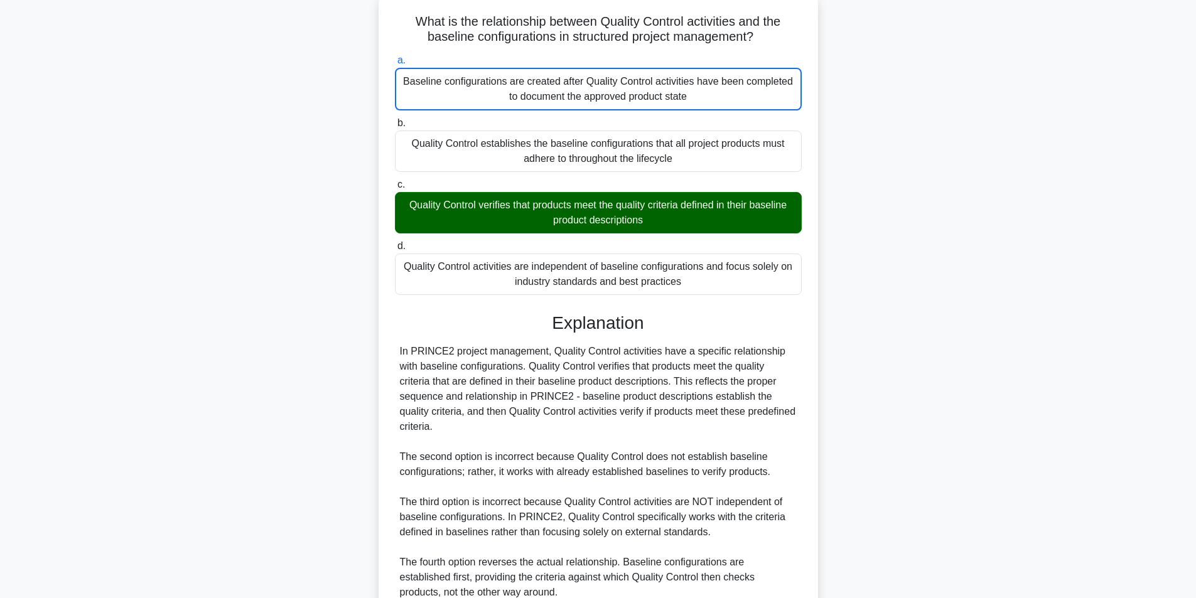
click at [395, 119] on input "b. Quality Control establishes the baseline configurations that all project pro…" at bounding box center [395, 123] width 0 height 8
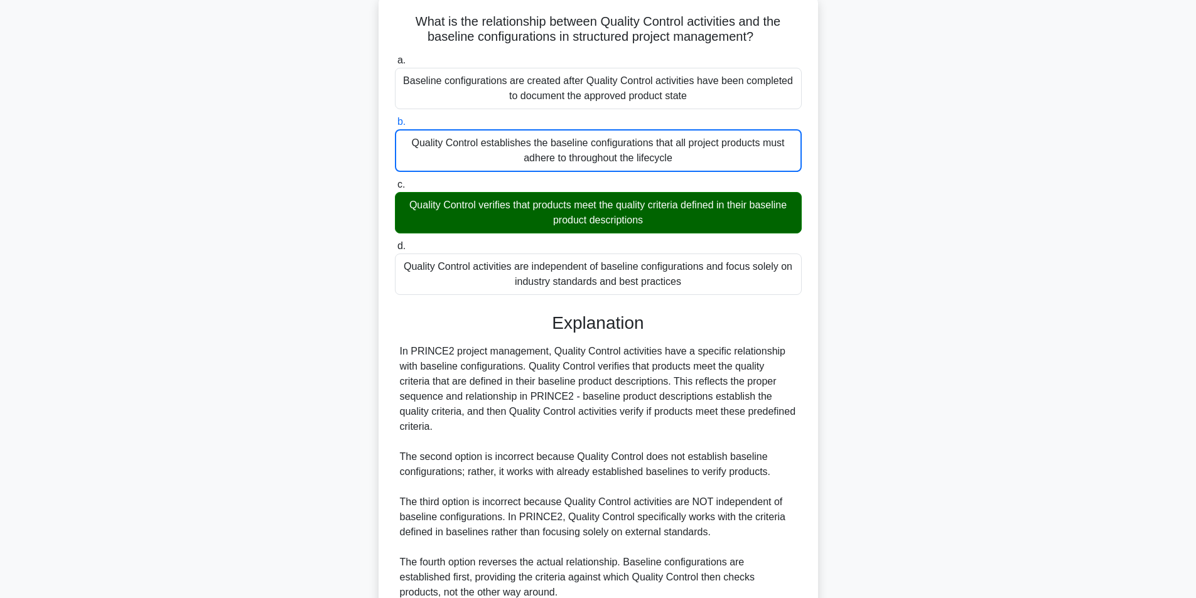
click at [395, 181] on input "c. Quality Control verifies that products meet the quality criteria defined in …" at bounding box center [395, 185] width 0 height 8
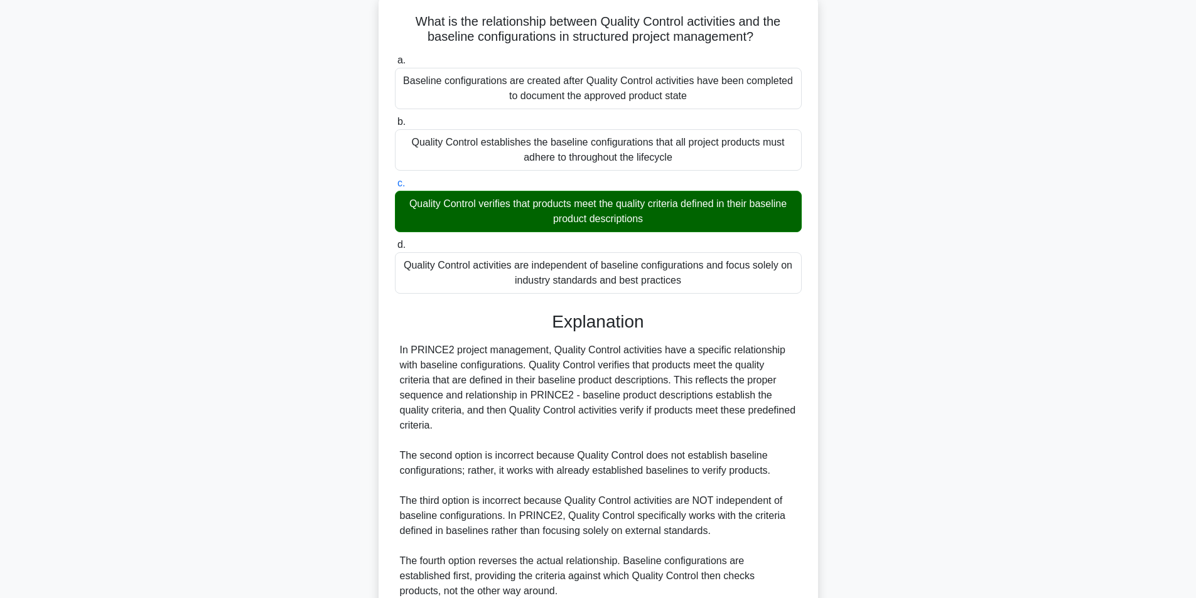
click at [395, 241] on input "d. Quality Control activities are independent of baseline configurations and fo…" at bounding box center [395, 245] width 0 height 8
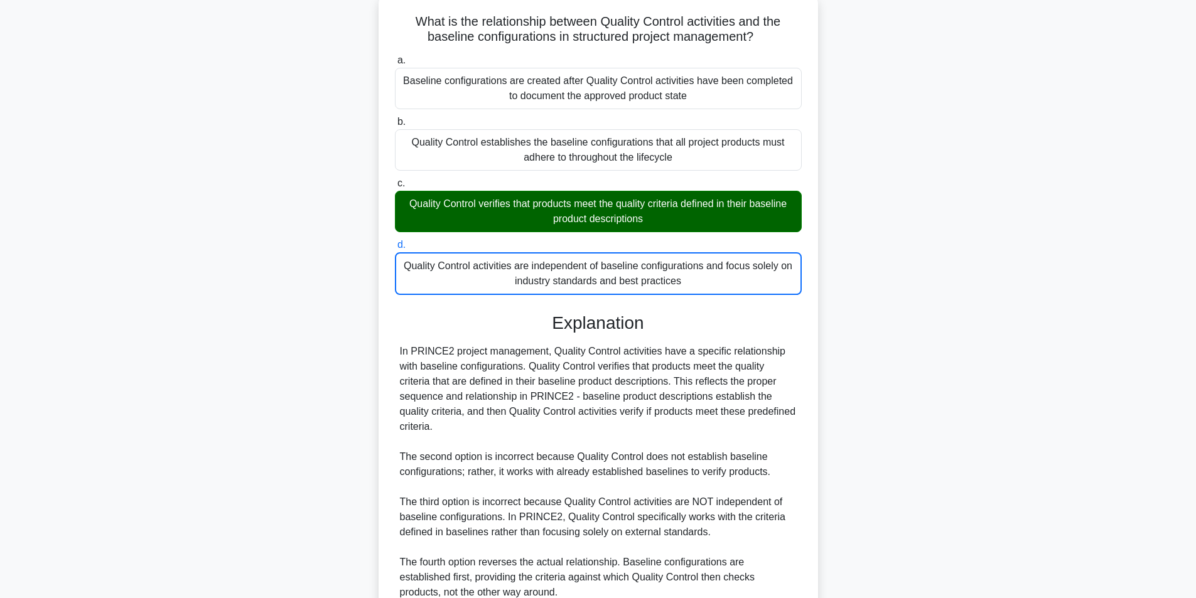
click at [395, 57] on input "a. Baseline configurations are created after Quality Control activities have be…" at bounding box center [395, 61] width 0 height 8
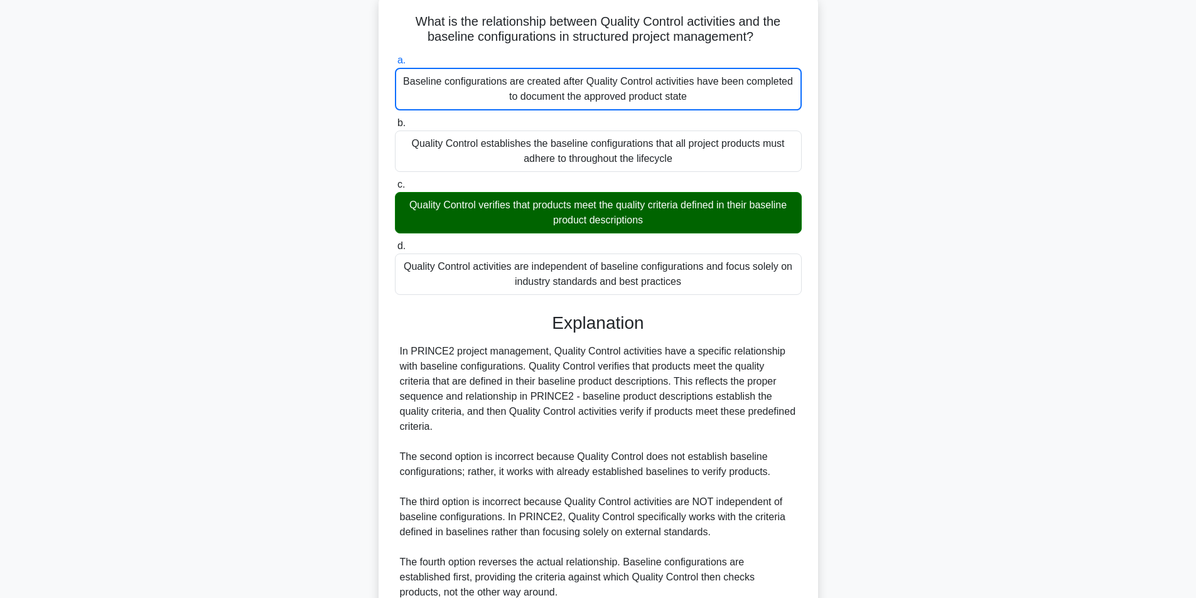
click at [395, 119] on input "b. Quality Control establishes the baseline configurations that all project pro…" at bounding box center [395, 123] width 0 height 8
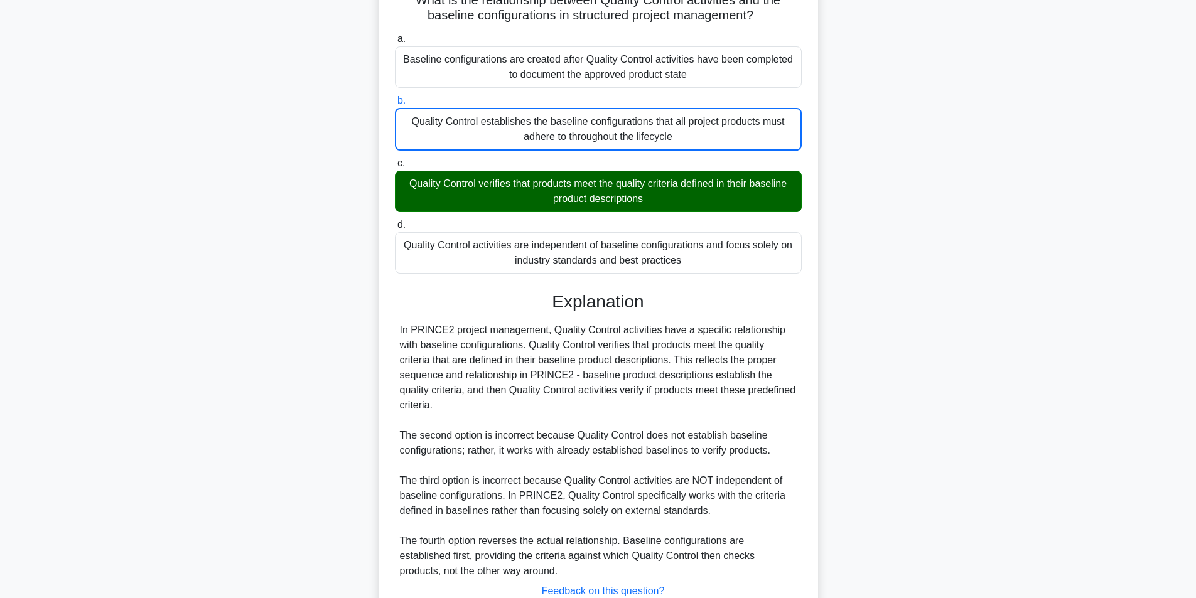
scroll to position [193, 0]
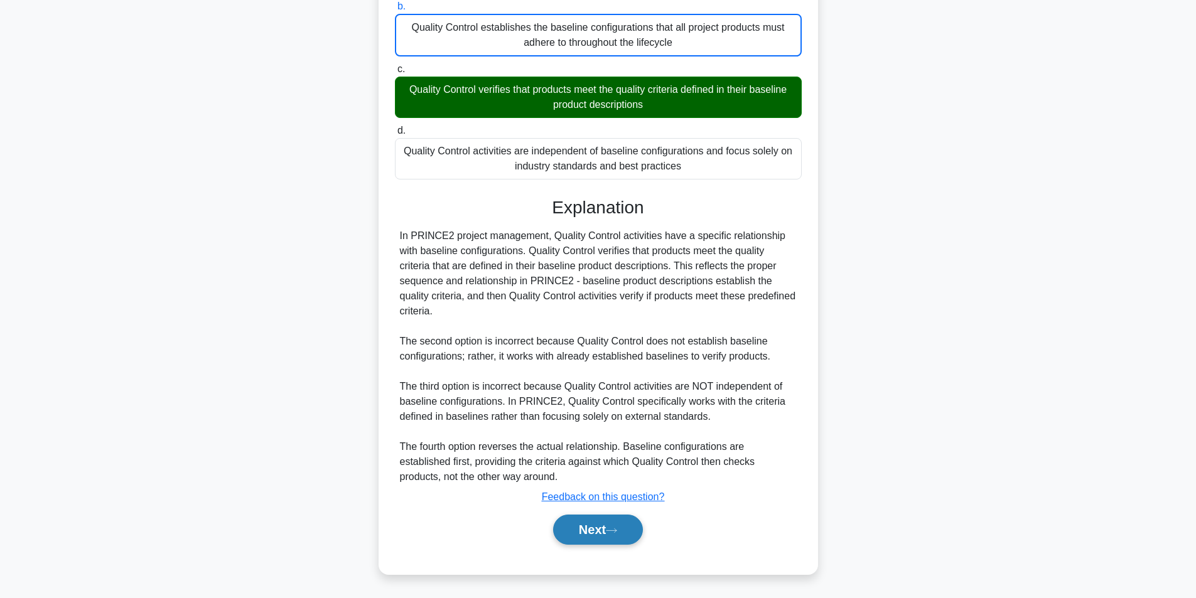
click at [578, 524] on button "Next" at bounding box center [598, 530] width 90 height 30
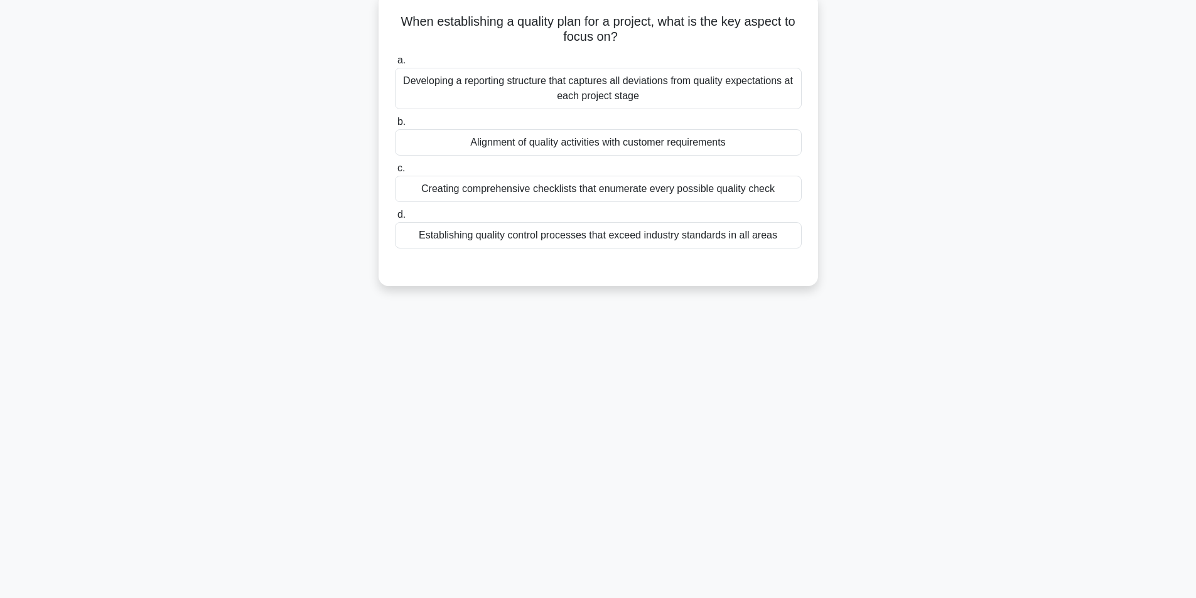
scroll to position [80, 0]
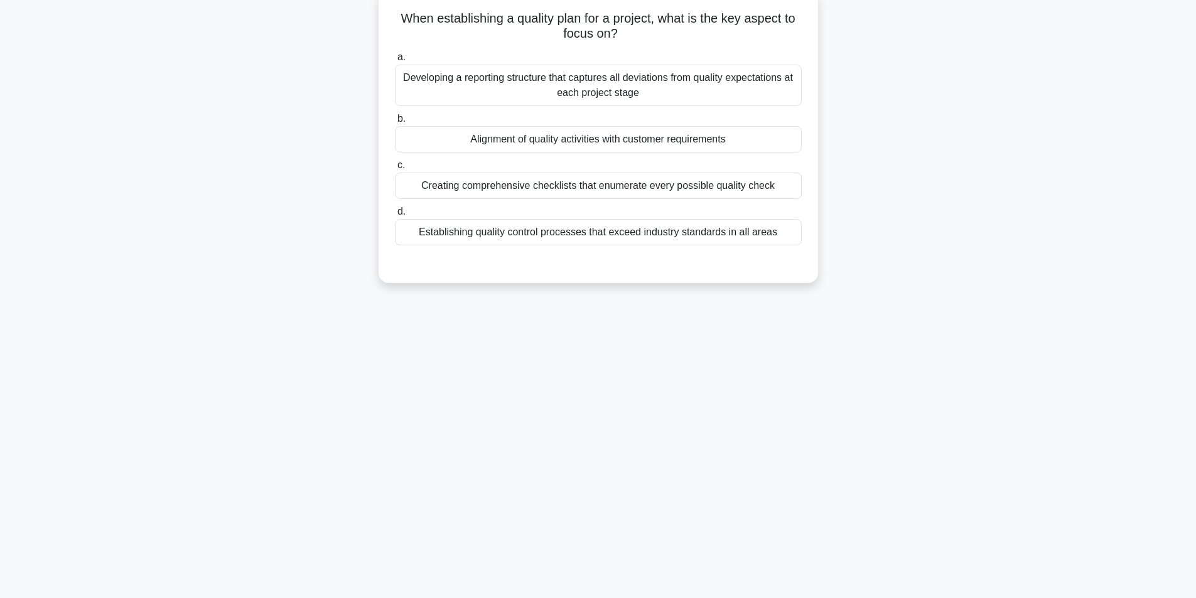
click at [615, 145] on div "Alignment of quality activities with customer requirements" at bounding box center [598, 139] width 407 height 26
click at [395, 123] on input "b. Alignment of quality activities with customer requirements" at bounding box center [395, 119] width 0 height 8
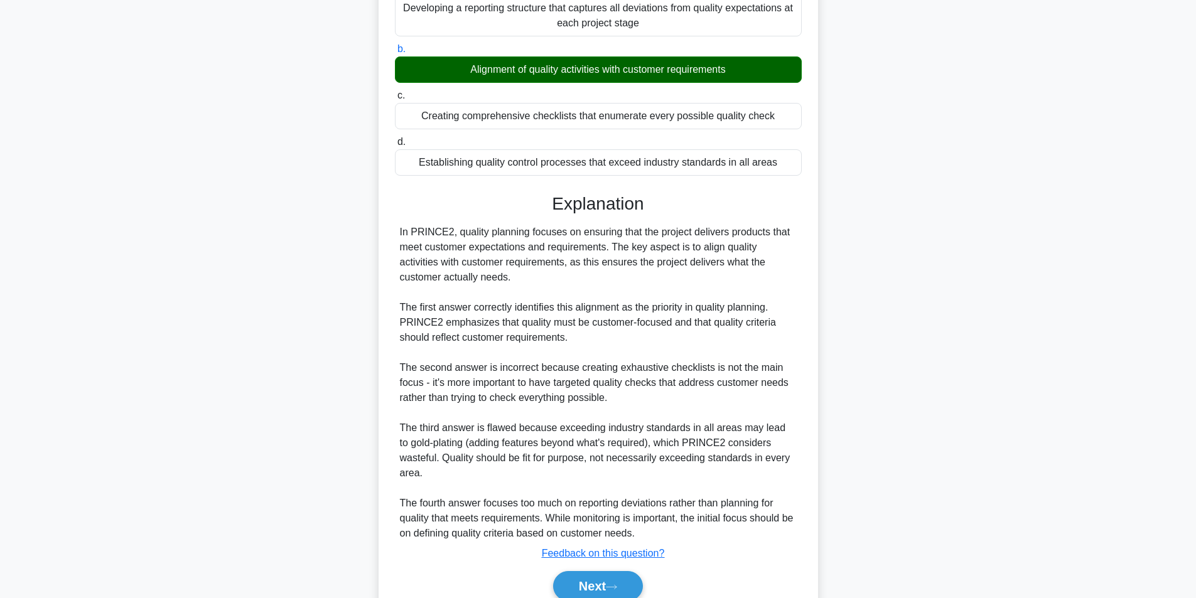
scroll to position [207, 0]
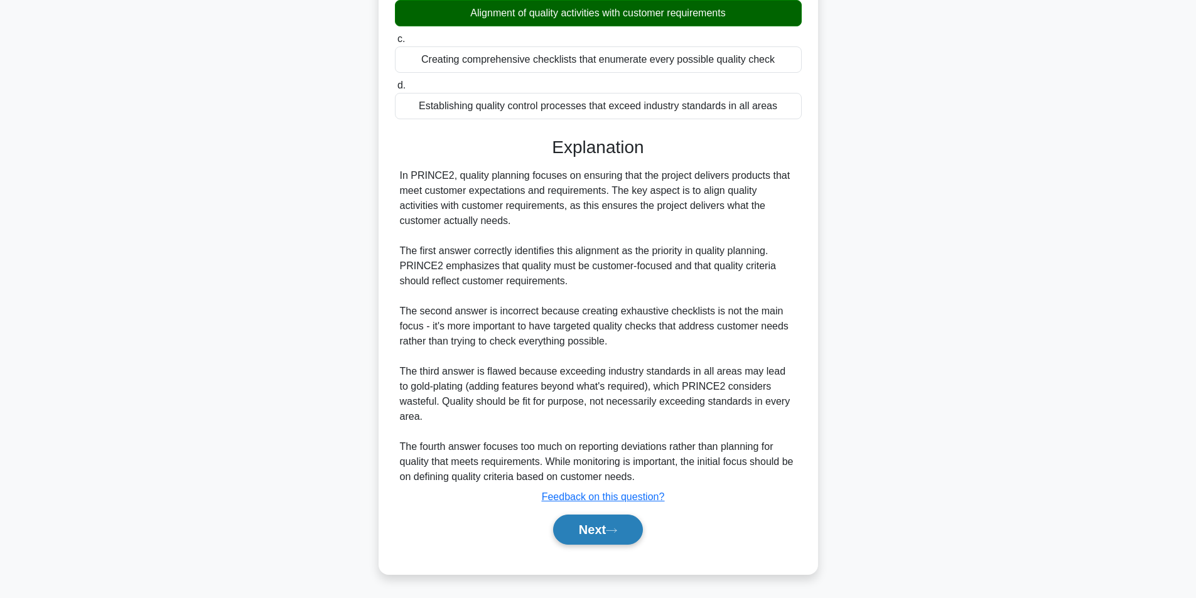
click at [573, 524] on button "Next" at bounding box center [598, 530] width 90 height 30
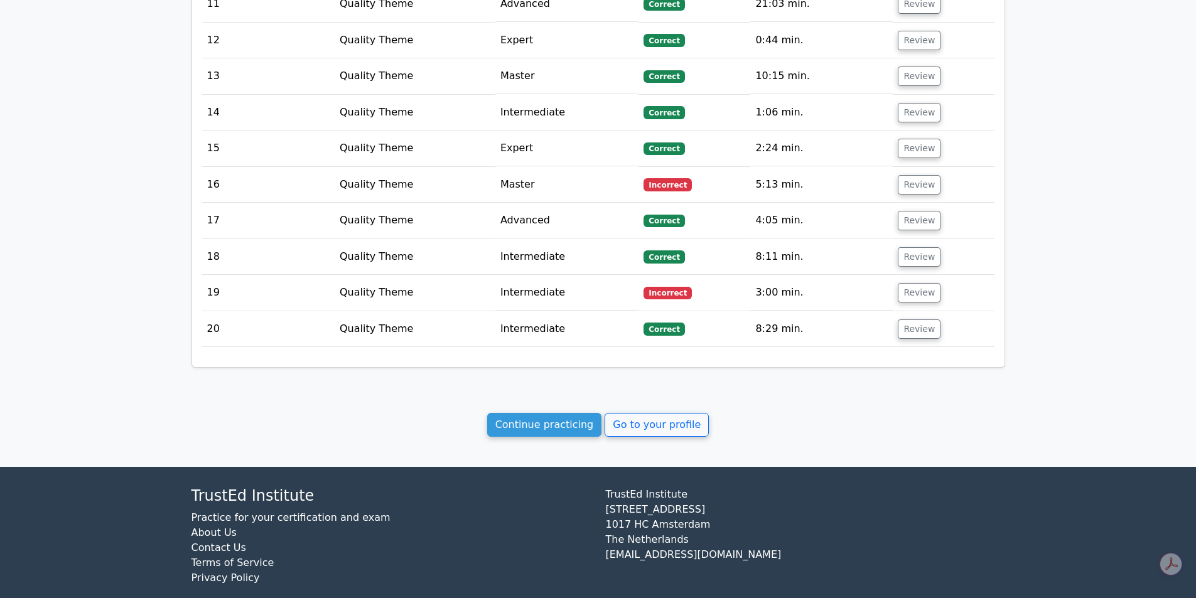
scroll to position [1636, 0]
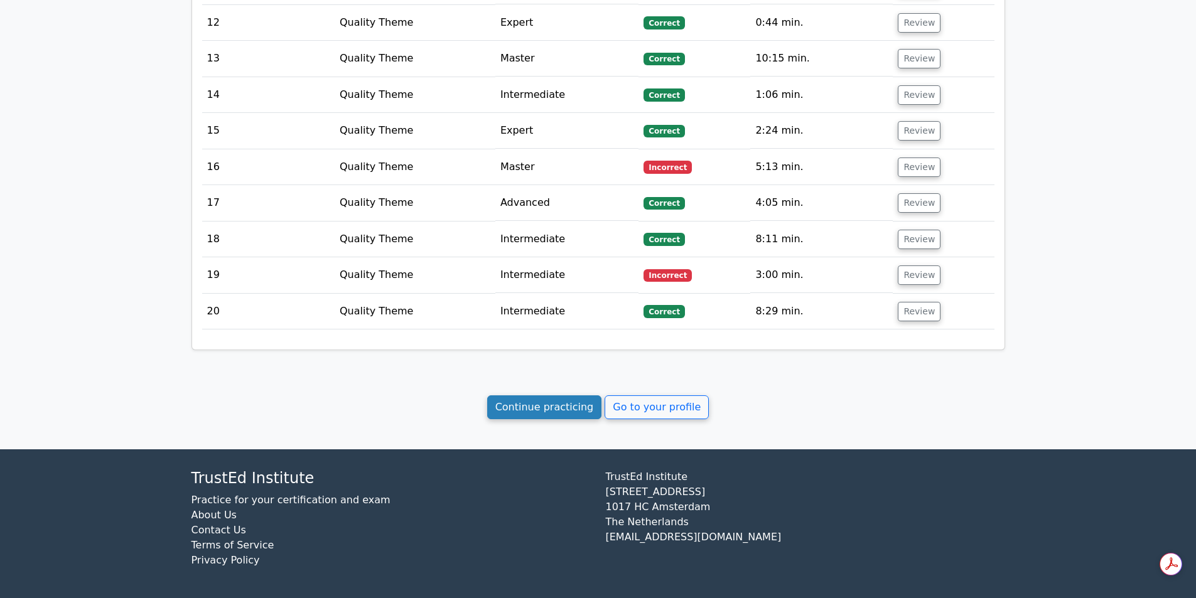
click at [554, 418] on link "Continue practicing" at bounding box center [544, 408] width 115 height 24
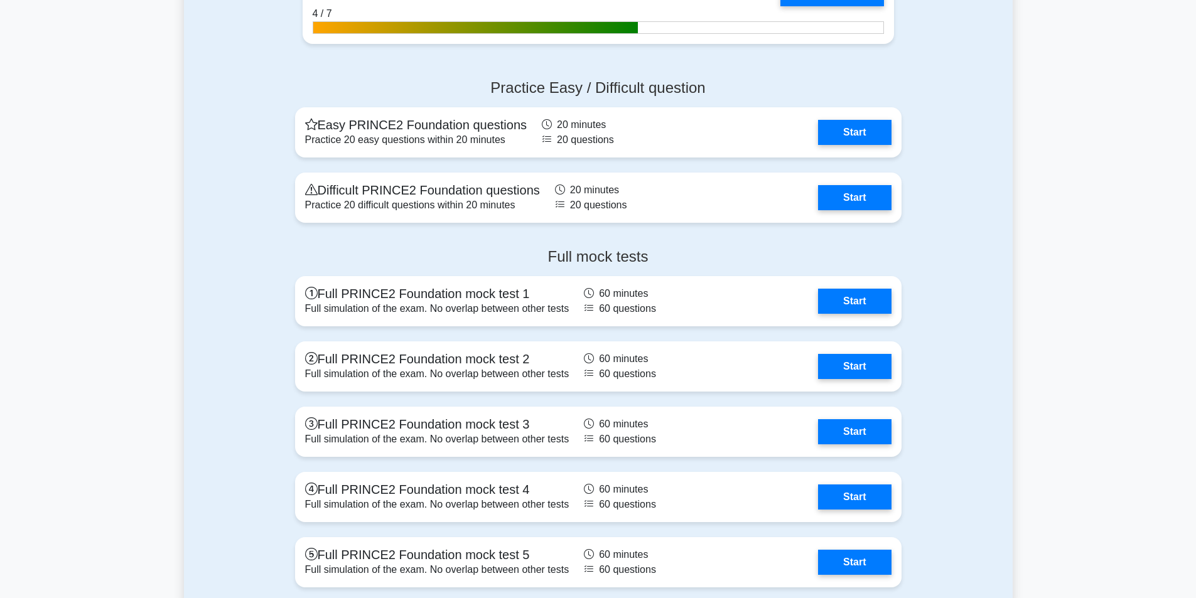
scroll to position [1489, 0]
